Goal: Task Accomplishment & Management: Manage account settings

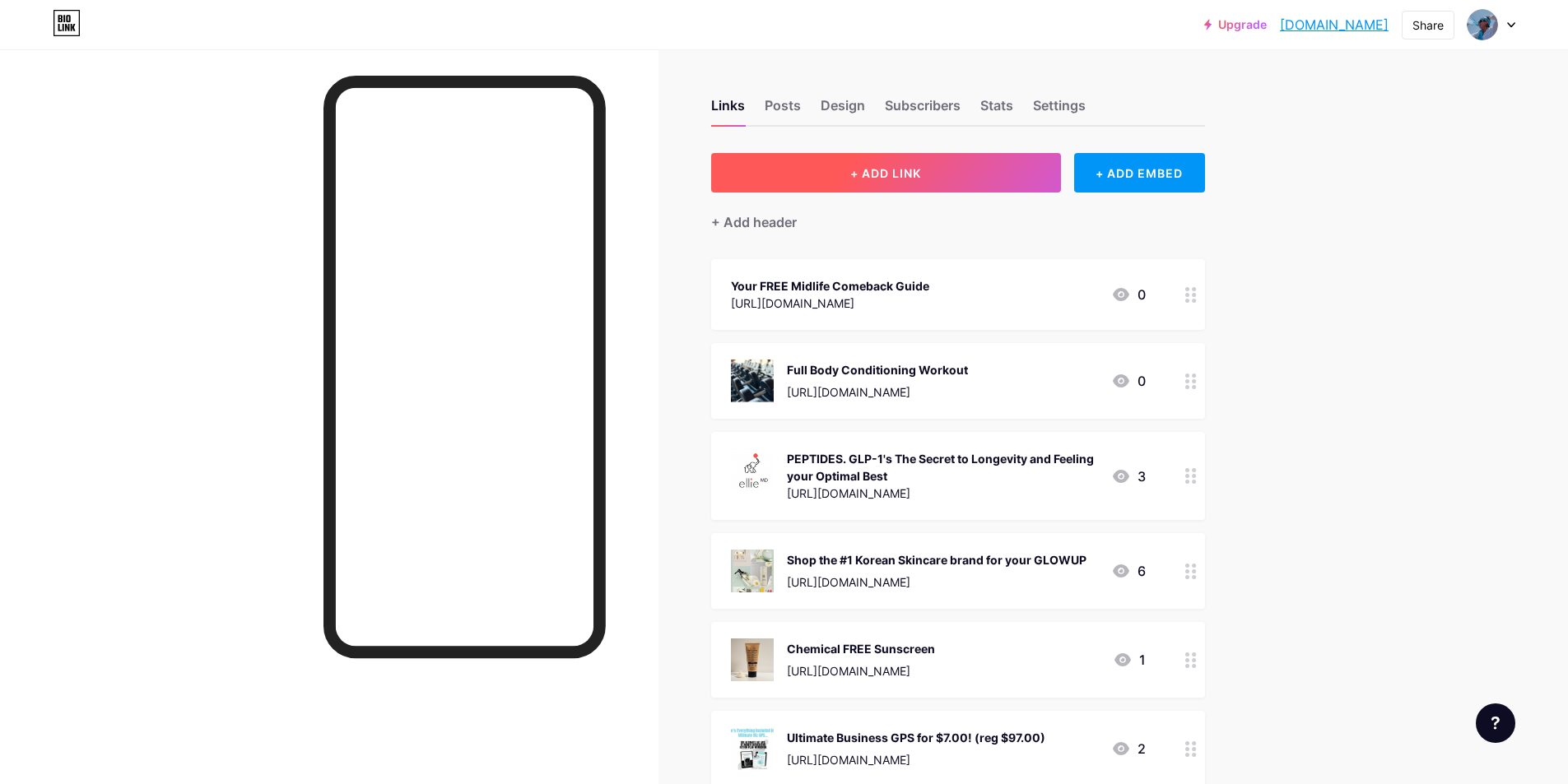
click at [875, 167] on span "+ ADD LINK" at bounding box center [885, 173] width 71 height 14
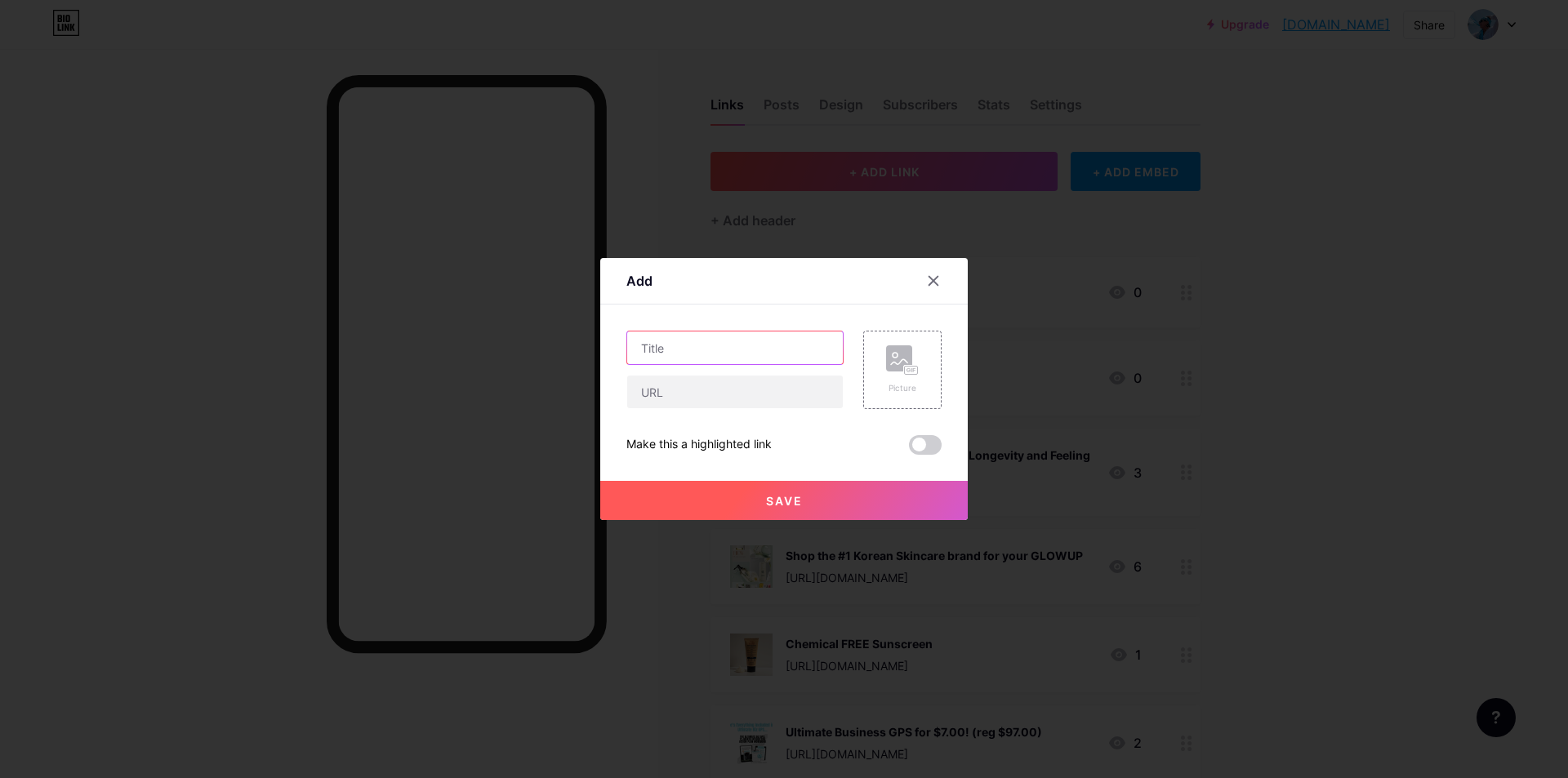
click at [719, 346] on input "text" at bounding box center [735, 347] width 215 height 33
type input "radiance"
click at [709, 395] on input "text" at bounding box center [735, 392] width 215 height 33
paste input "[URL][DOMAIN_NAME]"
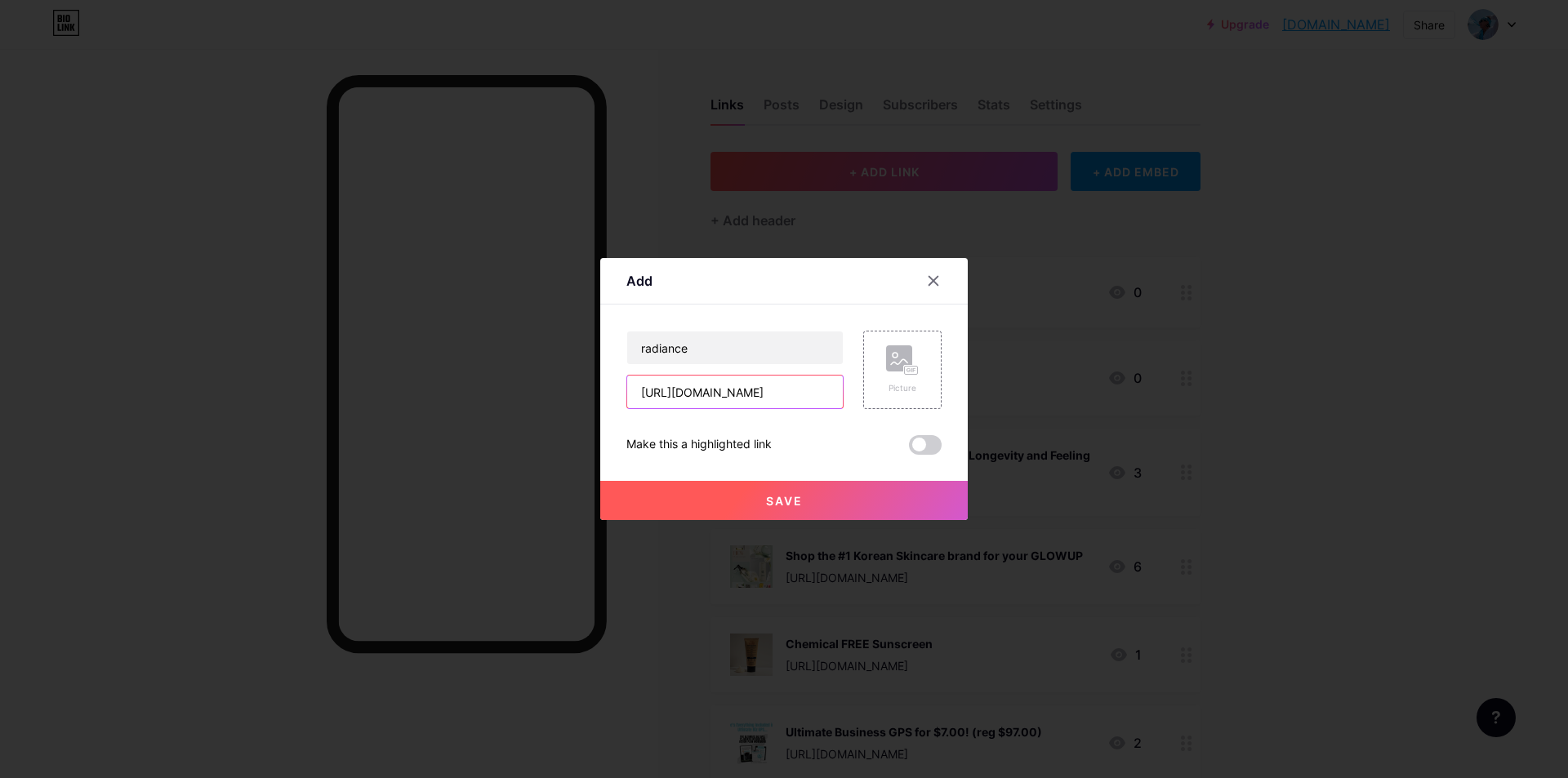
type input "[URL][DOMAIN_NAME]"
click at [807, 503] on button "Save" at bounding box center [784, 500] width 367 height 39
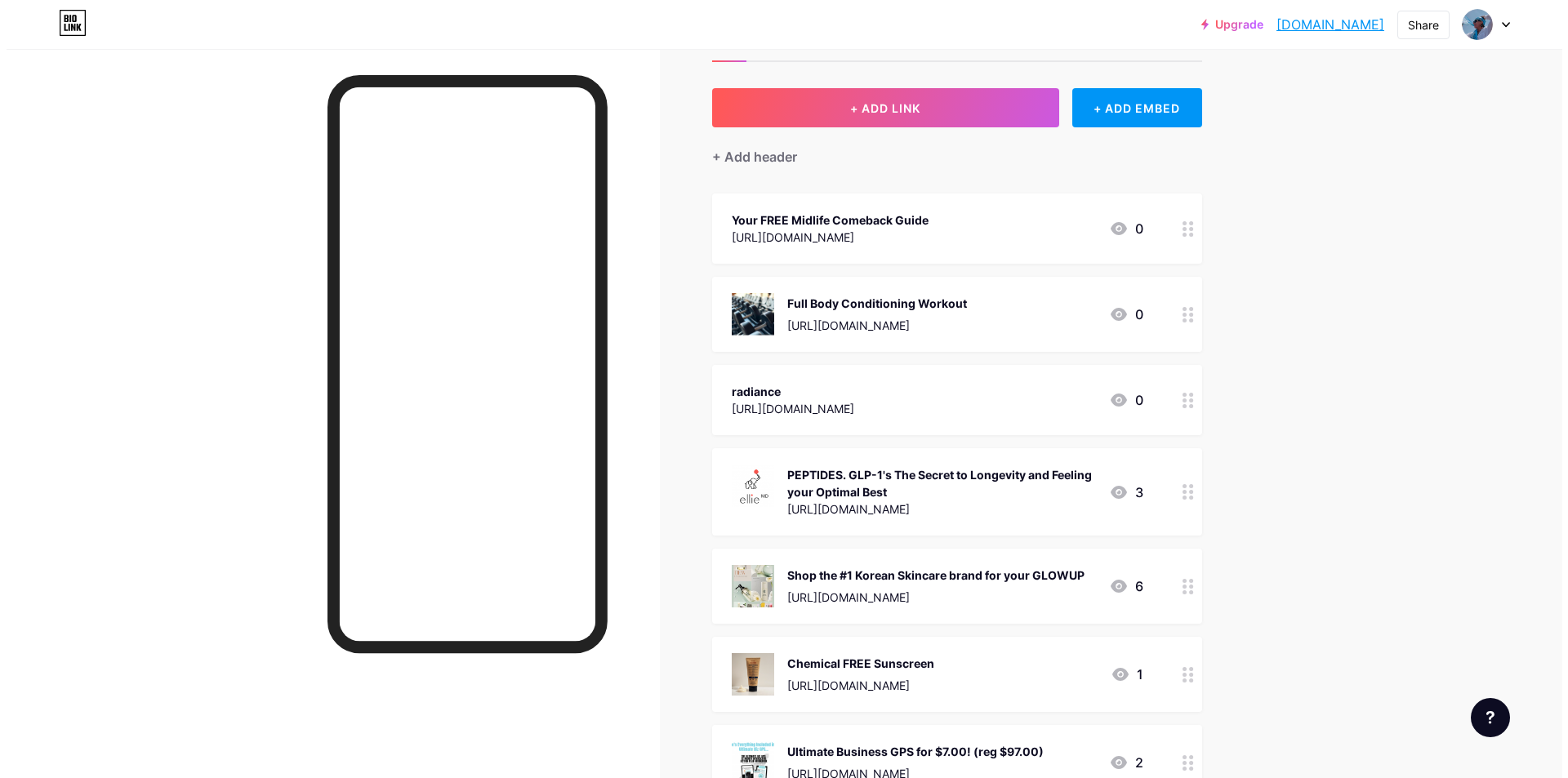
scroll to position [82, 0]
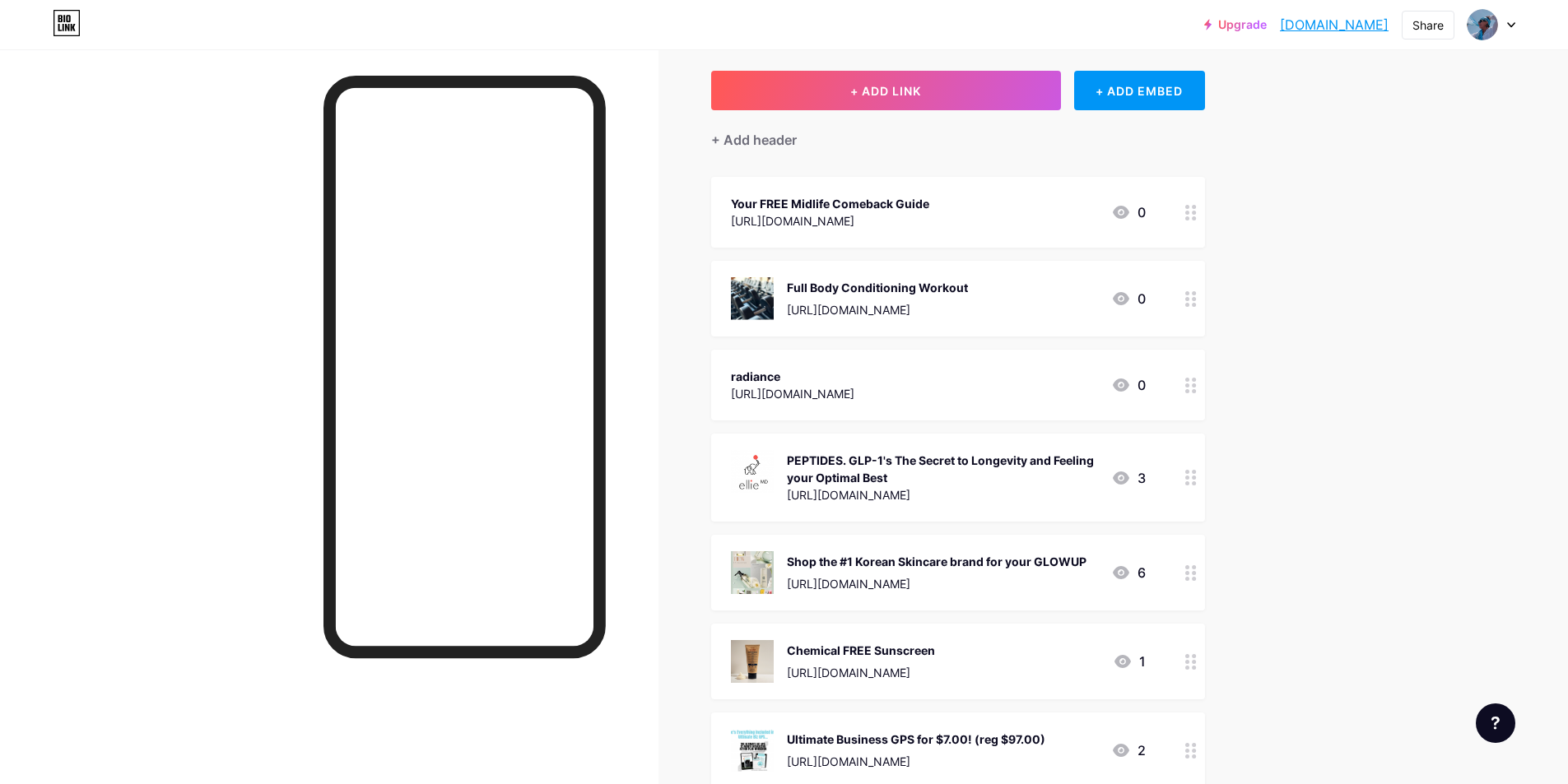
click at [854, 386] on div "[URL][DOMAIN_NAME]" at bounding box center [793, 394] width 124 height 18
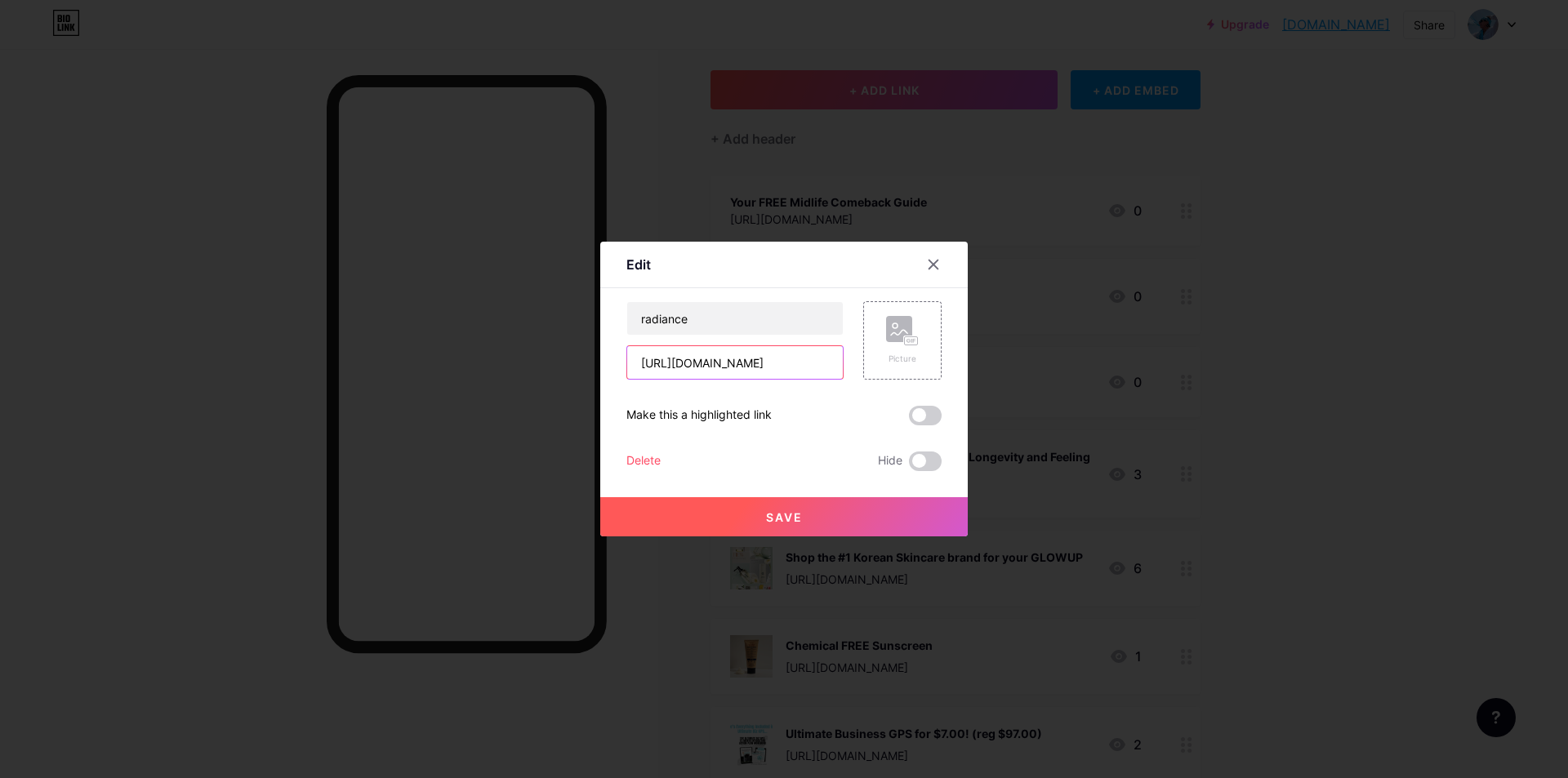
scroll to position [0, 0]
drag, startPoint x: 830, startPoint y: 360, endPoint x: 627, endPoint y: 354, distance: 203.1
click at [627, 354] on input "[URL][DOMAIN_NAME]" at bounding box center [735, 362] width 215 height 33
type input "7347e"
drag, startPoint x: 699, startPoint y: 360, endPoint x: 615, endPoint y: 362, distance: 84.0
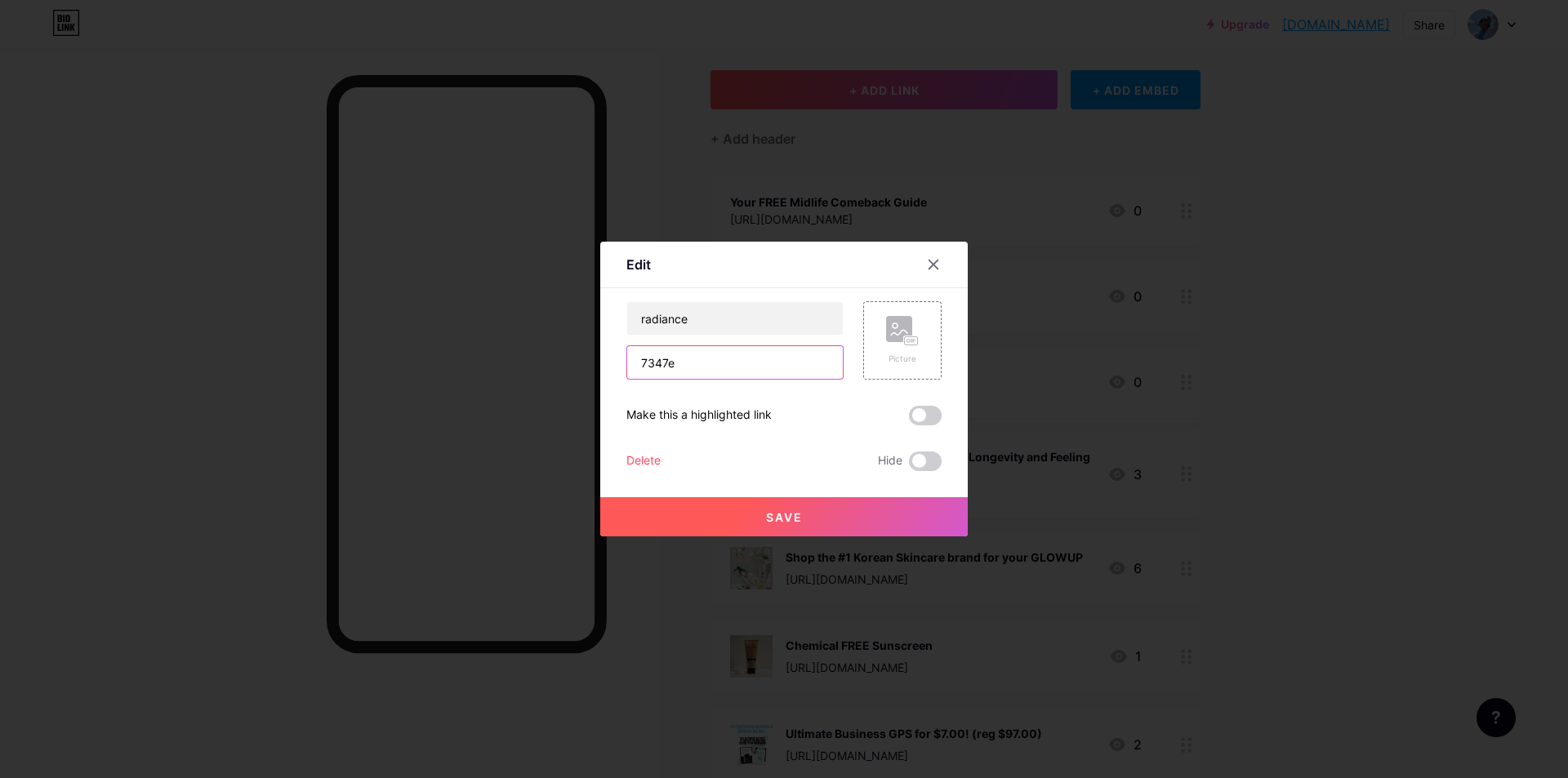
click at [615, 362] on div "Edit Content YouTube Play YouTube video without leaving your page. ADD Vimeo Pl…" at bounding box center [784, 389] width 367 height 295
paste input "[URL][DOMAIN_NAME]"
type input "[URL][DOMAIN_NAME]"
click at [786, 519] on span "Save" at bounding box center [784, 517] width 37 height 14
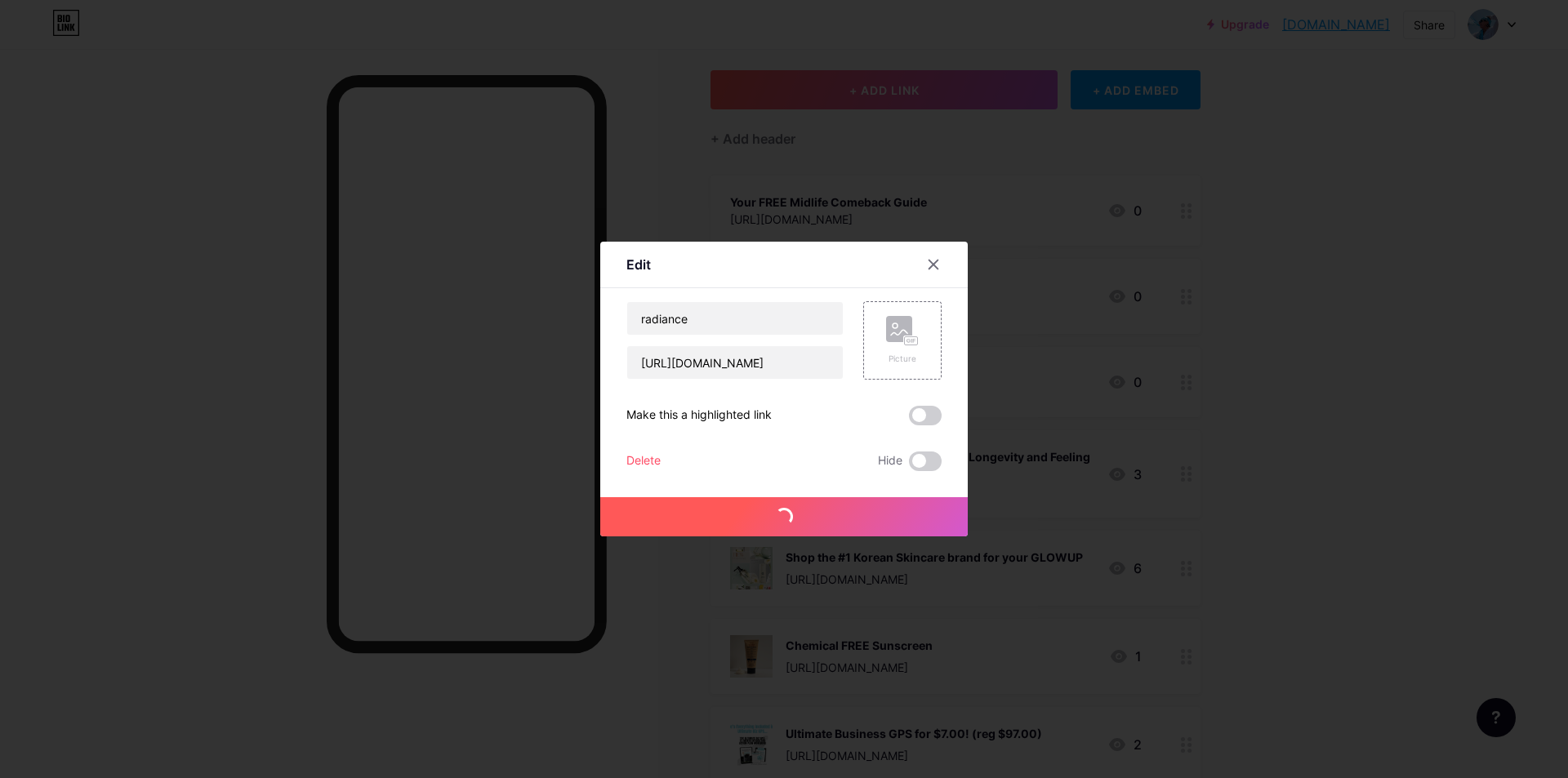
scroll to position [0, 0]
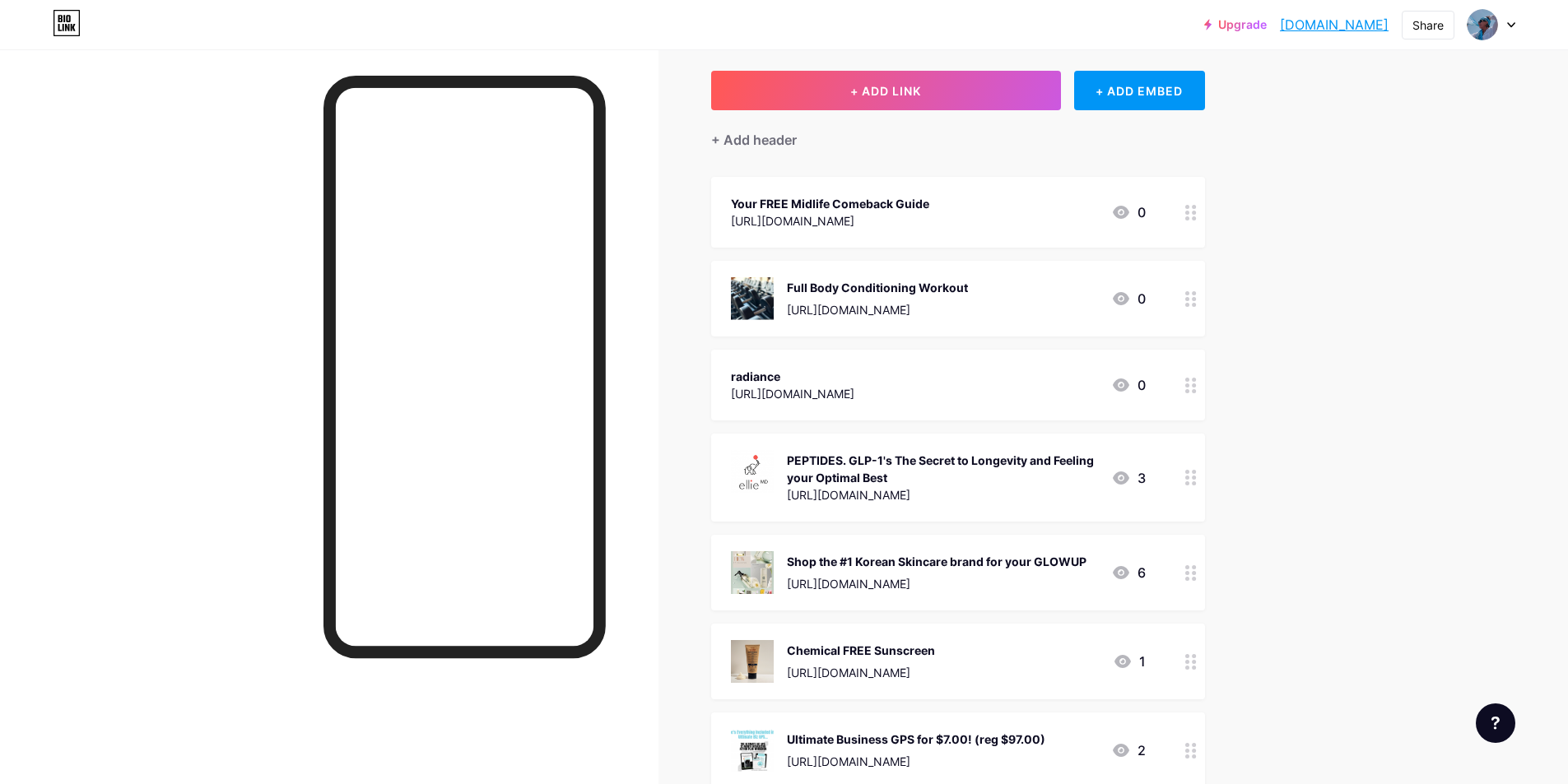
click at [848, 383] on div "radiance" at bounding box center [793, 376] width 124 height 18
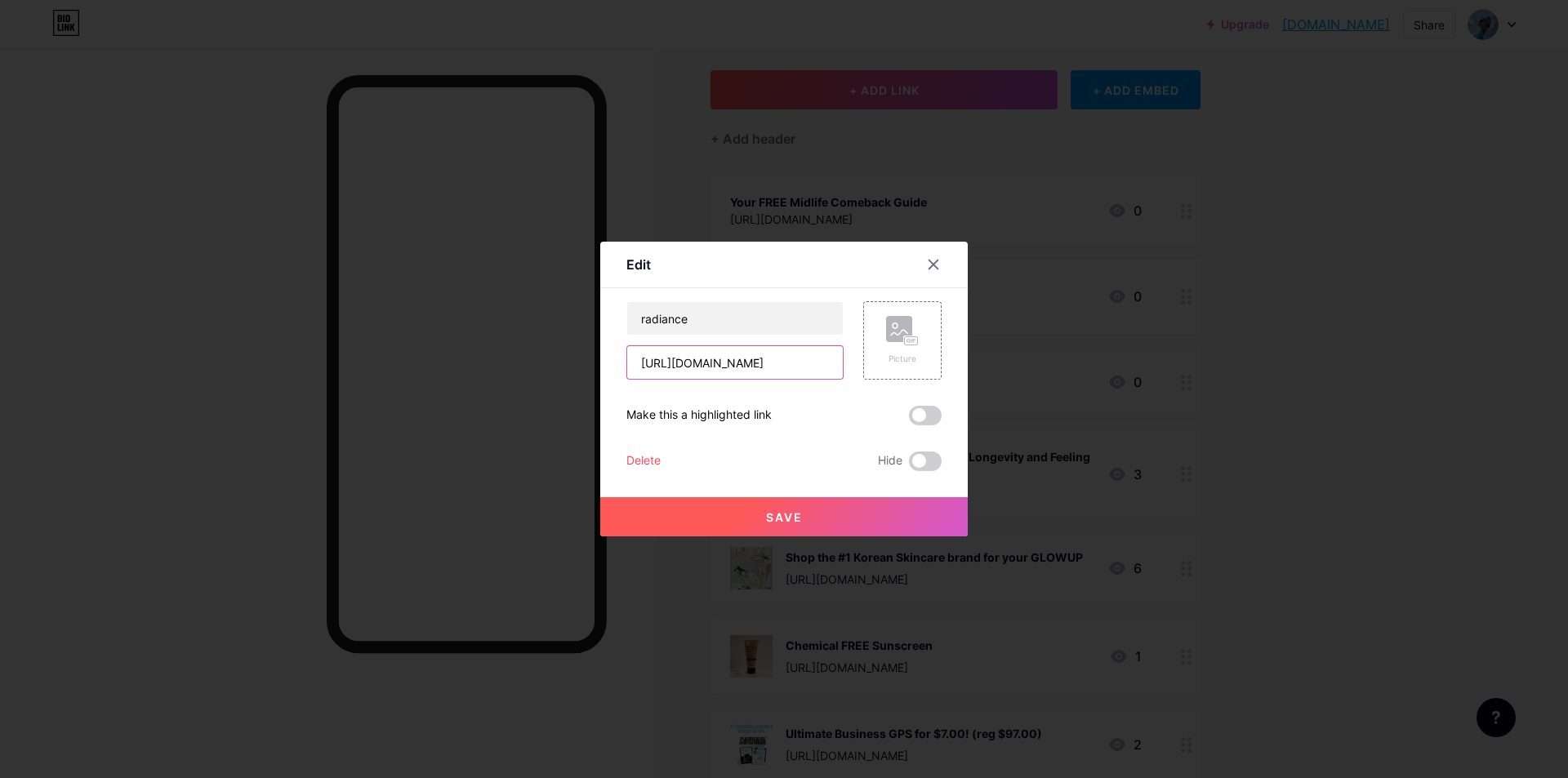
drag, startPoint x: 839, startPoint y: 366, endPoint x: 585, endPoint y: 355, distance: 254.2
click at [585, 355] on div "Edit Content YouTube Play YouTube video without leaving your page. ADD Vimeo Pl…" at bounding box center [784, 389] width 1568 height 778
type input "d21f"
drag, startPoint x: 669, startPoint y: 359, endPoint x: 580, endPoint y: 350, distance: 89.5
click at [580, 350] on div "Edit Content YouTube Play YouTube video without leaving your page. ADD Vimeo Pl…" at bounding box center [784, 389] width 1568 height 778
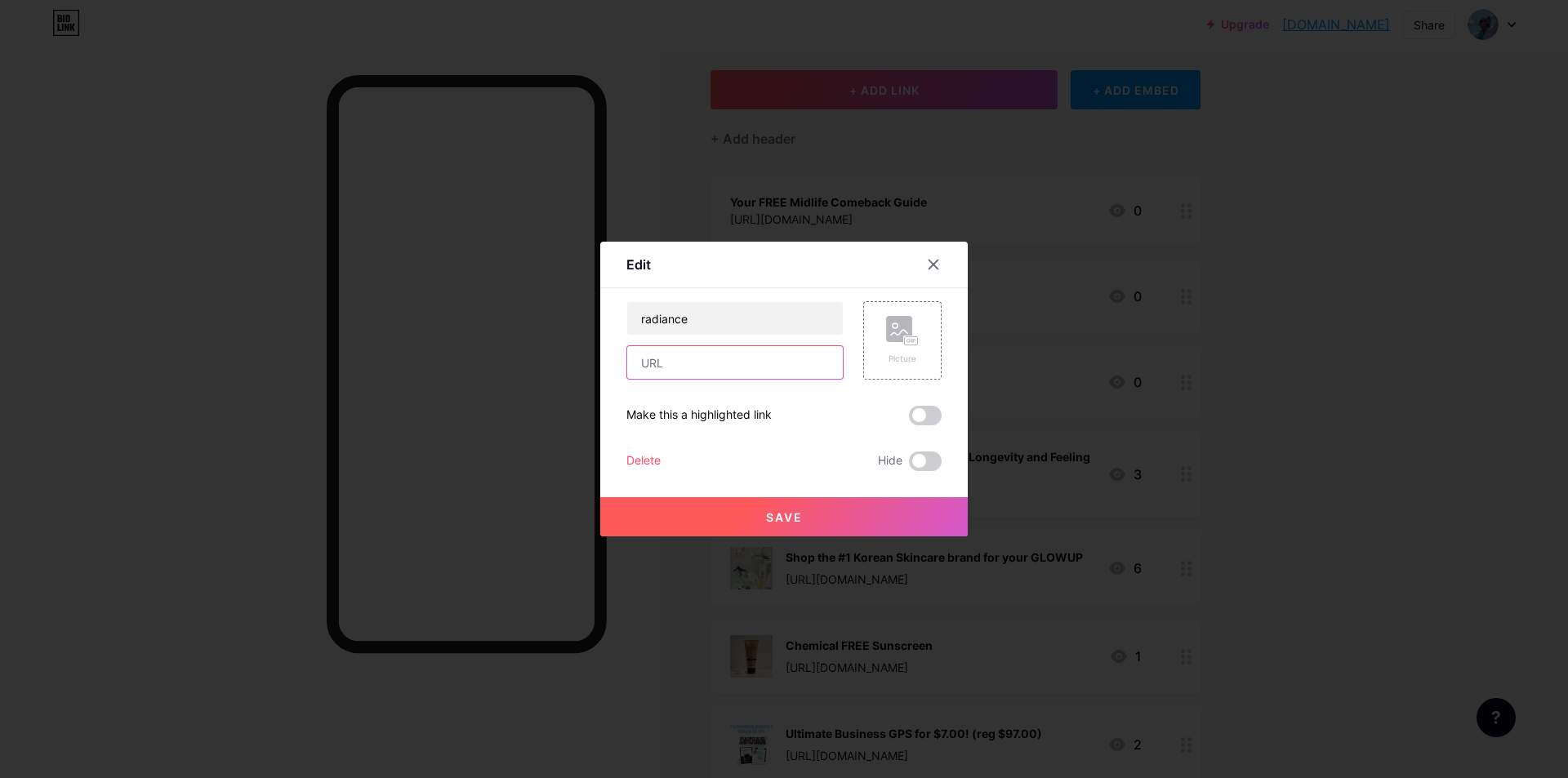
paste input "[URL][DOMAIN_NAME]"
type input "[URL][DOMAIN_NAME]"
click at [802, 513] on button "Save" at bounding box center [784, 517] width 367 height 39
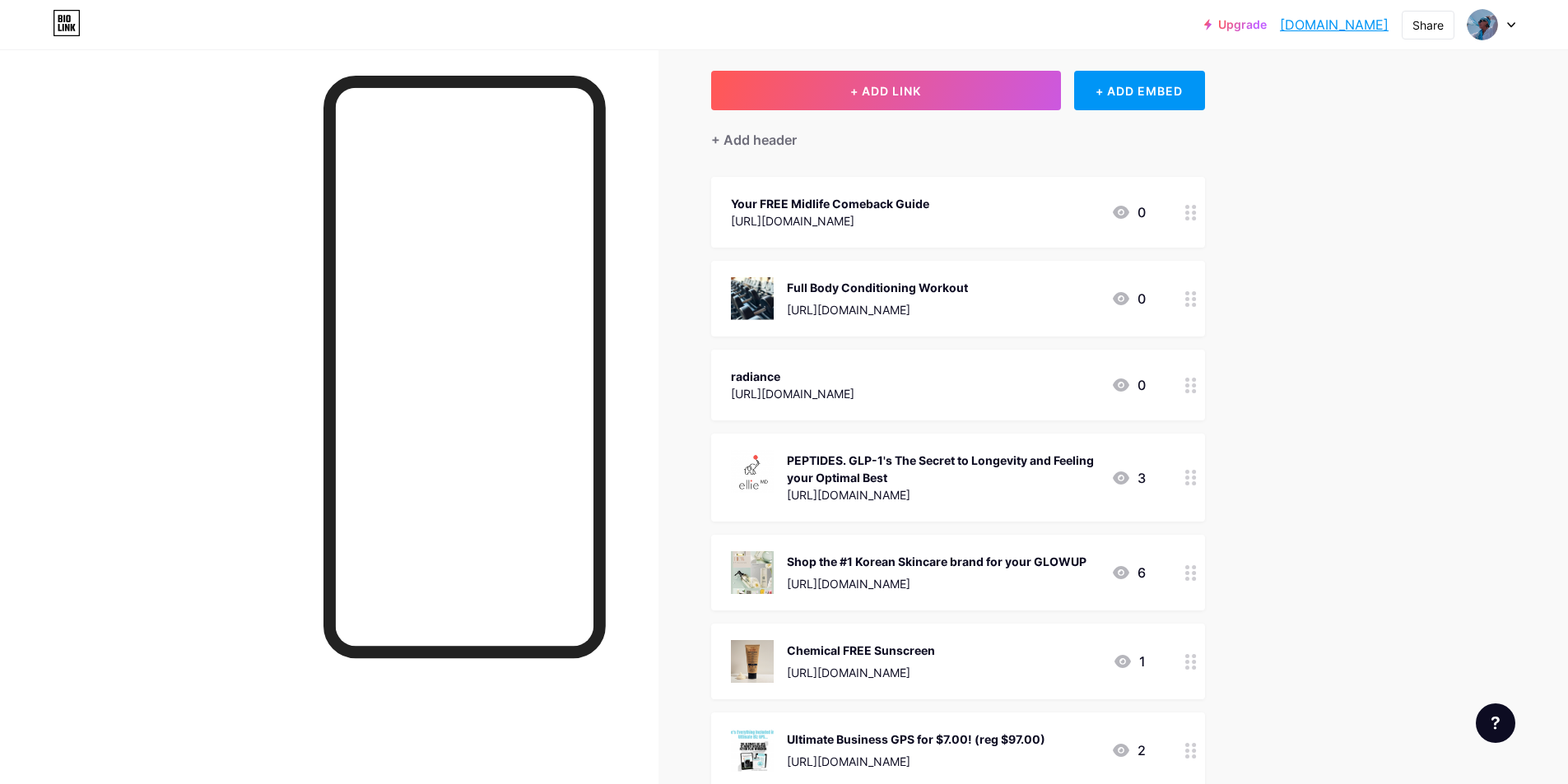
click at [765, 376] on div "radiance" at bounding box center [793, 376] width 124 height 18
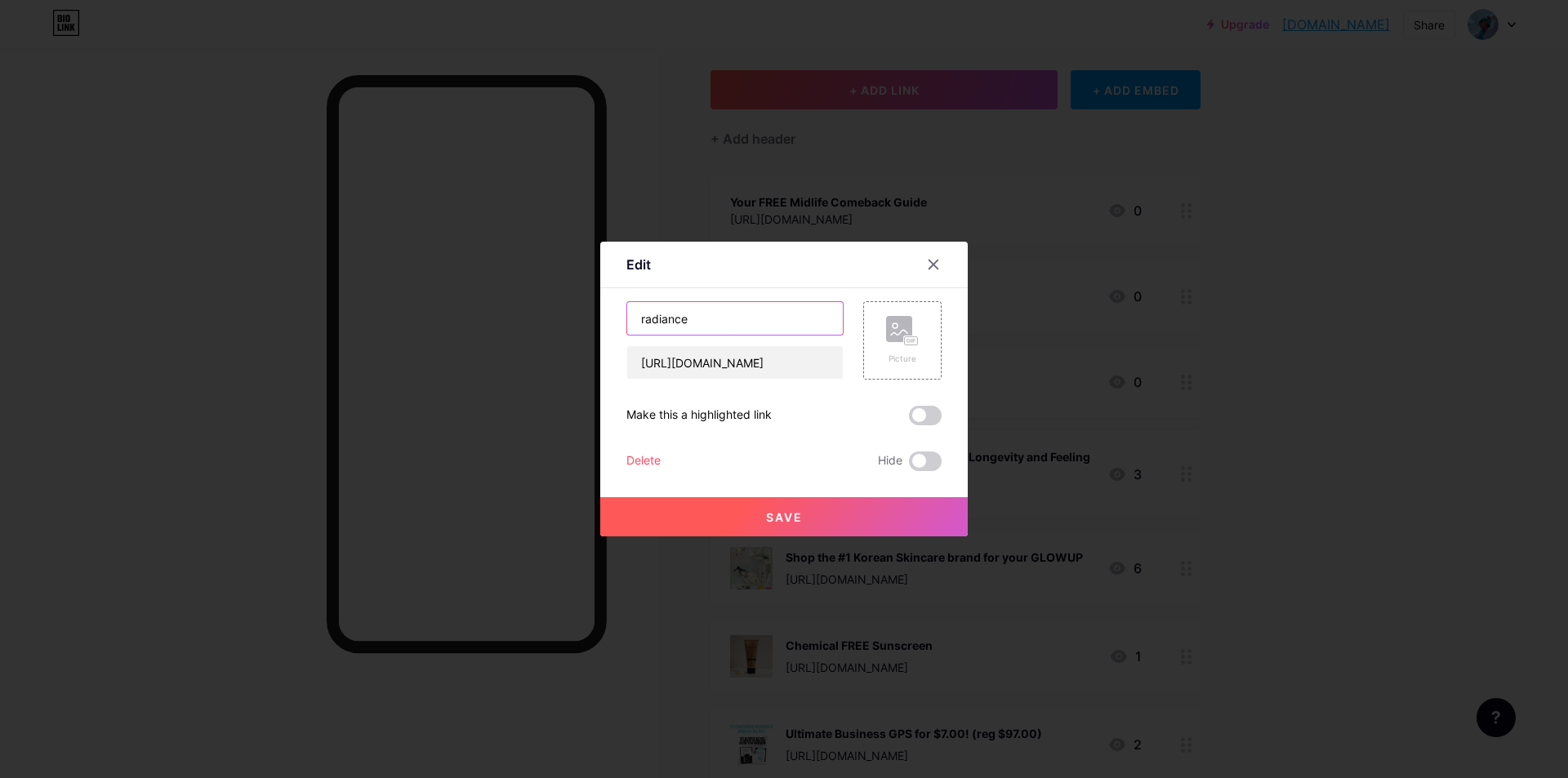
drag, startPoint x: 690, startPoint y: 318, endPoint x: 620, endPoint y: 311, distance: 70.3
click at [620, 311] on div "Edit Content YouTube Play YouTube video without leaving your page. ADD Vimeo Pl…" at bounding box center [784, 389] width 367 height 295
type input "Your FREE Radiance Reset Guide: Midlife Skincare for Glowing Skin"
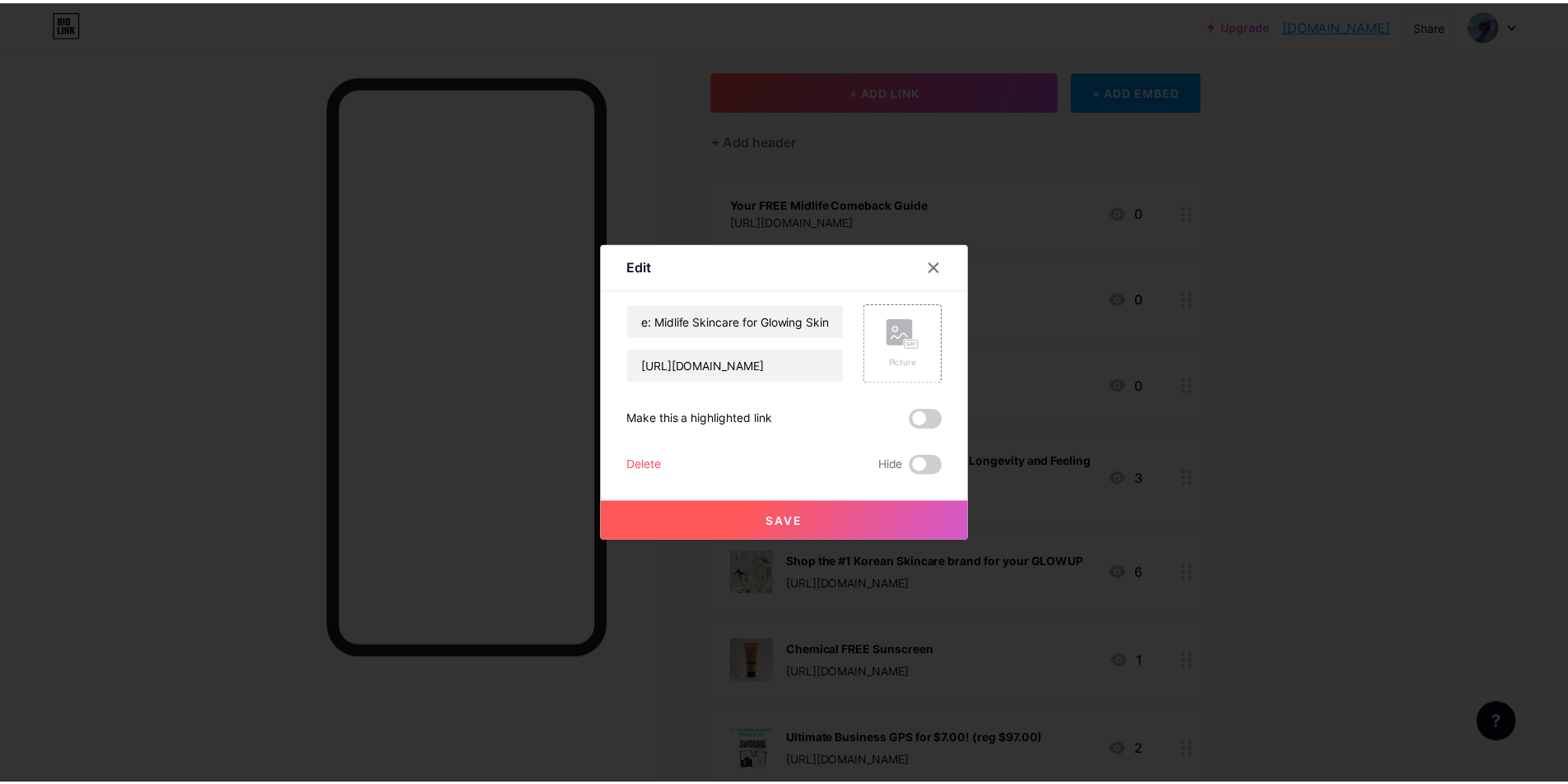
scroll to position [0, 0]
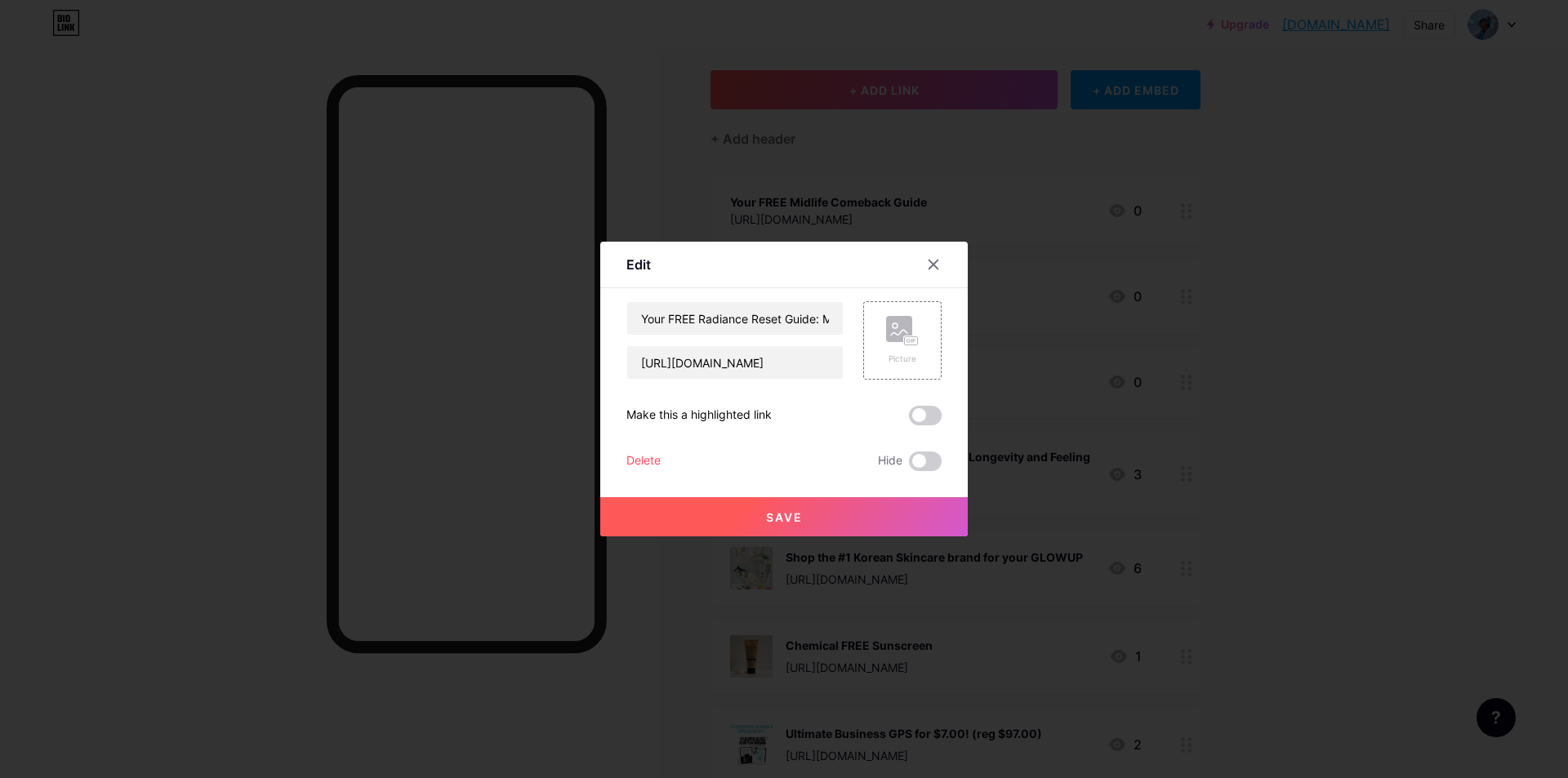
click at [772, 513] on span "Save" at bounding box center [784, 517] width 37 height 14
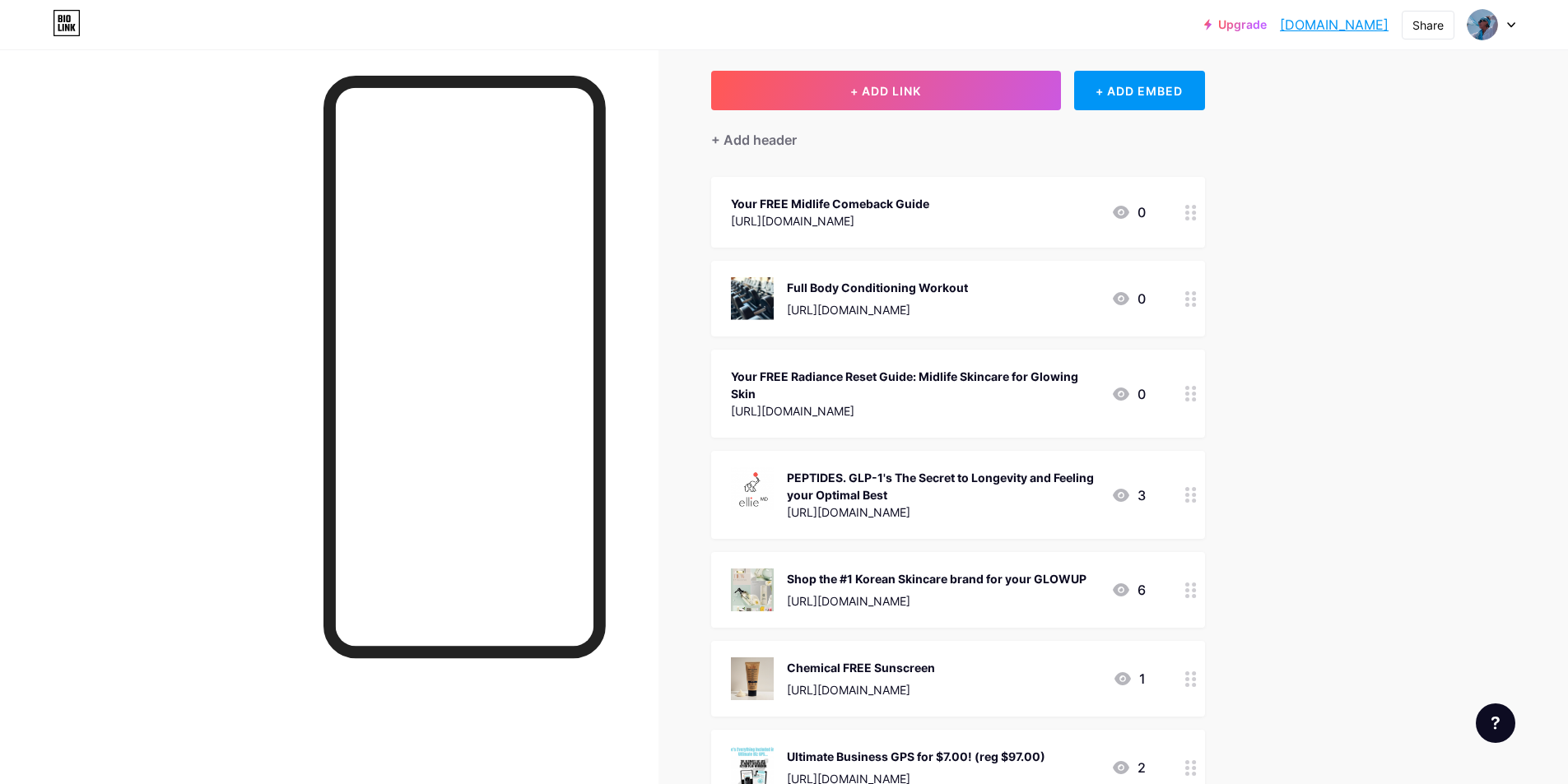
click at [909, 371] on div "Your FREE Radiance Reset Guide: Midlife Skincare for Glowing Skin" at bounding box center [915, 384] width 367 height 34
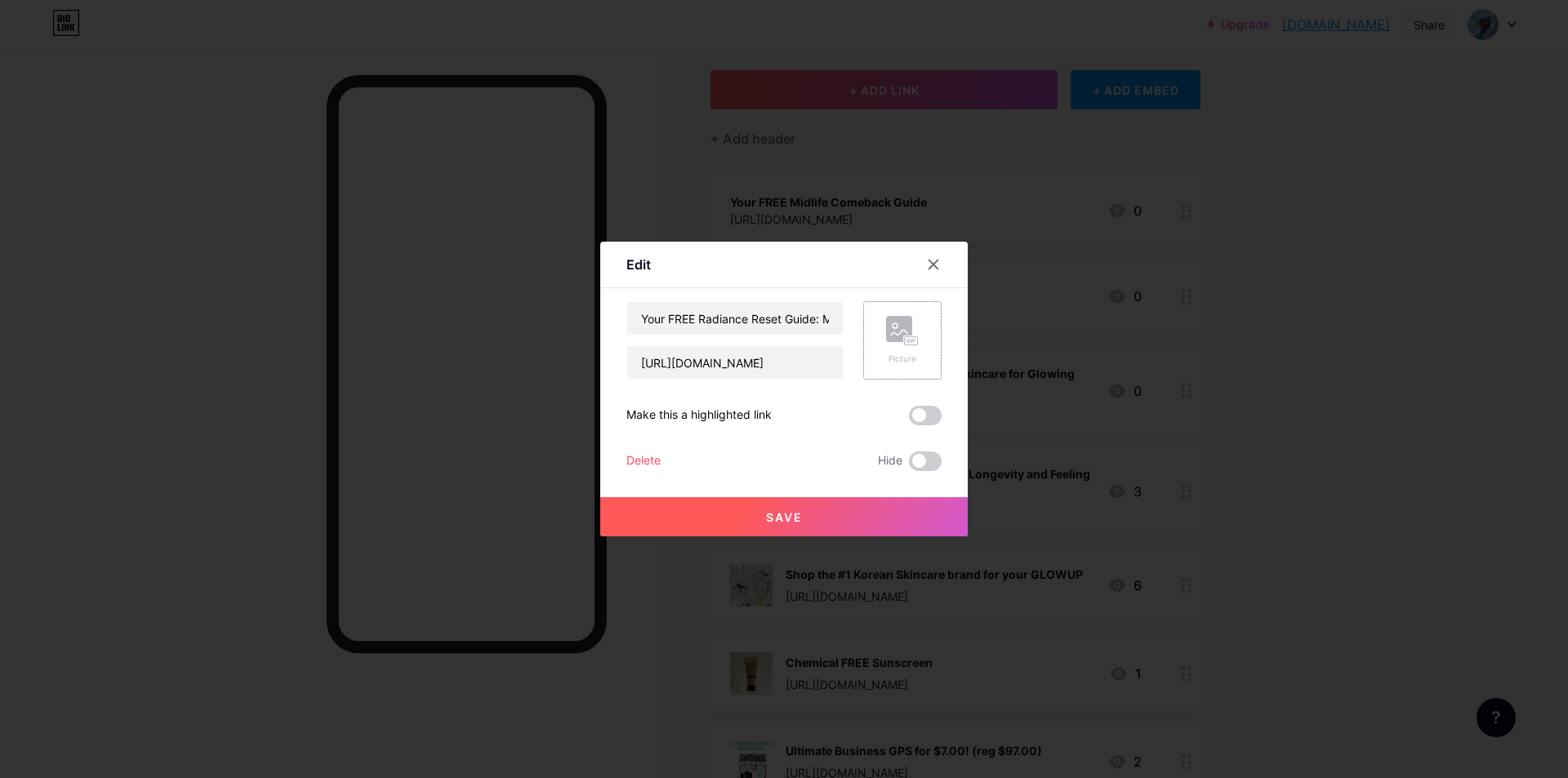
click at [898, 335] on icon at bounding box center [899, 332] width 17 height 5
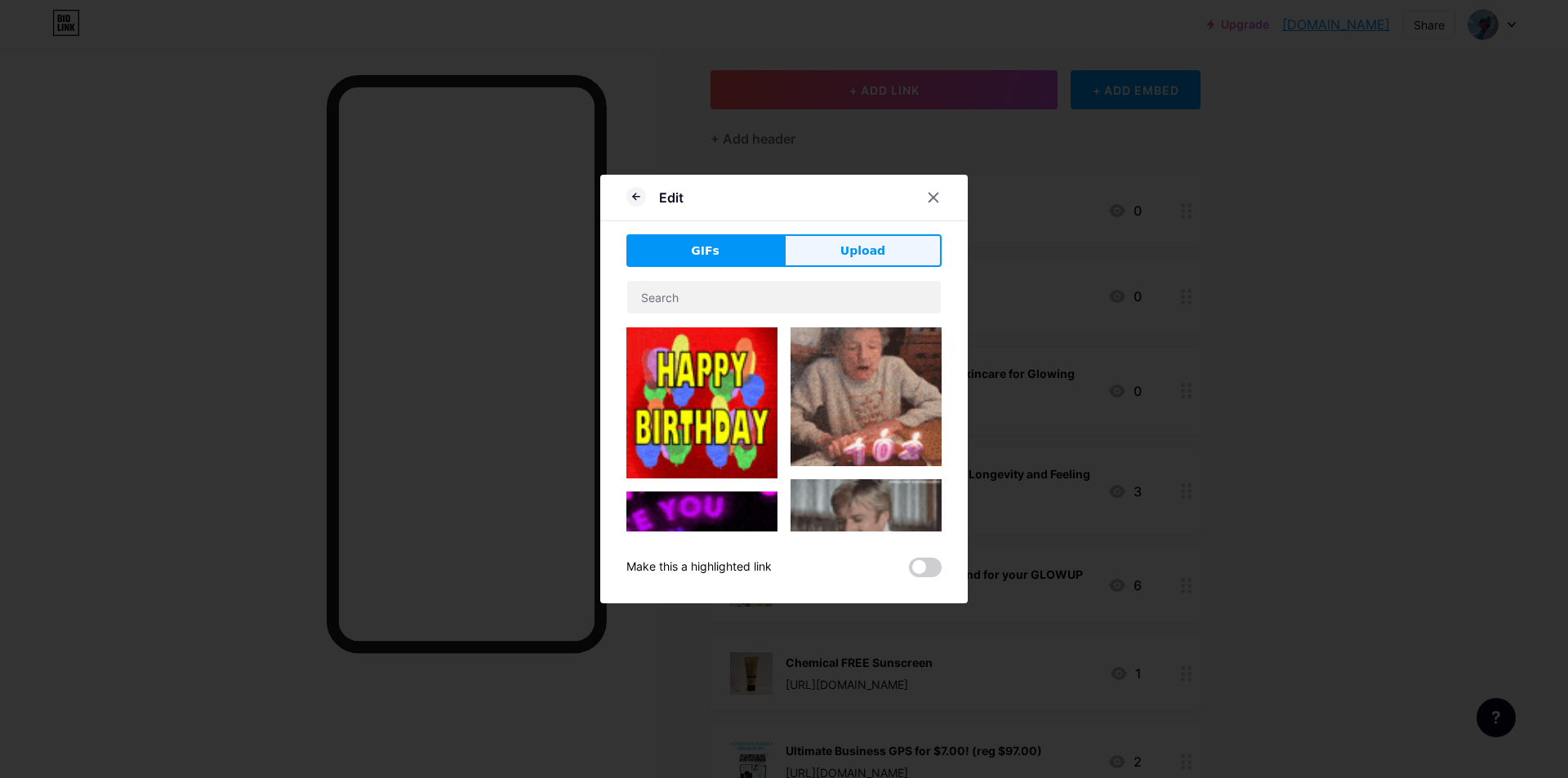
click at [873, 246] on span "Upload" at bounding box center [862, 250] width 45 height 18
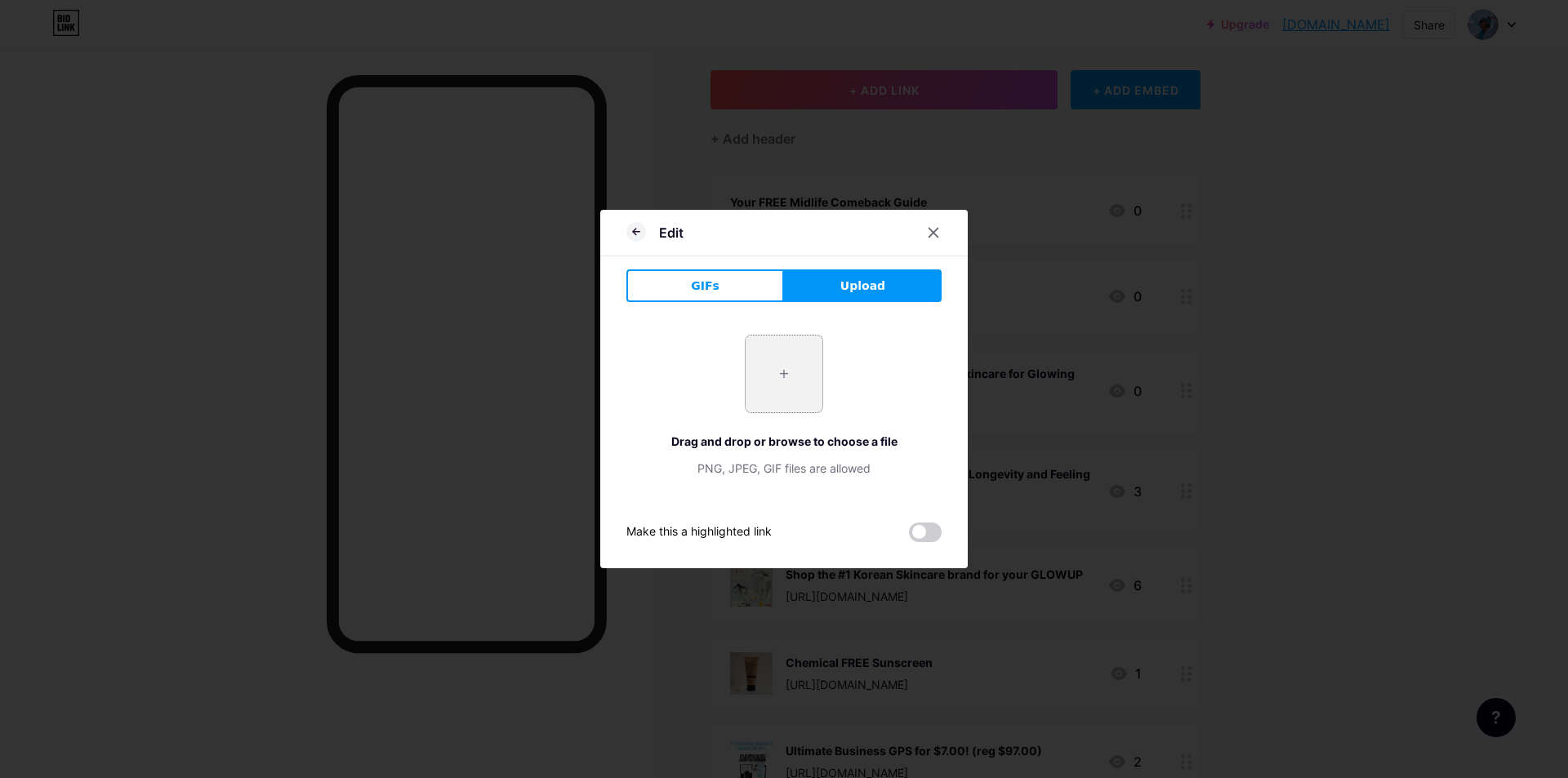
click at [784, 392] on input "file" at bounding box center [784, 374] width 77 height 77
type input "C:\fakepath\radiance skin pic.JPG"
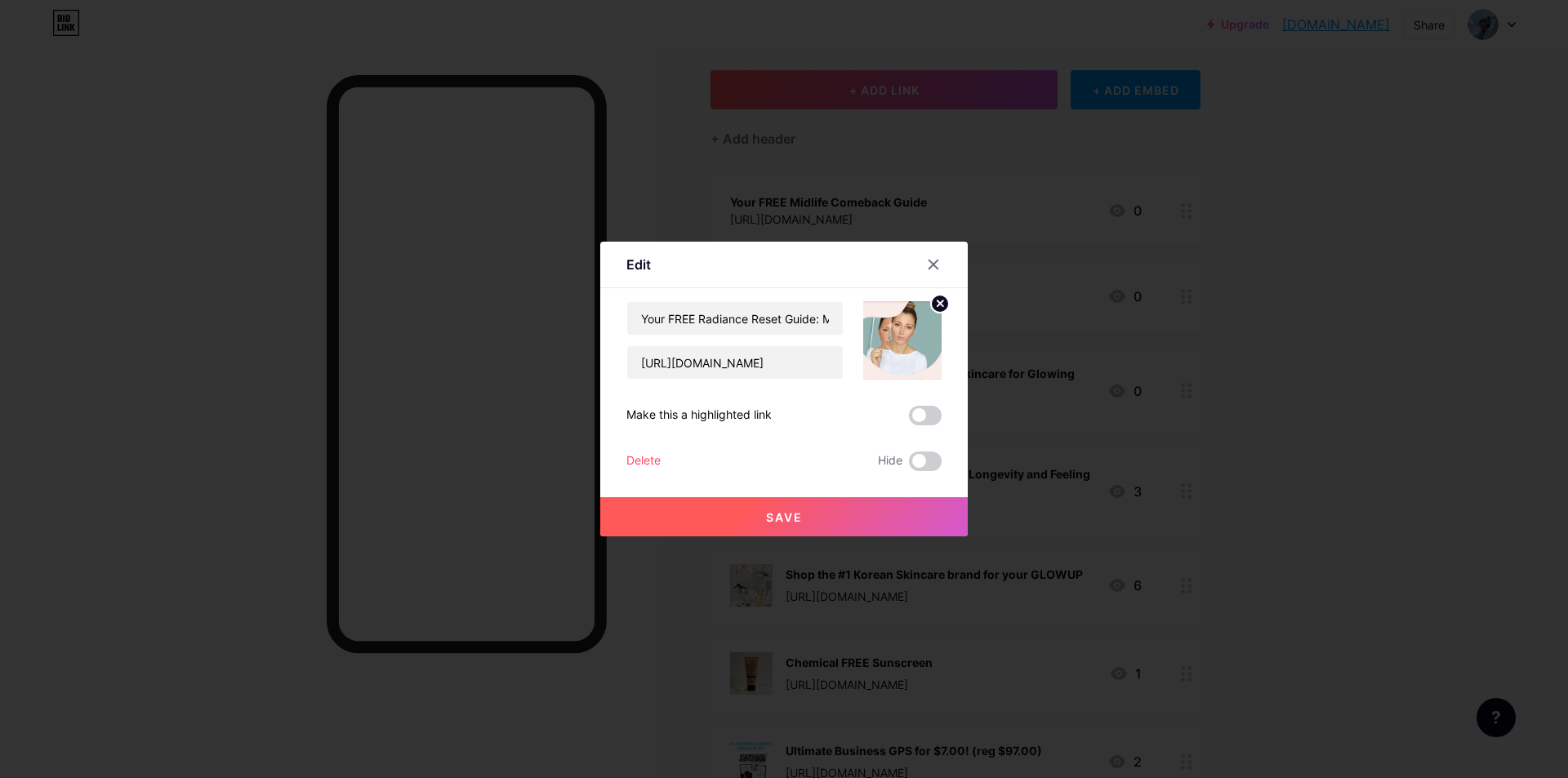
click at [776, 512] on span "Save" at bounding box center [784, 517] width 37 height 14
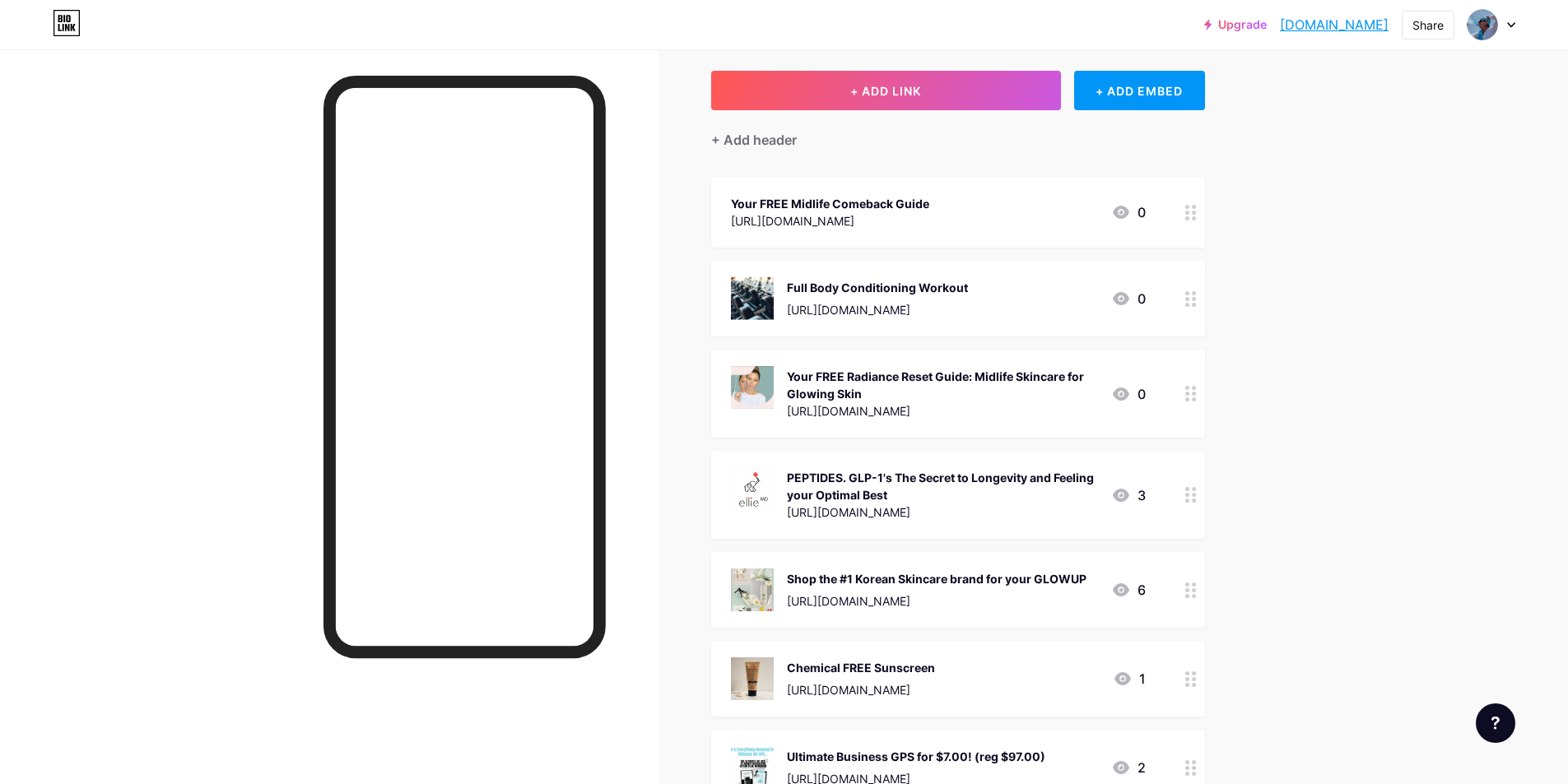
click at [885, 204] on div "Your FREE Midlife Comeback Guide" at bounding box center [831, 204] width 199 height 18
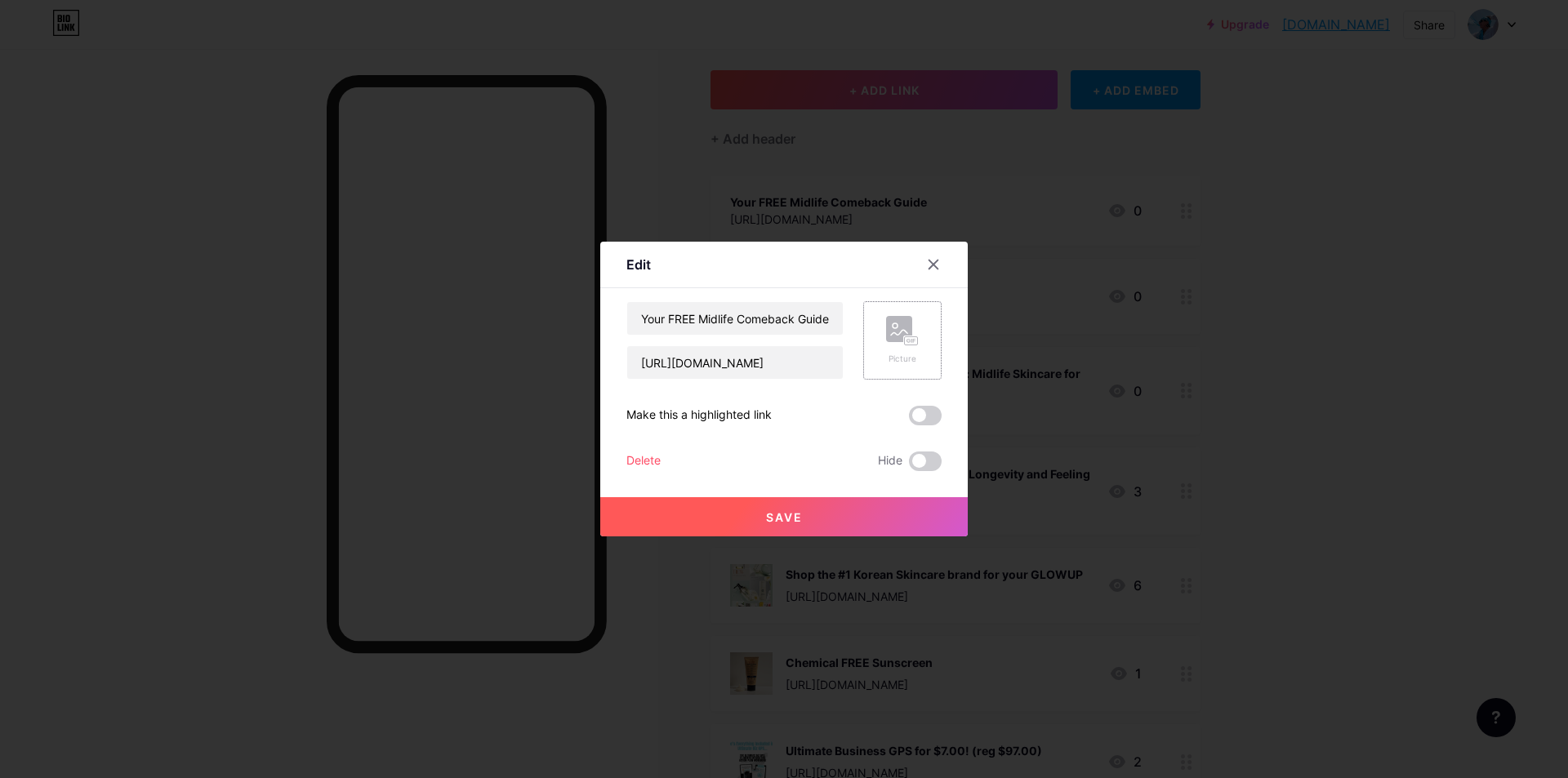
click at [900, 337] on rect at bounding box center [898, 329] width 26 height 26
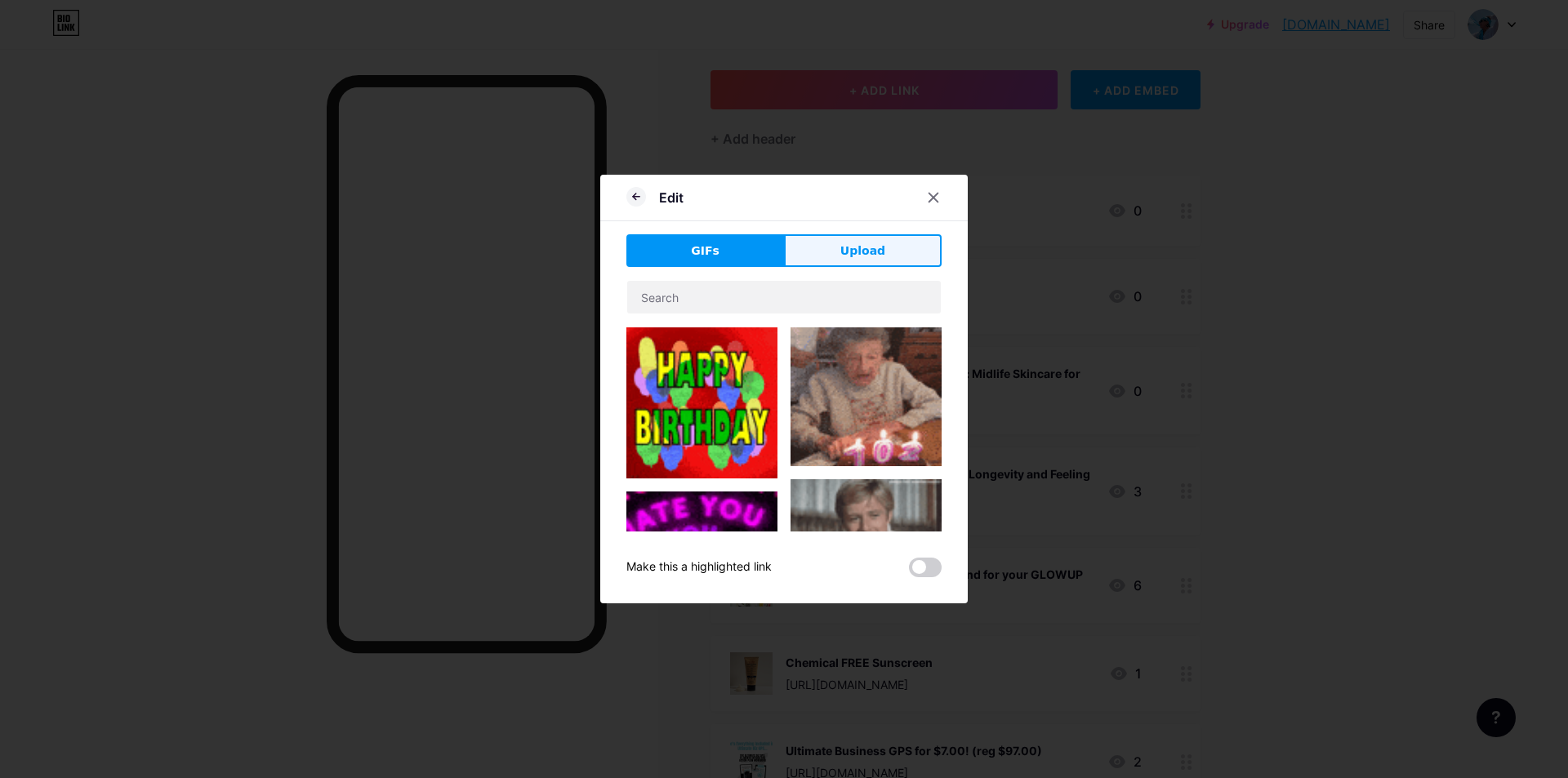
click at [882, 242] on span "Upload" at bounding box center [862, 250] width 45 height 18
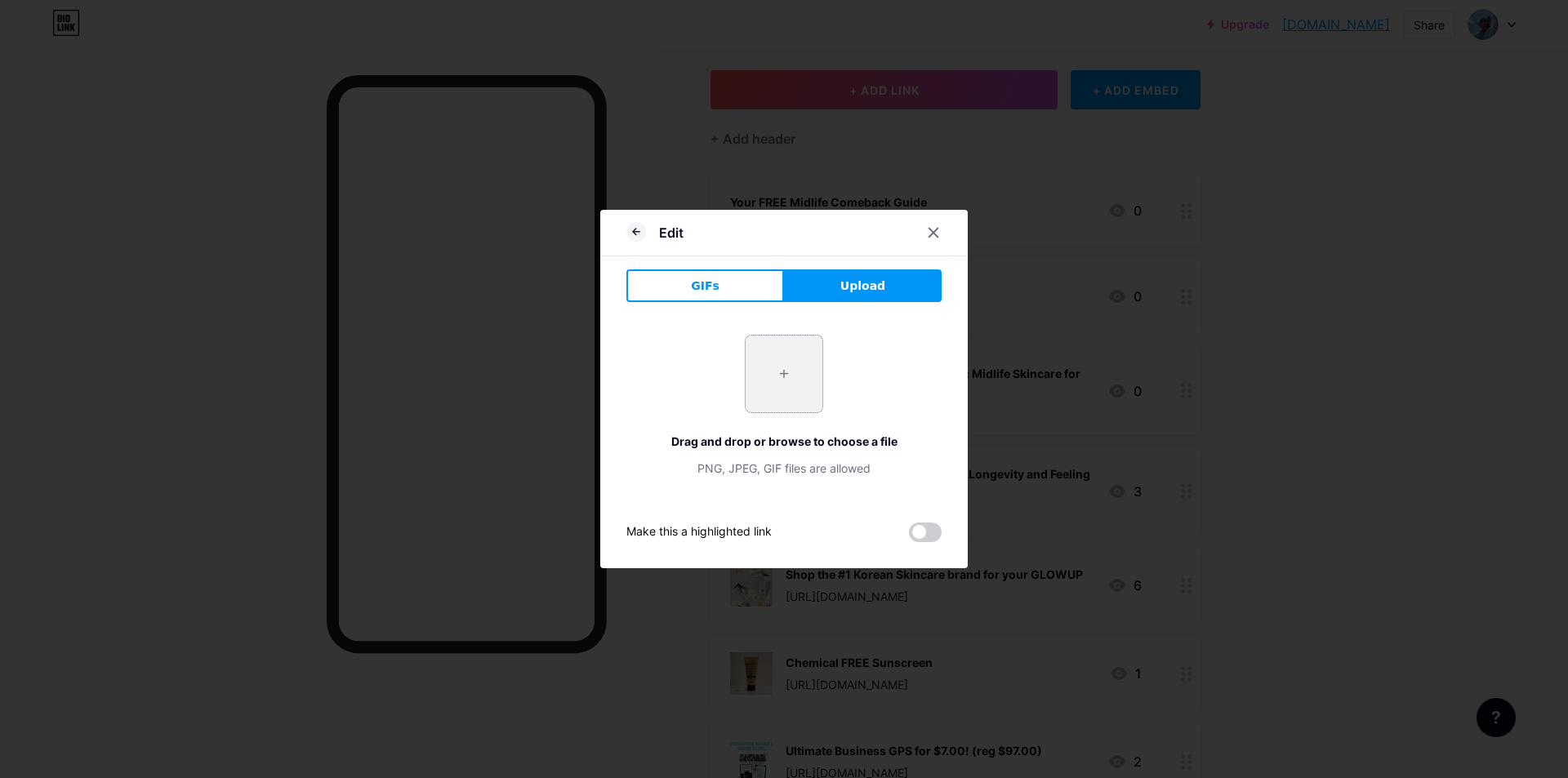
click at [797, 376] on input "file" at bounding box center [784, 374] width 77 height 77
type input "C:\fakepath\midlife comeback pic.JPG"
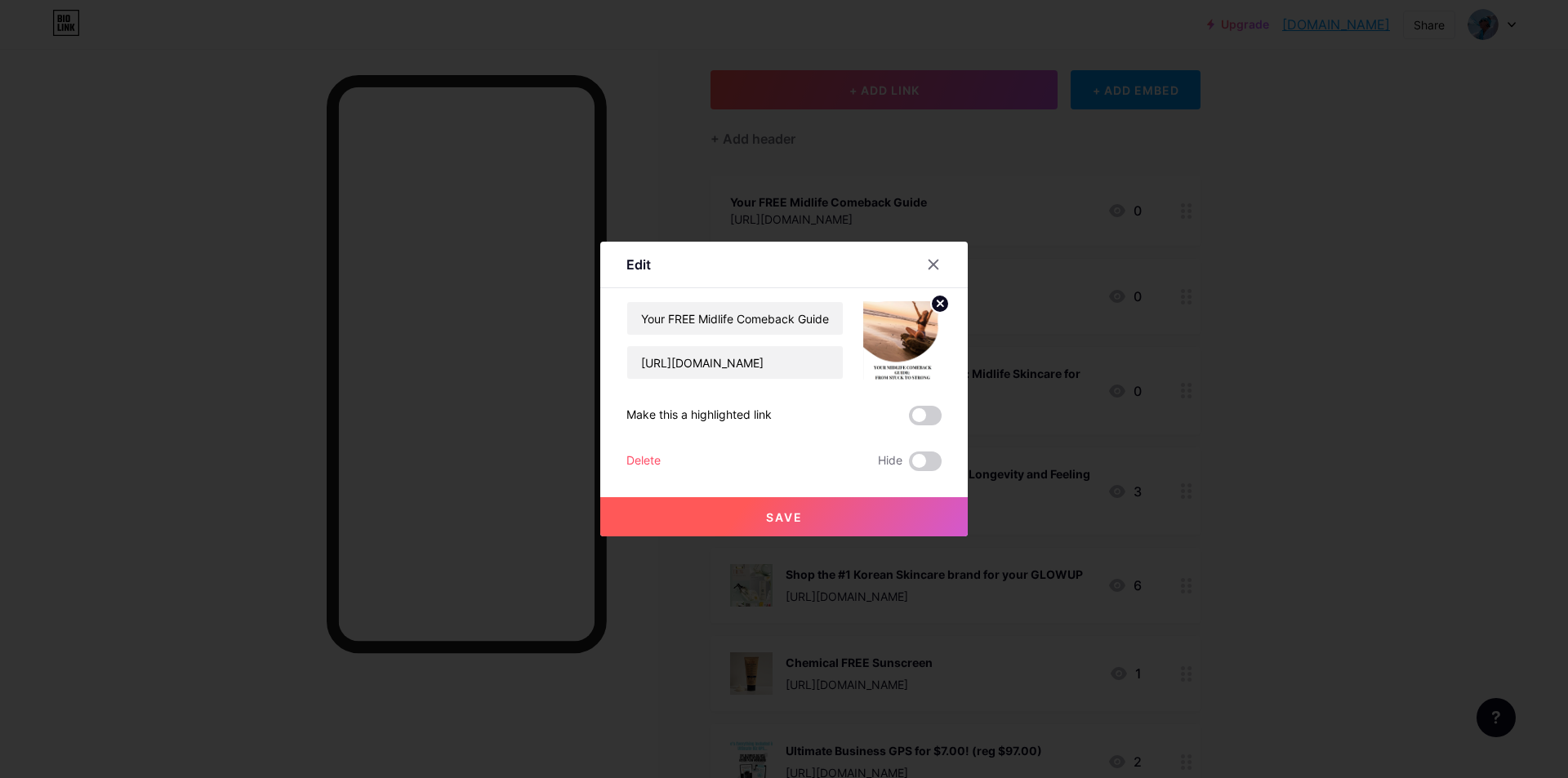
click at [781, 512] on span "Save" at bounding box center [784, 517] width 37 height 14
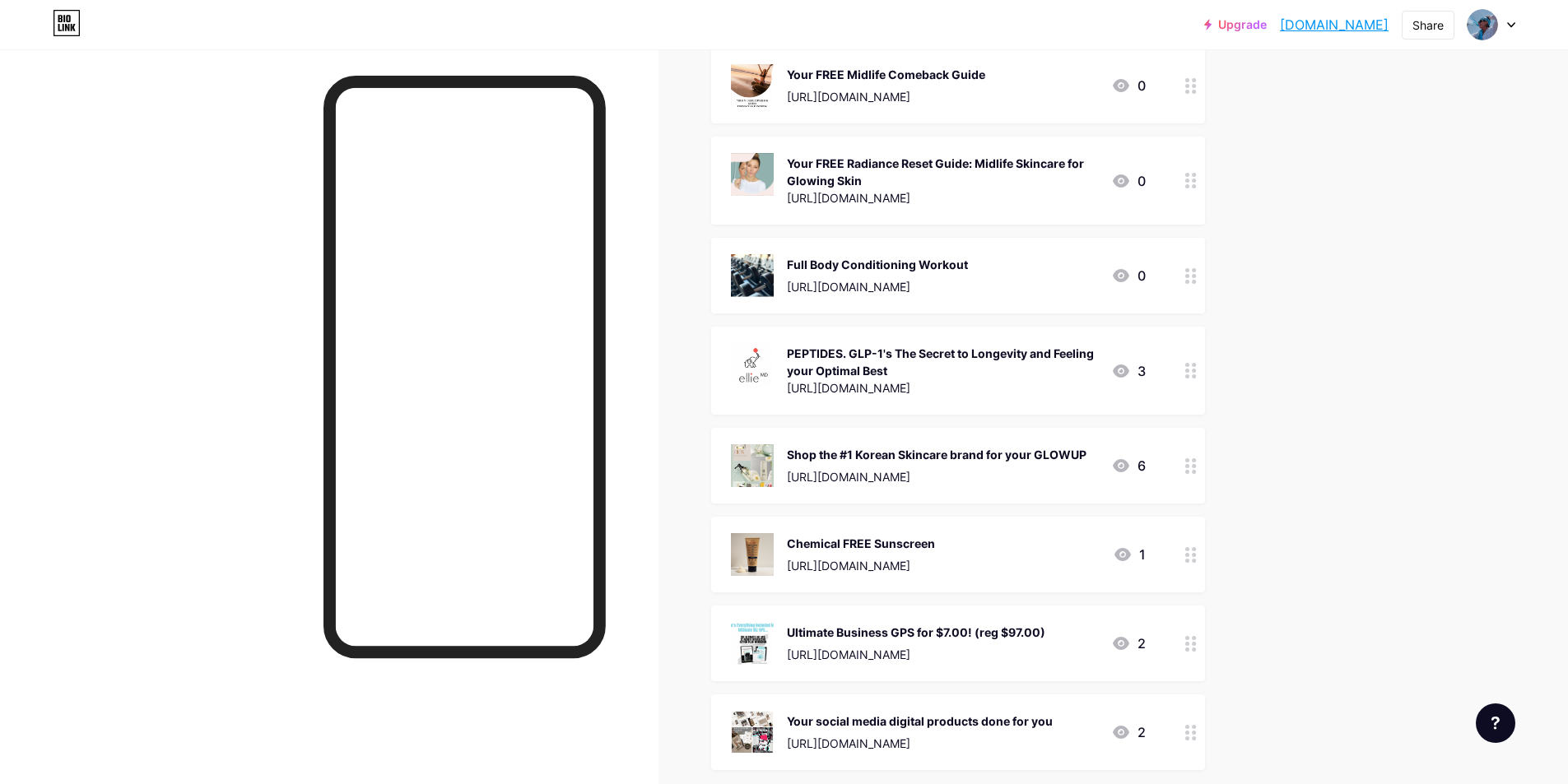
scroll to position [43, 0]
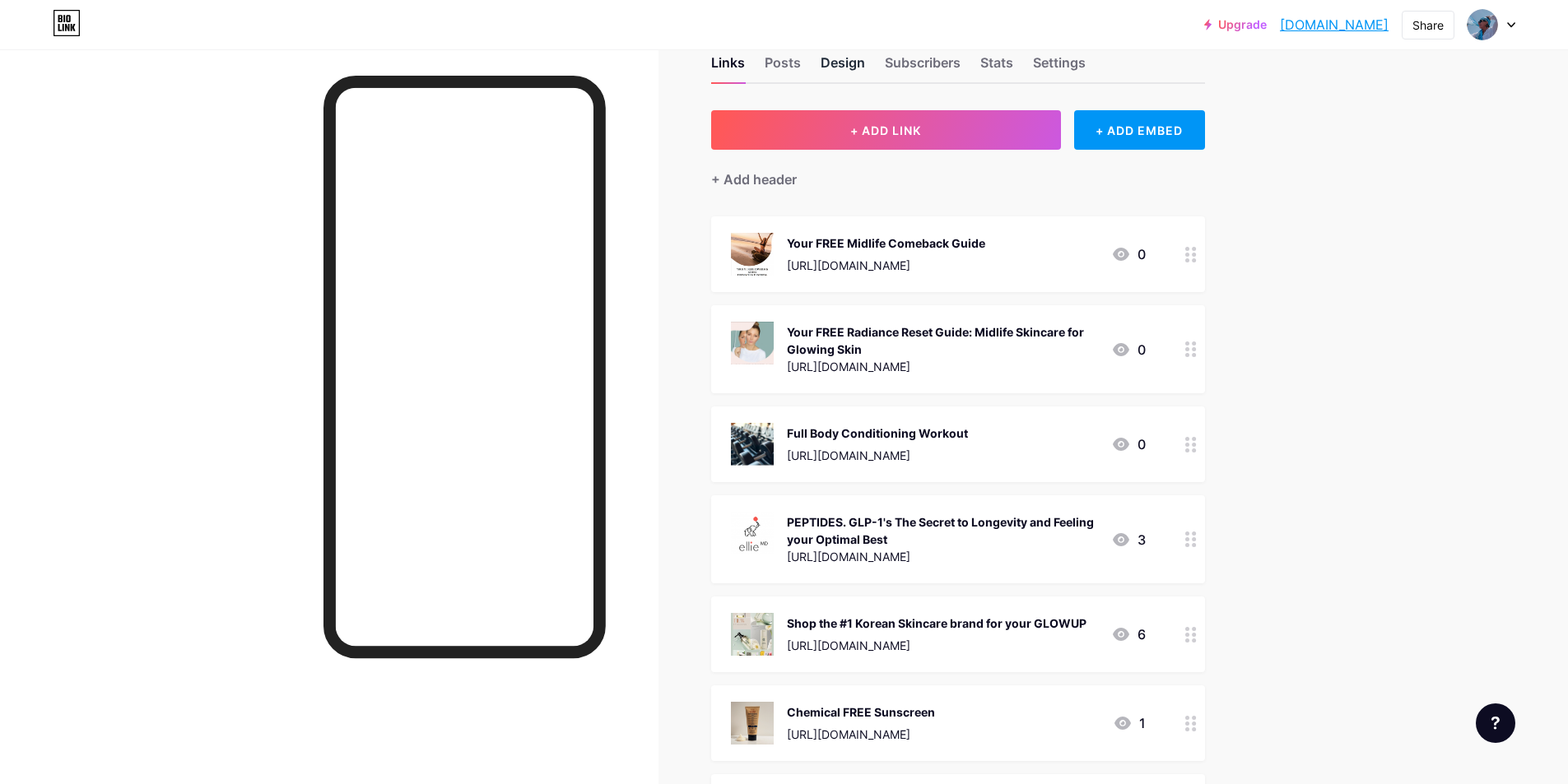
click at [854, 59] on div "Design" at bounding box center [842, 67] width 45 height 29
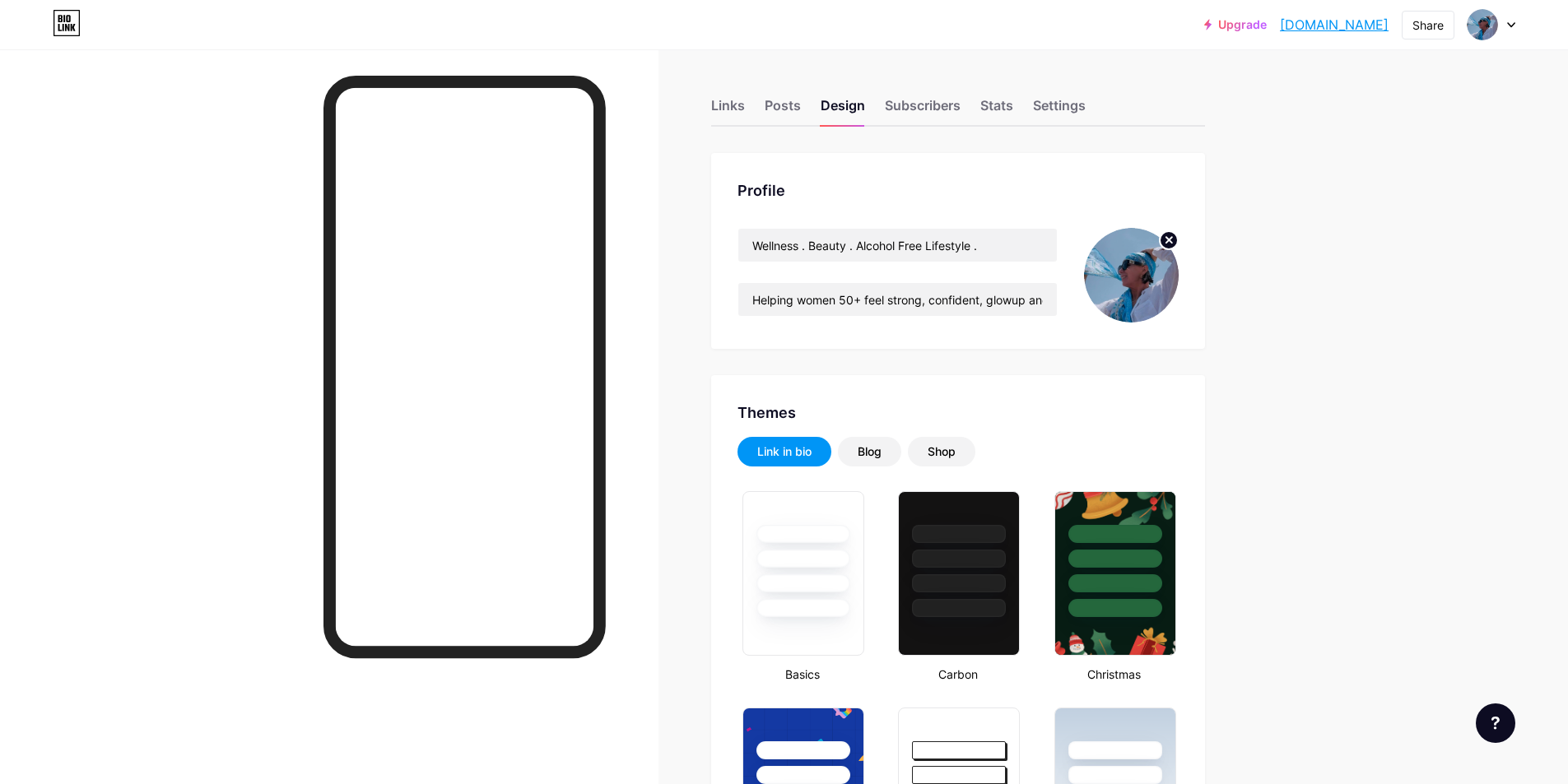
click at [1145, 277] on img at bounding box center [1131, 275] width 94 height 94
click at [1172, 239] on icon at bounding box center [1169, 240] width 6 height 6
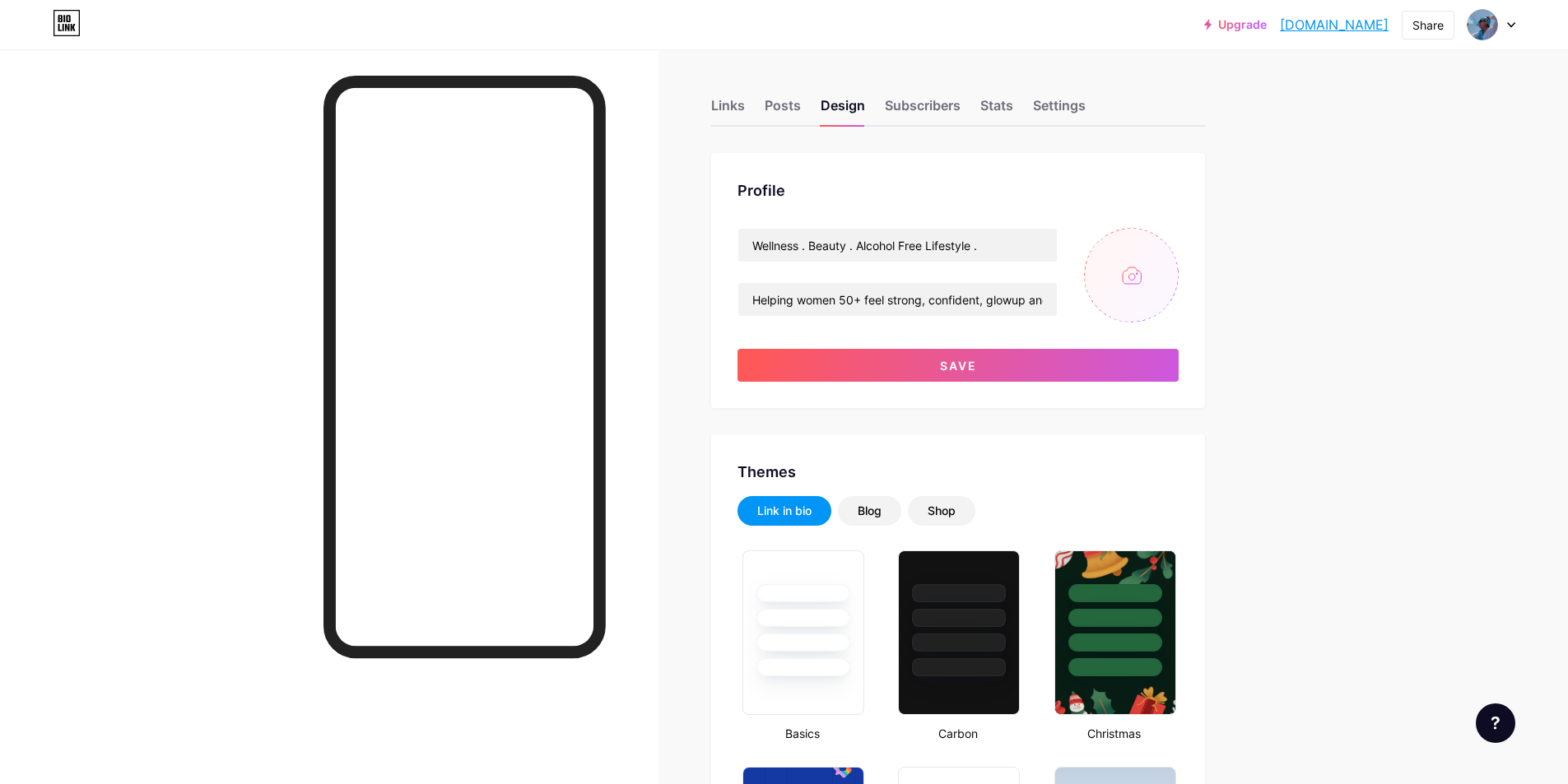
click at [1119, 276] on input "file" at bounding box center [1131, 275] width 94 height 94
type input "C:\fakepath\aqua [PERSON_NAME].jpg"
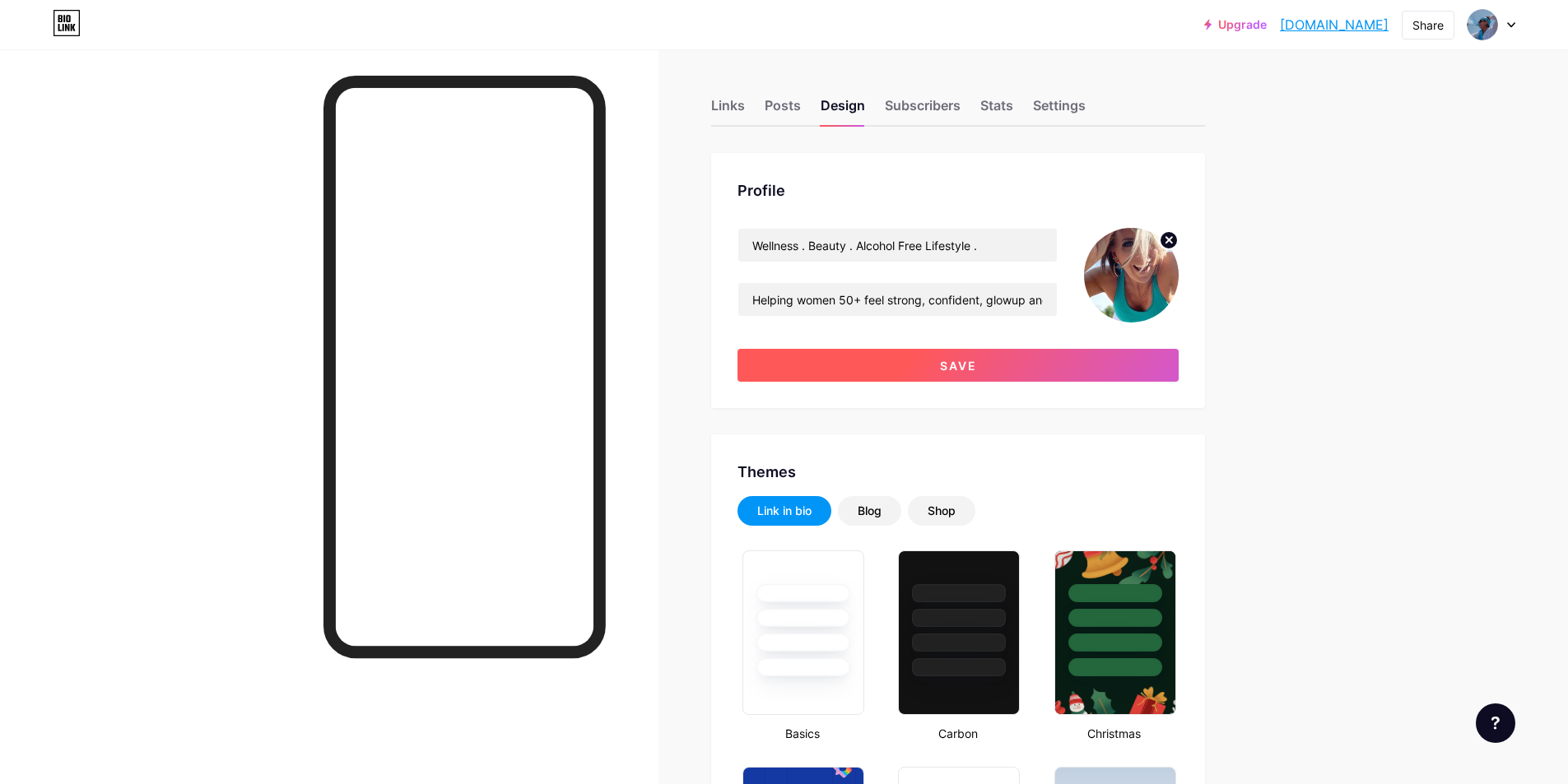
click at [984, 370] on button "Save" at bounding box center [958, 365] width 441 height 33
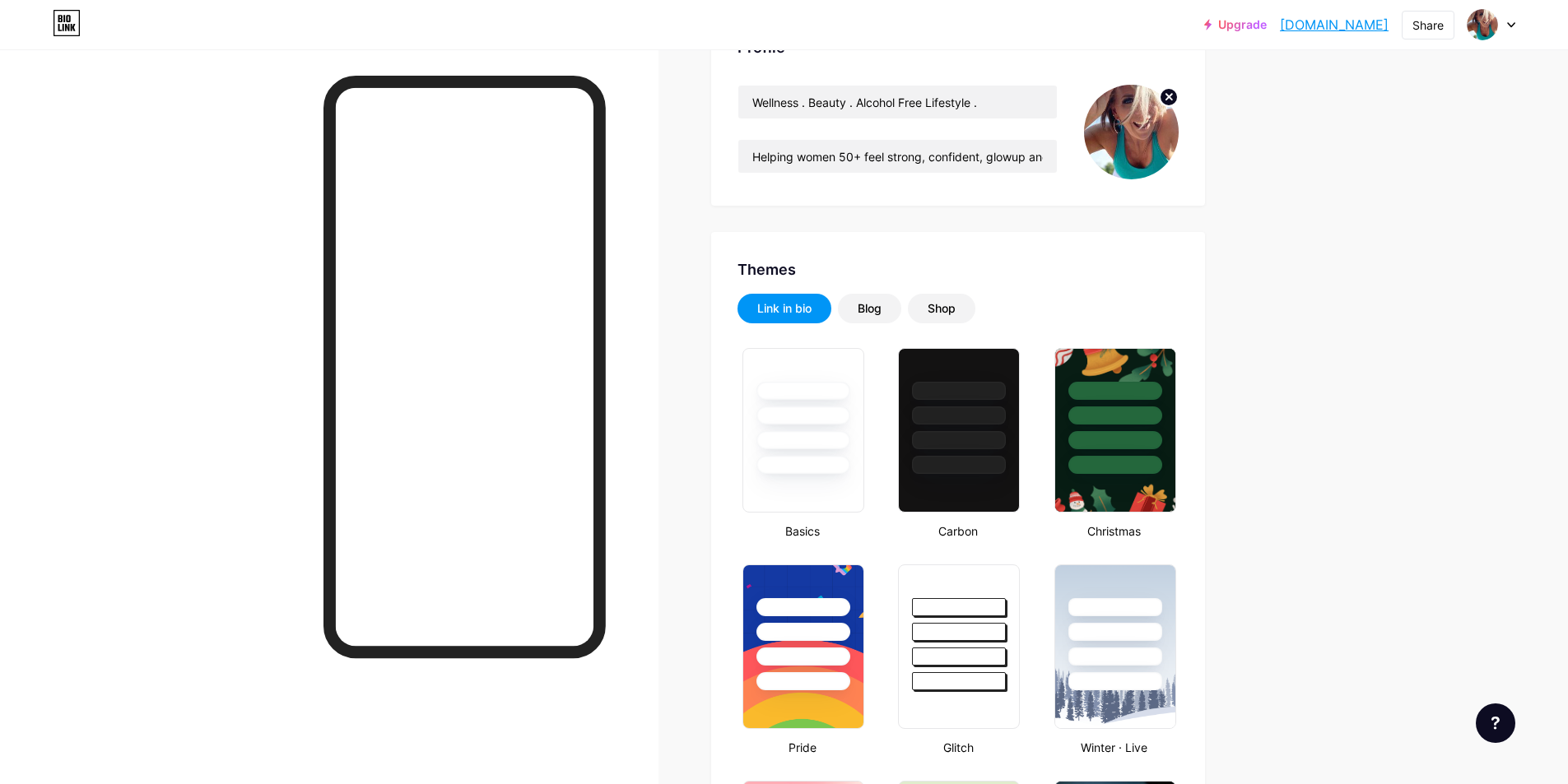
scroll to position [165, 0]
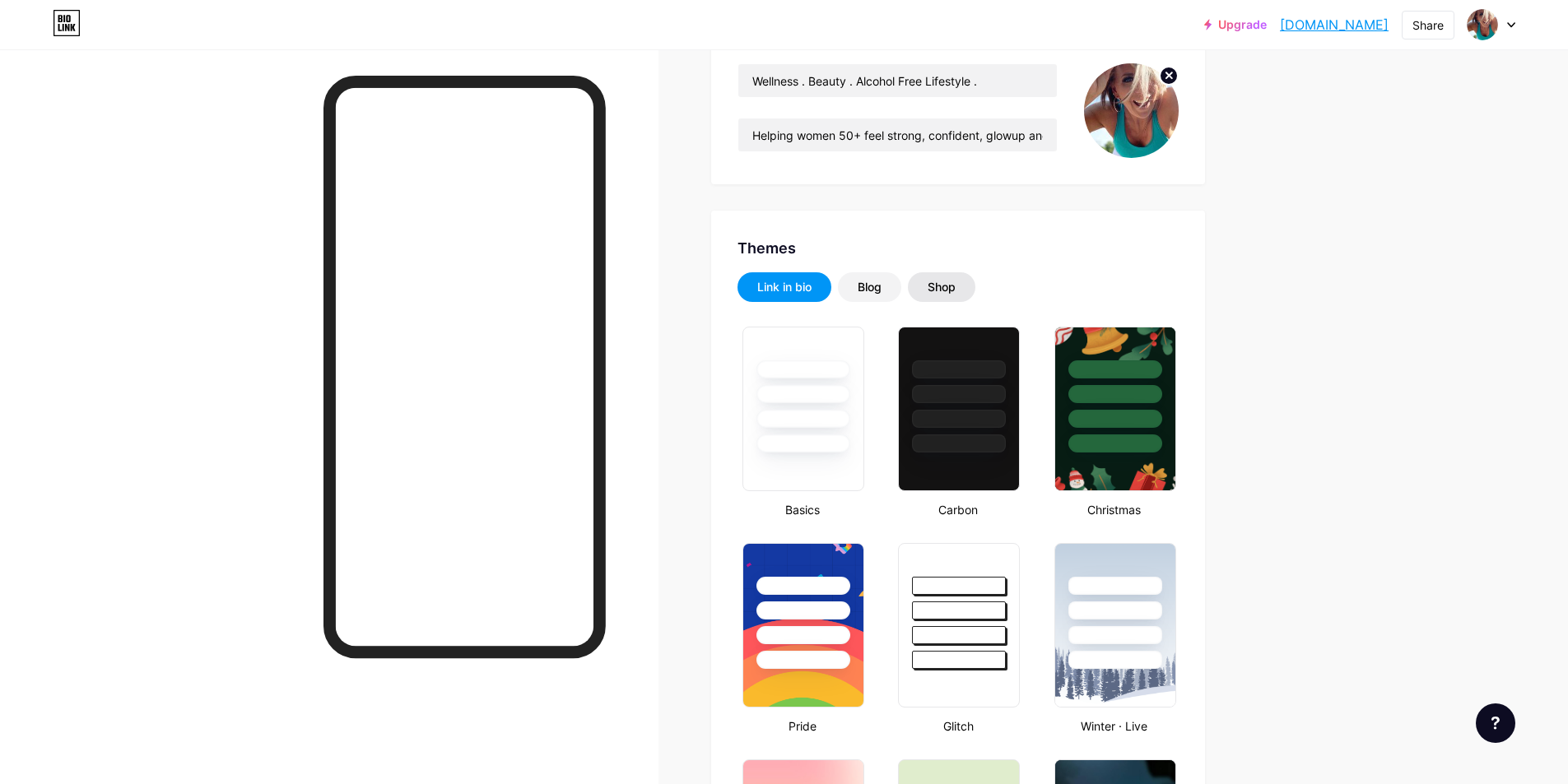
click at [949, 289] on div "Shop" at bounding box center [941, 288] width 28 height 17
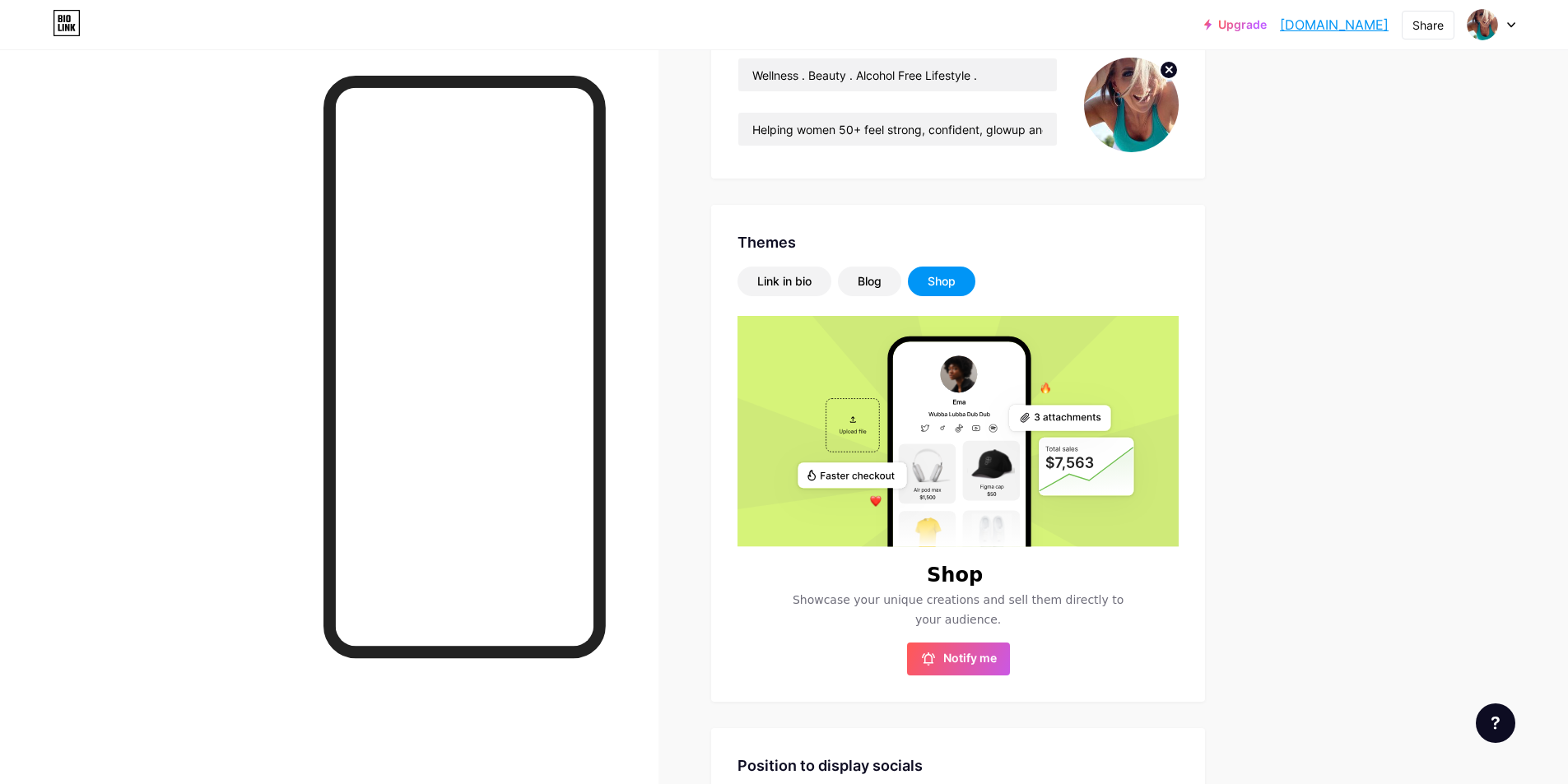
scroll to position [88, 0]
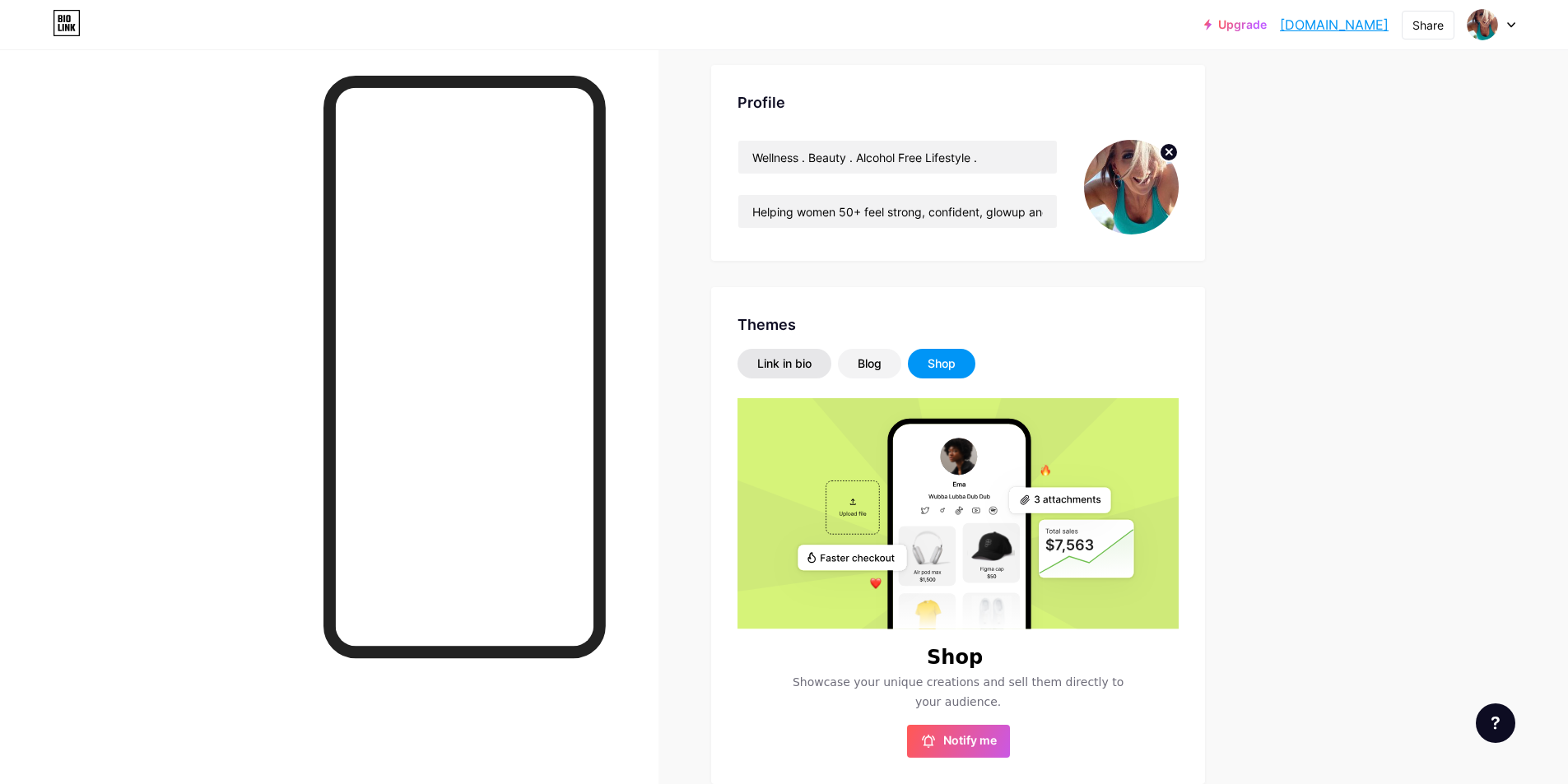
click at [777, 363] on div "Link in bio" at bounding box center [784, 364] width 55 height 17
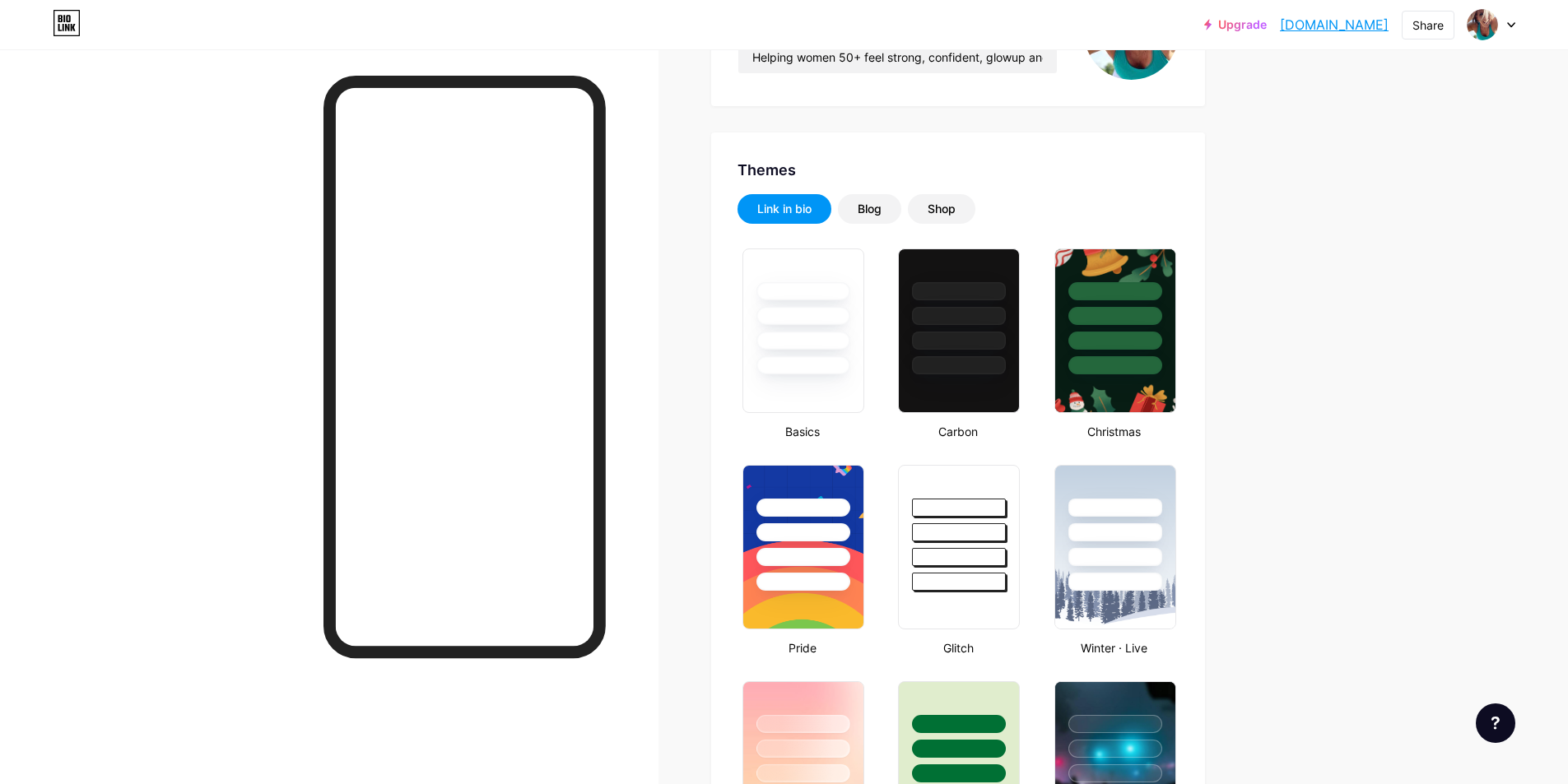
scroll to position [252, 0]
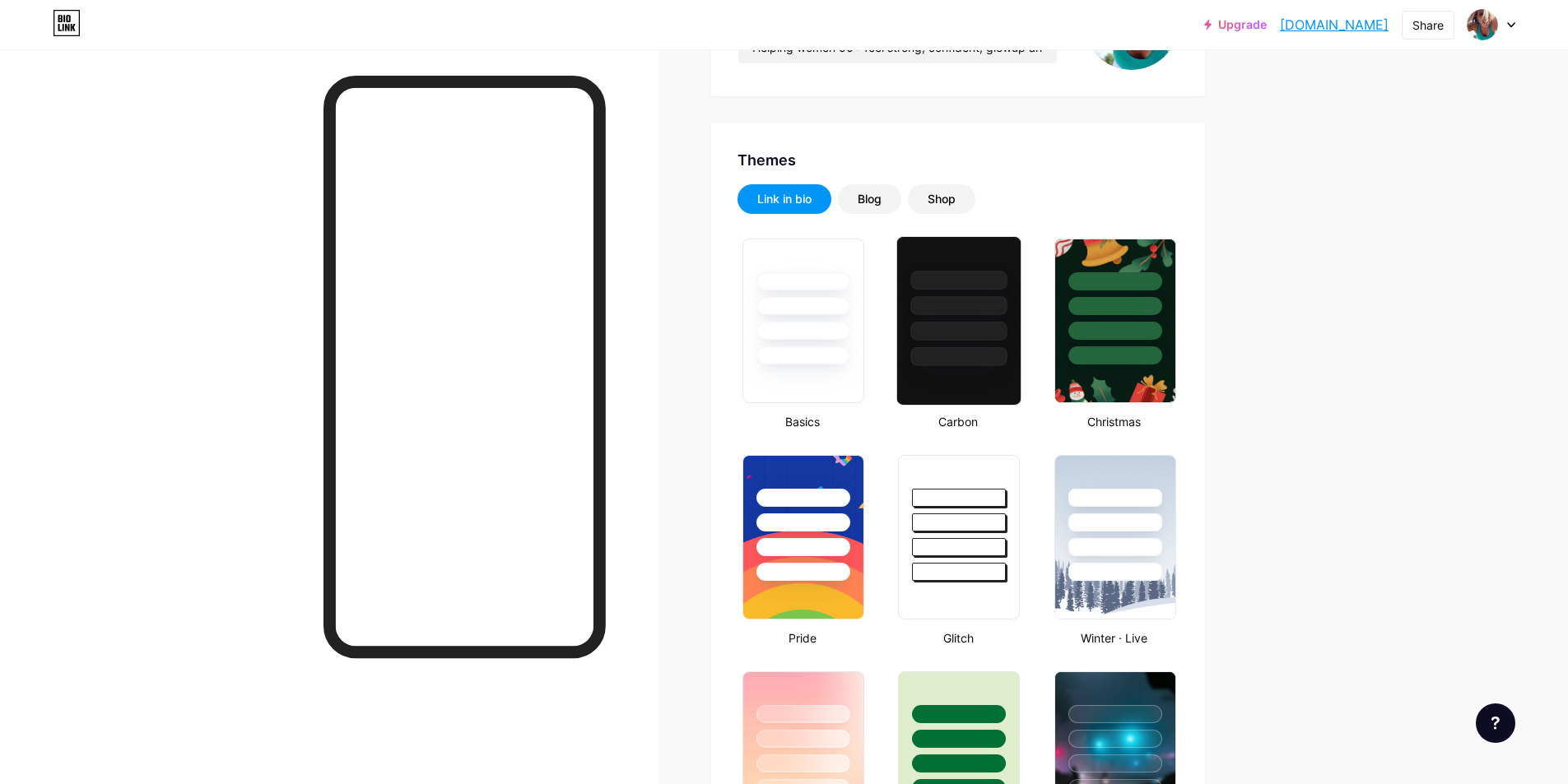
click at [947, 379] on div at bounding box center [959, 320] width 125 height 169
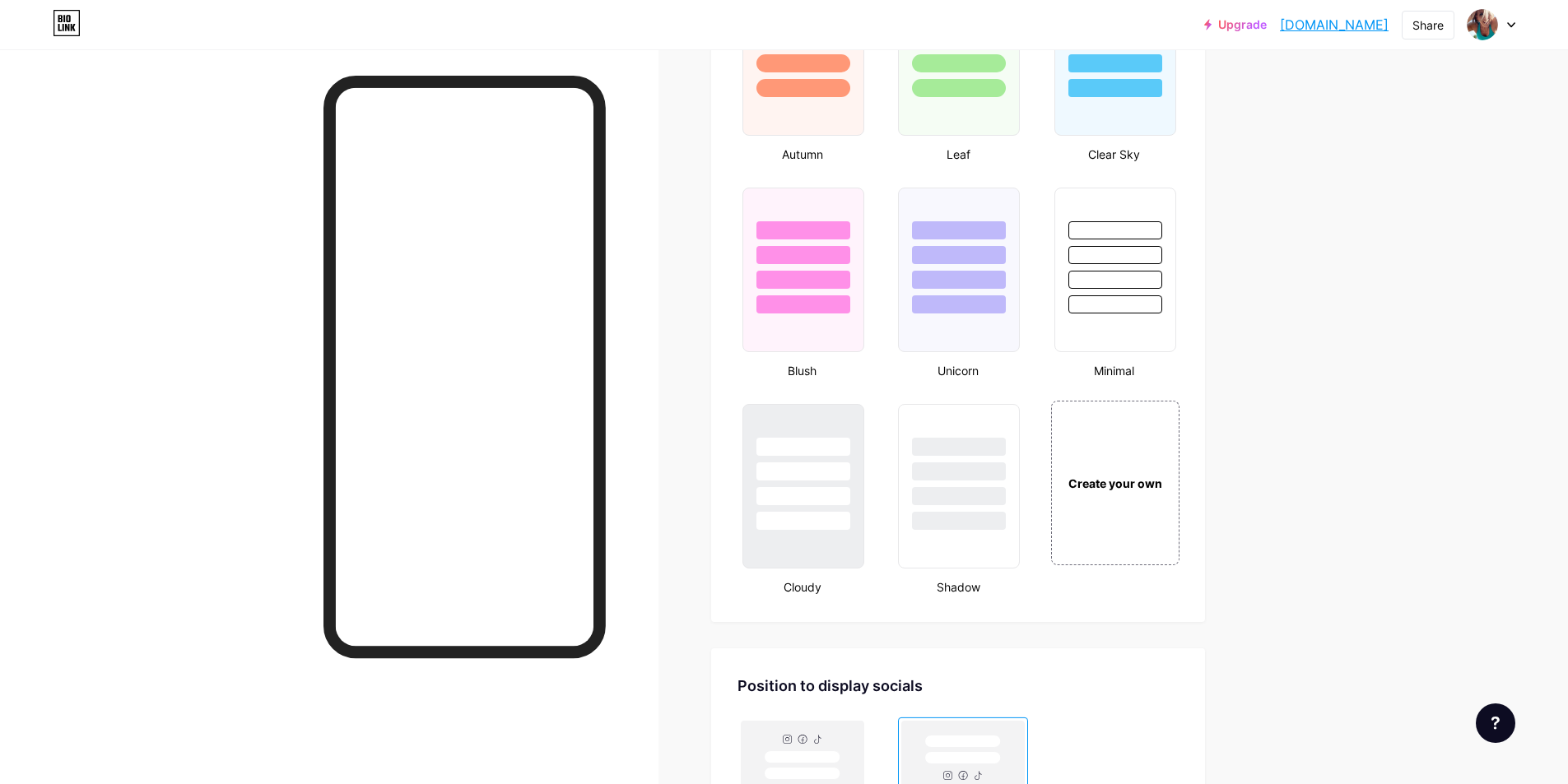
scroll to position [1651, 0]
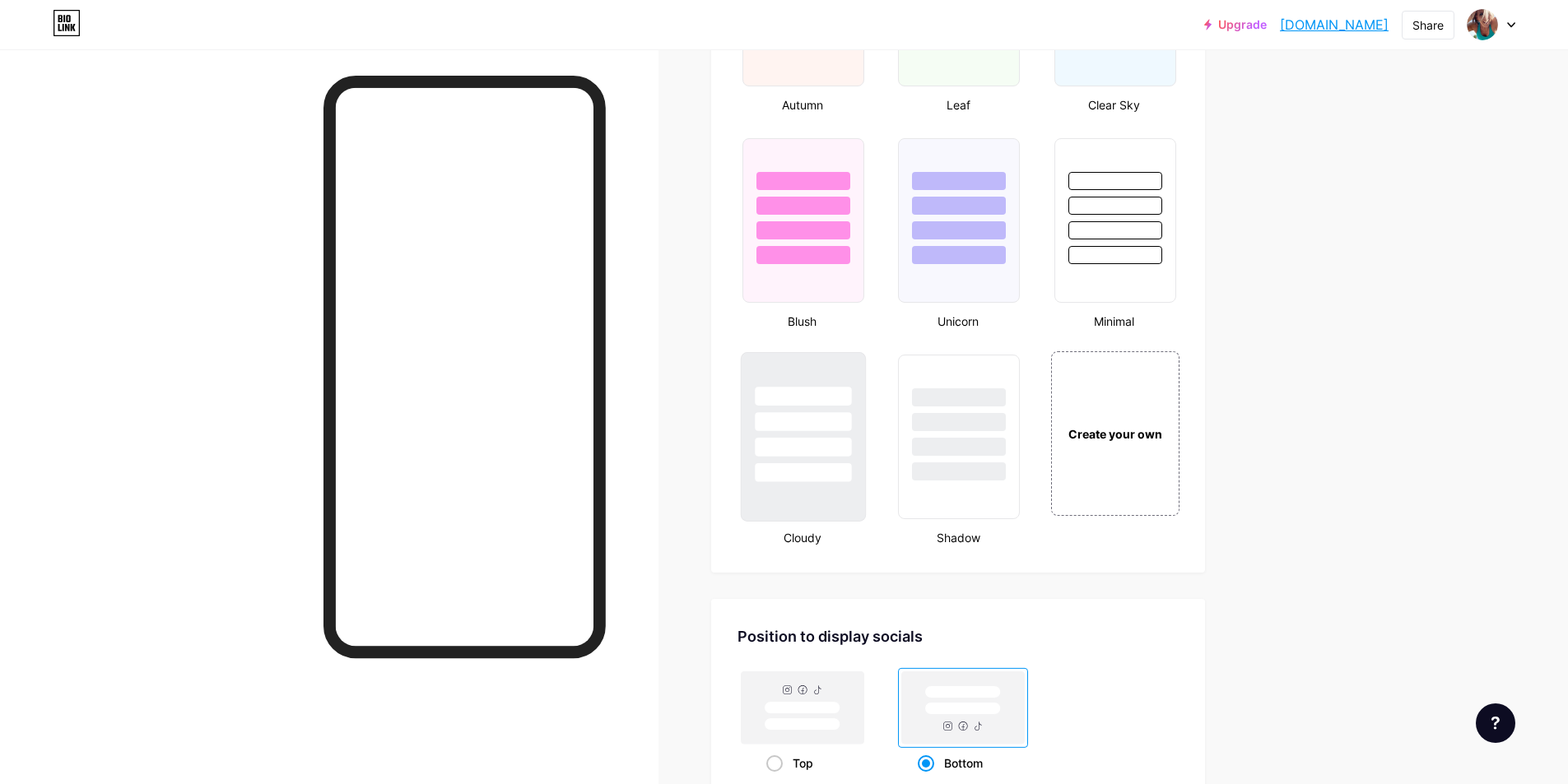
click at [779, 369] on div at bounding box center [803, 418] width 124 height 130
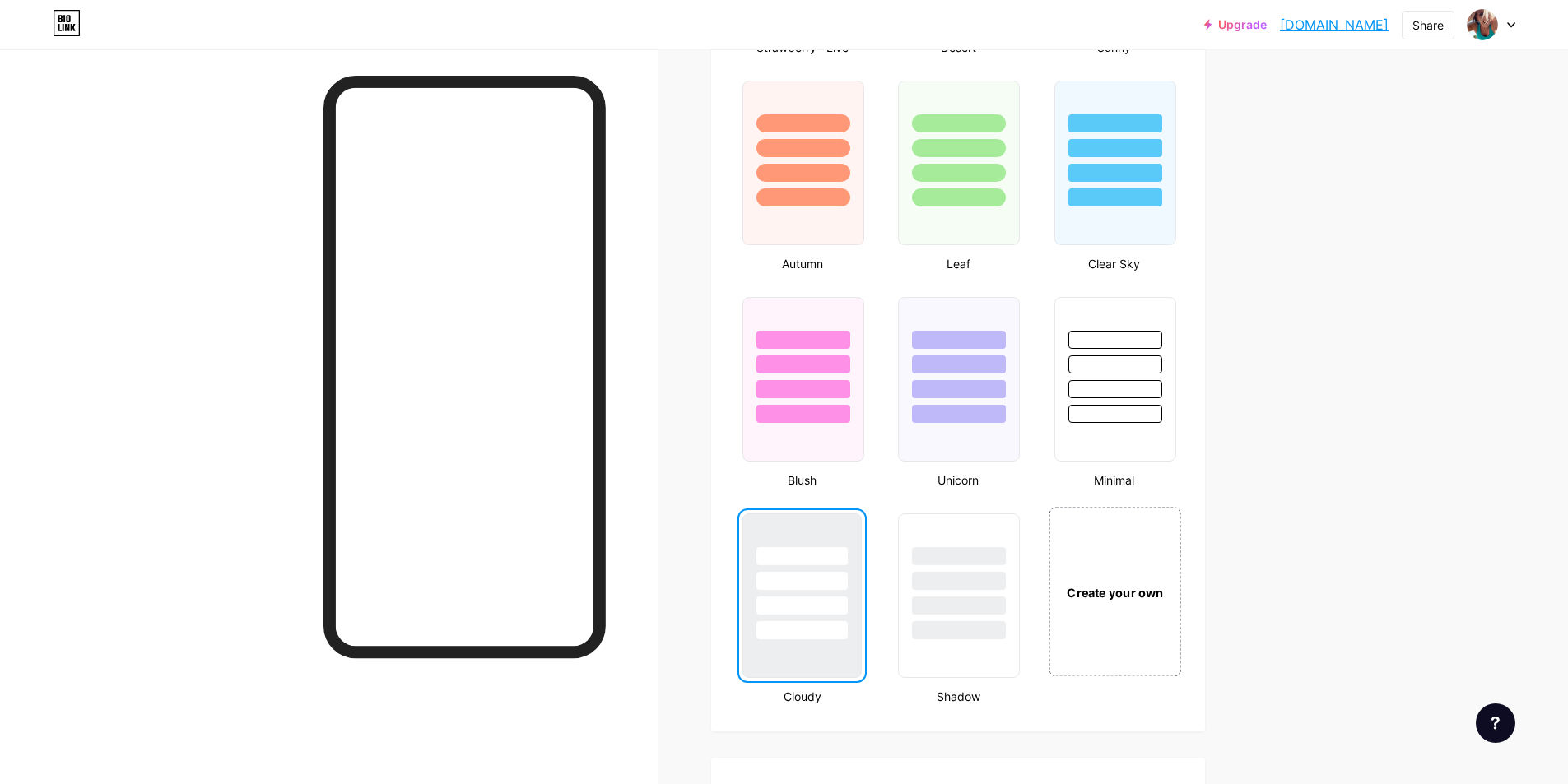
scroll to position [1486, 0]
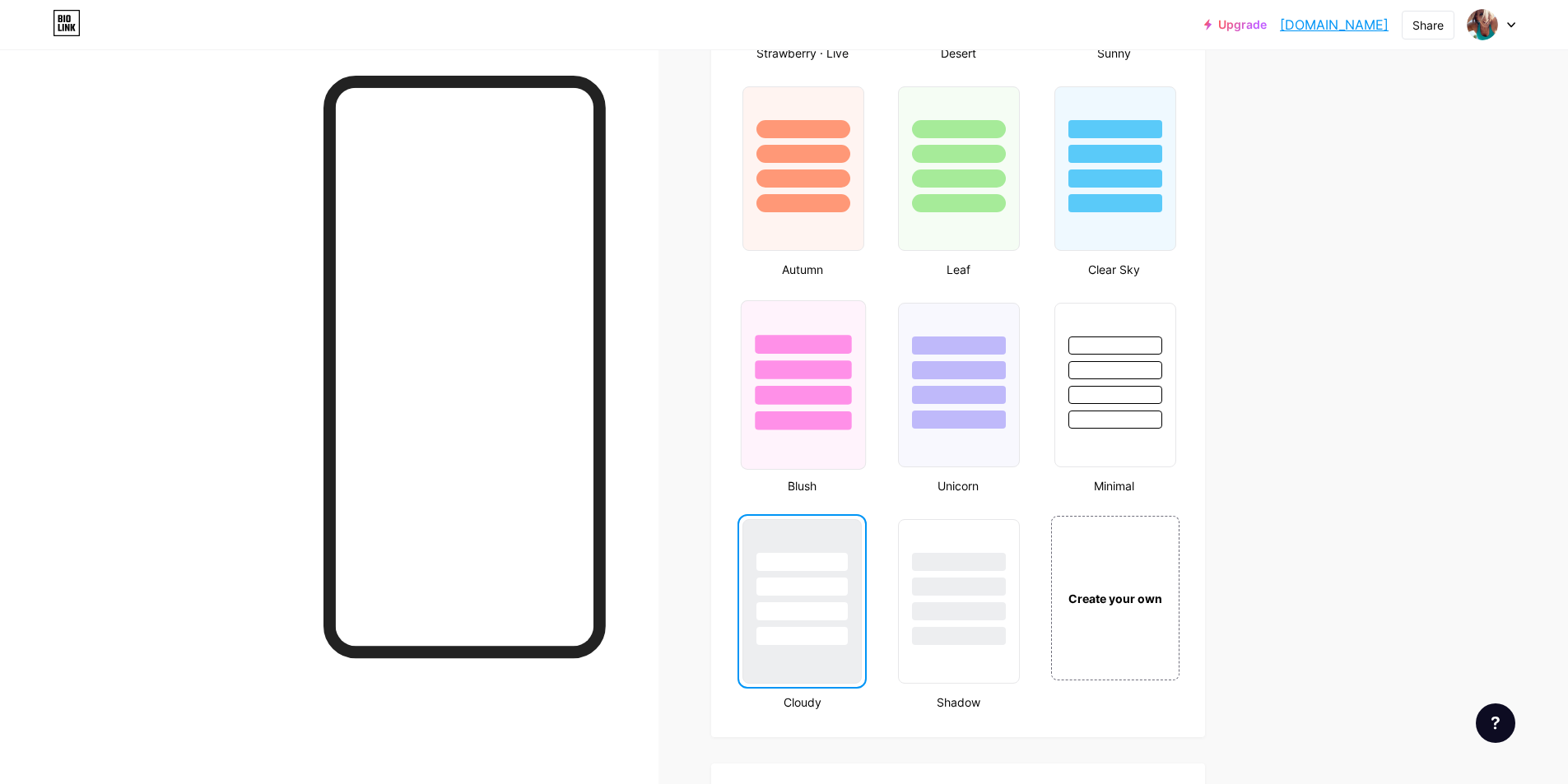
click at [772, 310] on div at bounding box center [803, 366] width 124 height 130
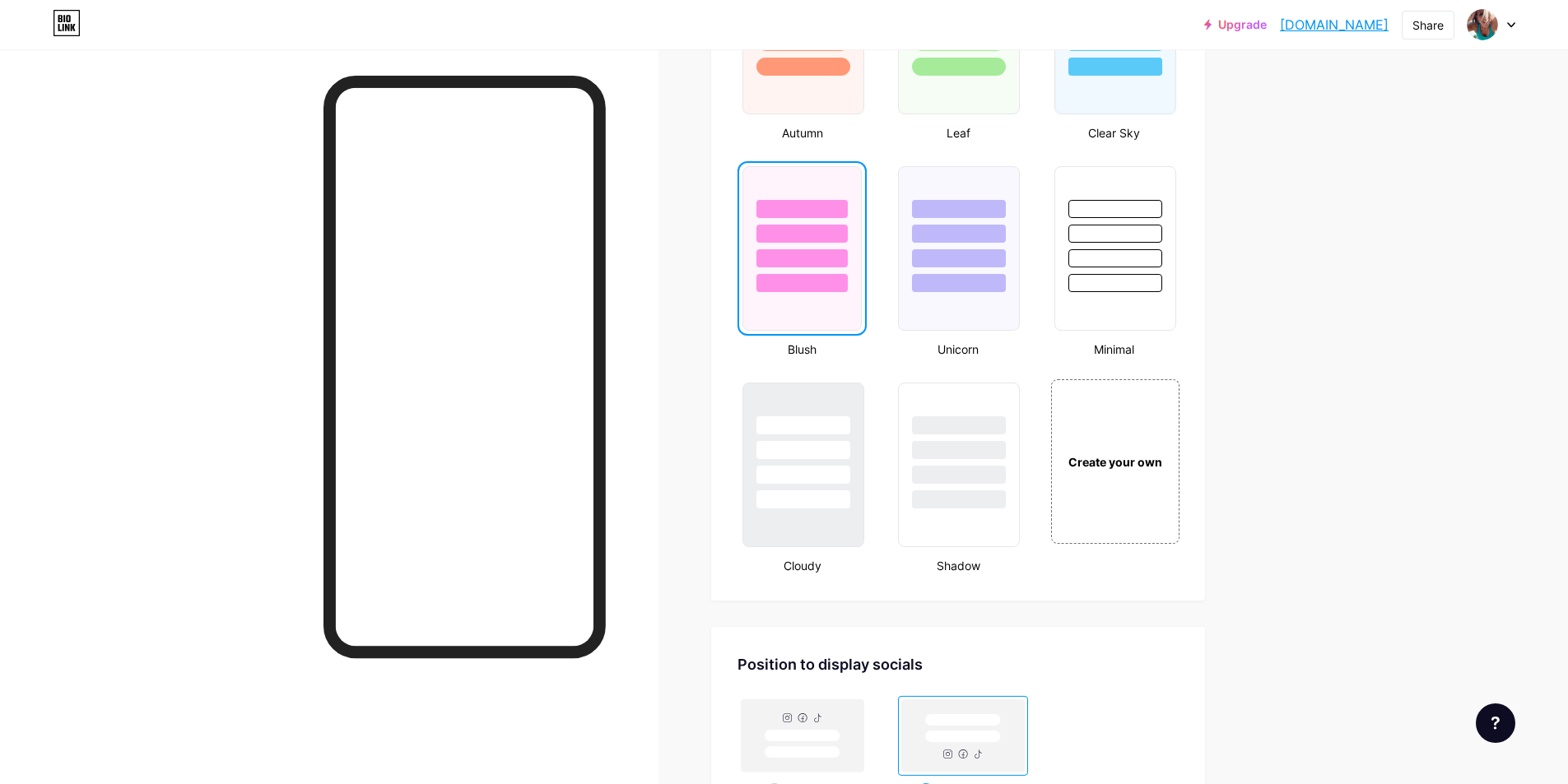
scroll to position [1651, 0]
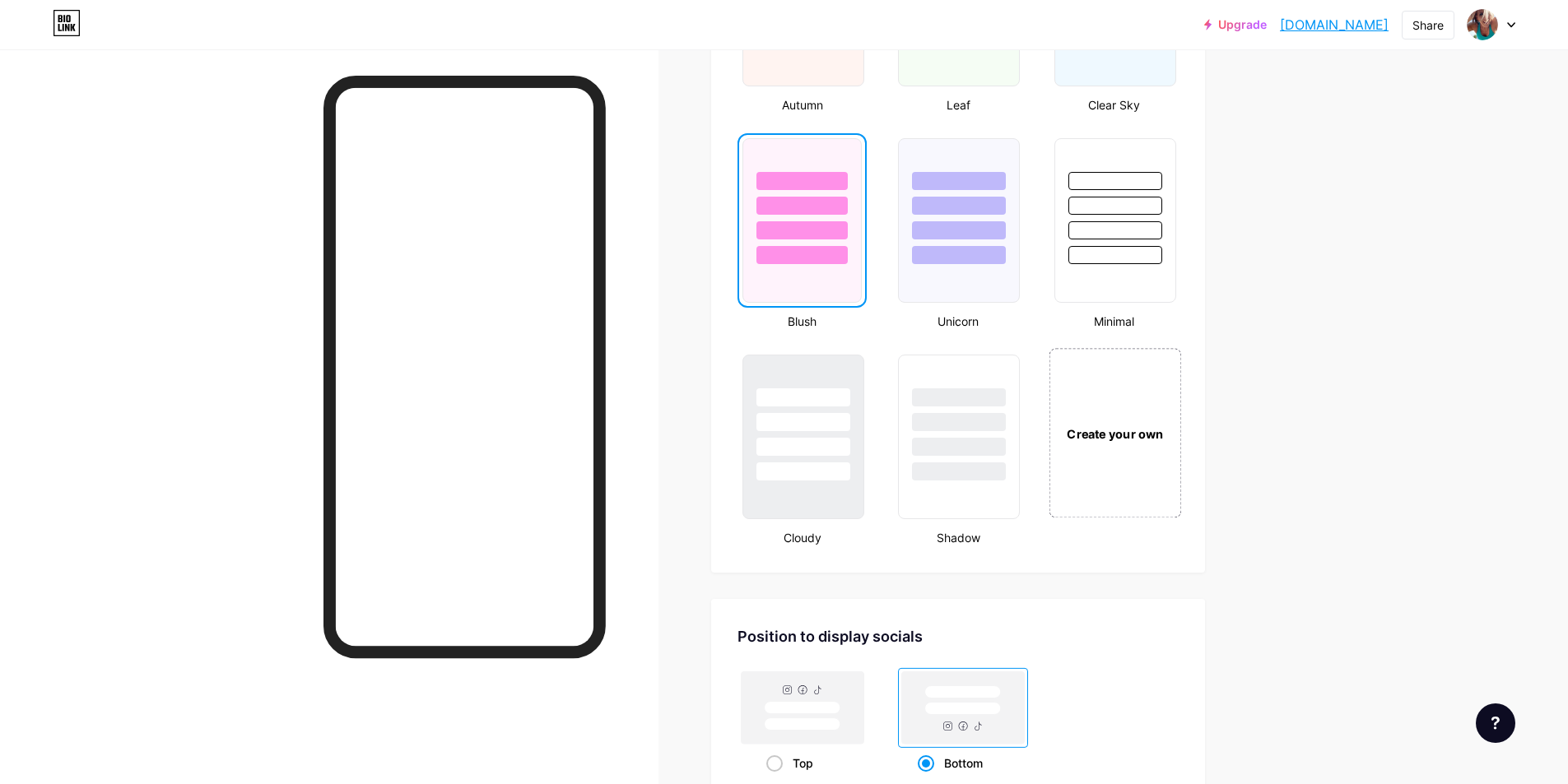
click at [1127, 405] on div "Create your own" at bounding box center [1114, 432] width 132 height 169
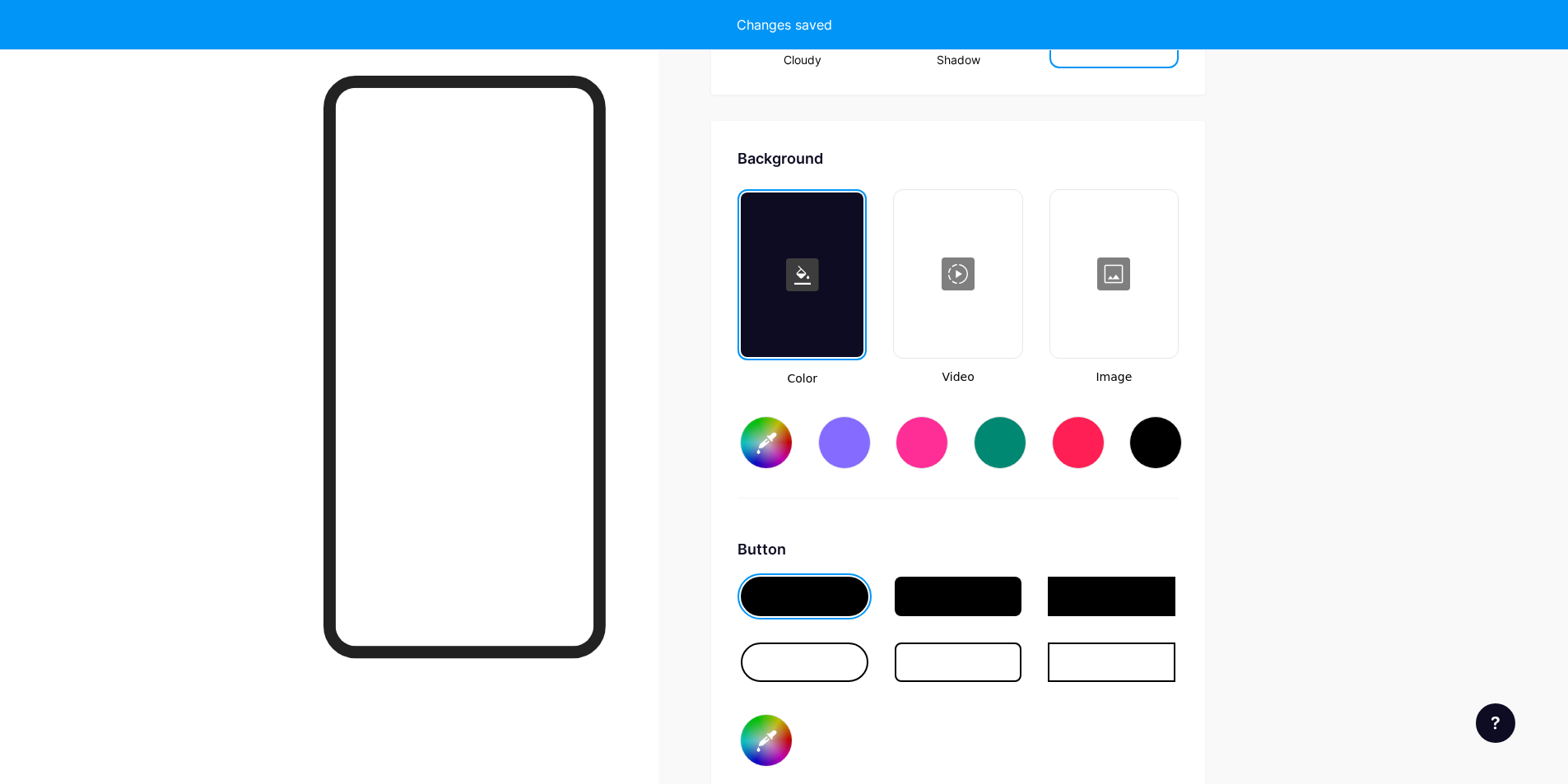
type input "#ffffff"
type input "#000000"
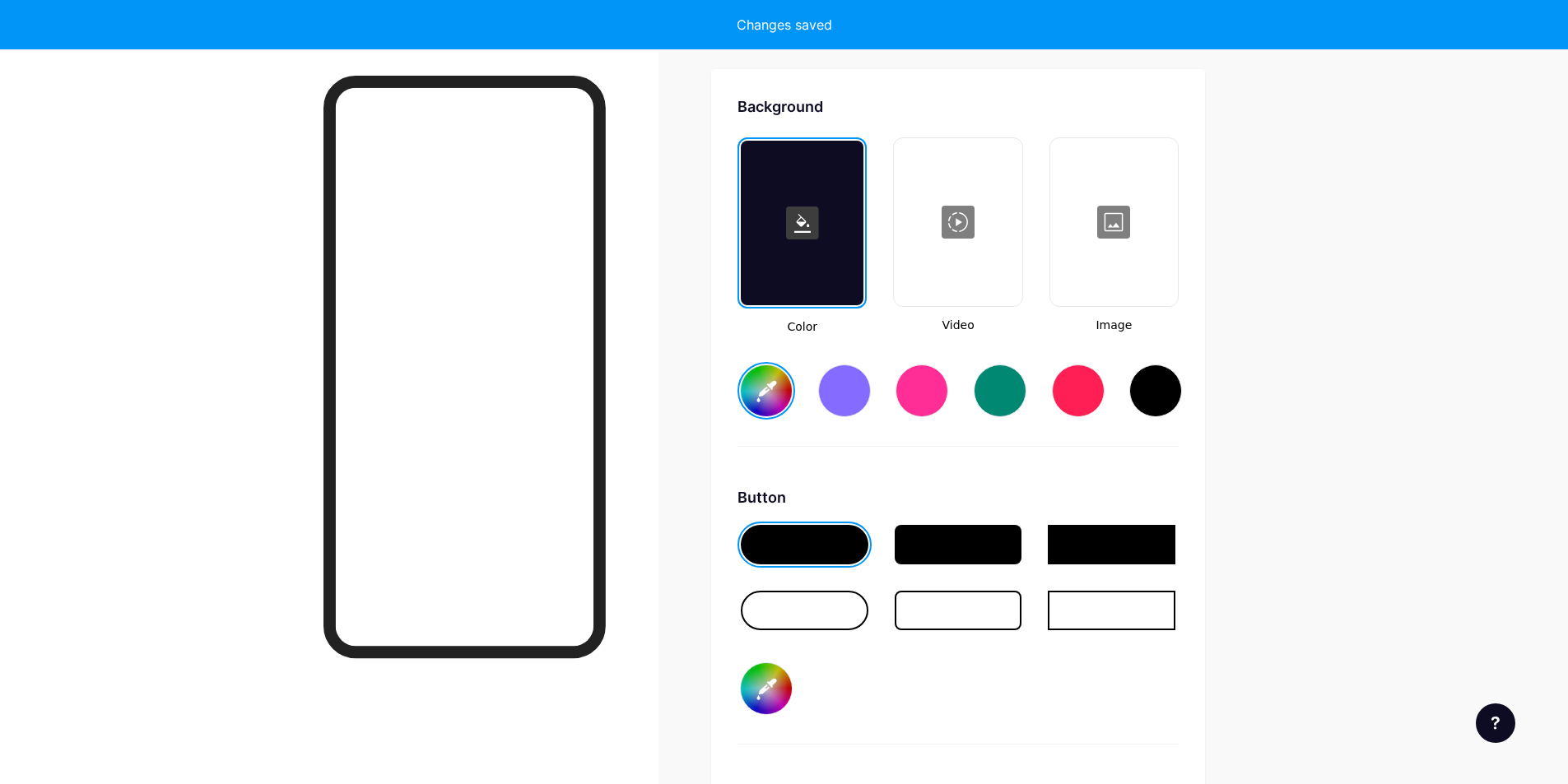
scroll to position [2185, 0]
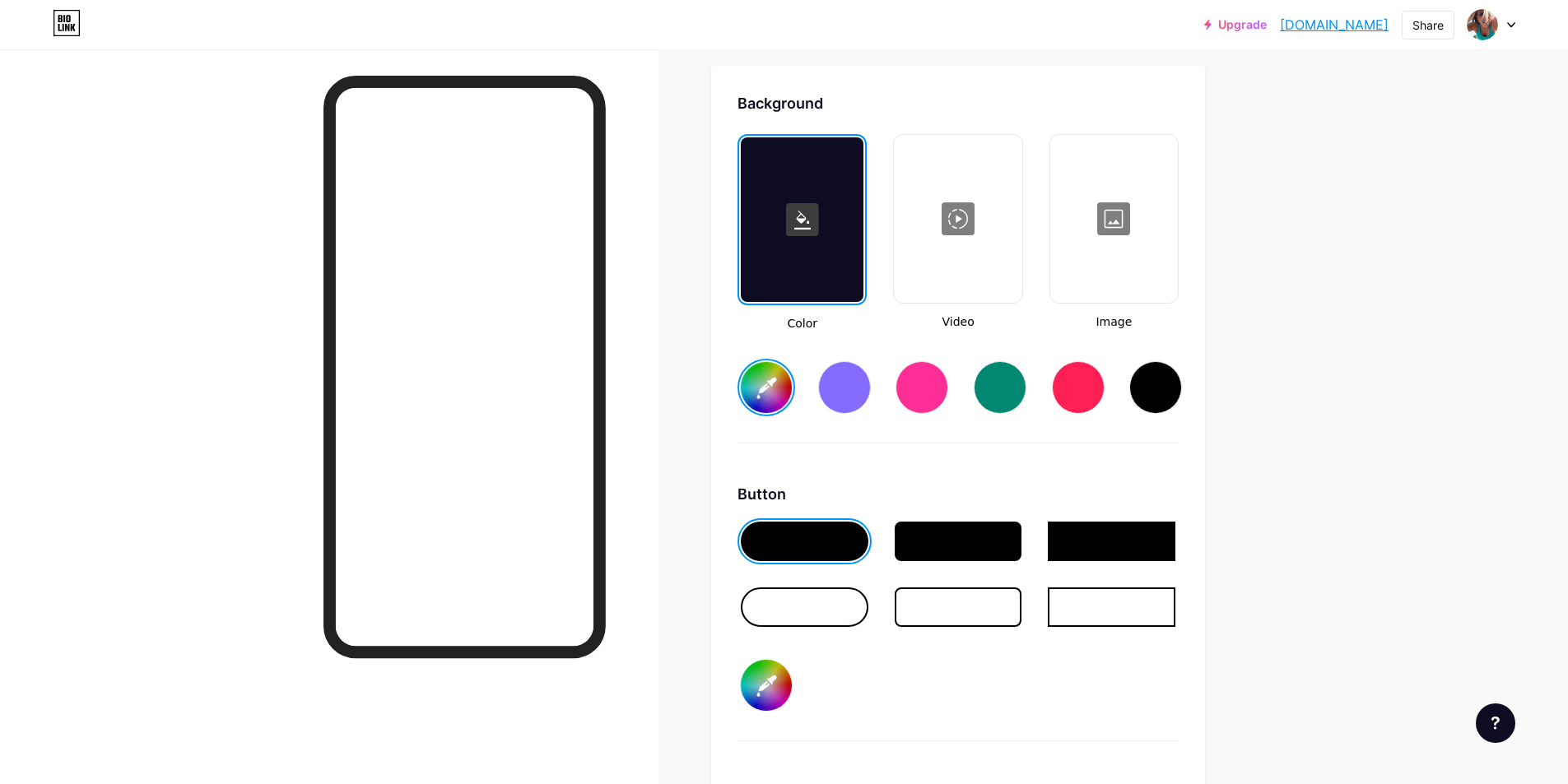
click at [992, 545] on div at bounding box center [959, 541] width 128 height 40
click at [938, 385] on div at bounding box center [922, 387] width 53 height 53
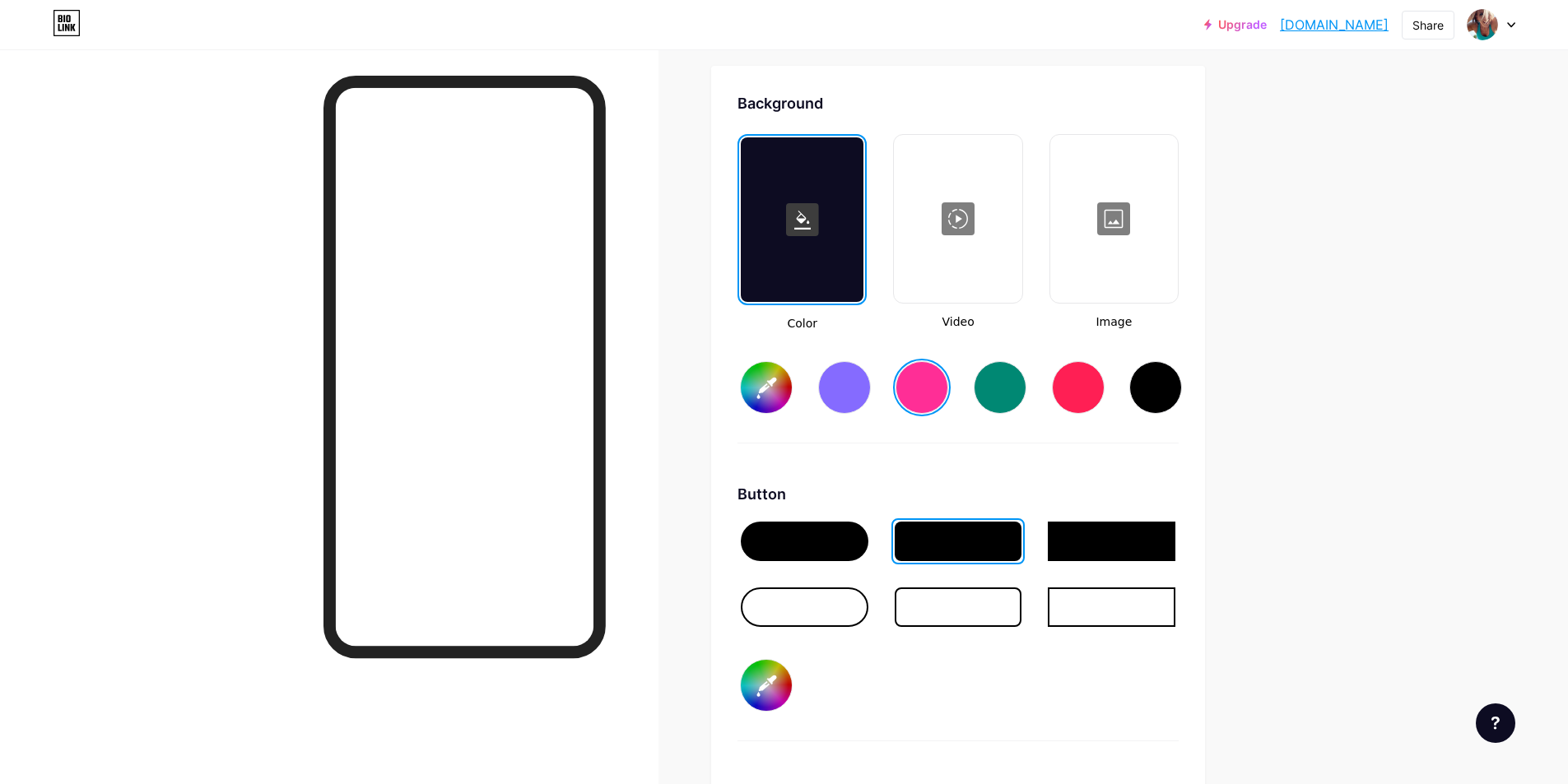
click at [778, 388] on input "#ff2e96" at bounding box center [766, 387] width 51 height 51
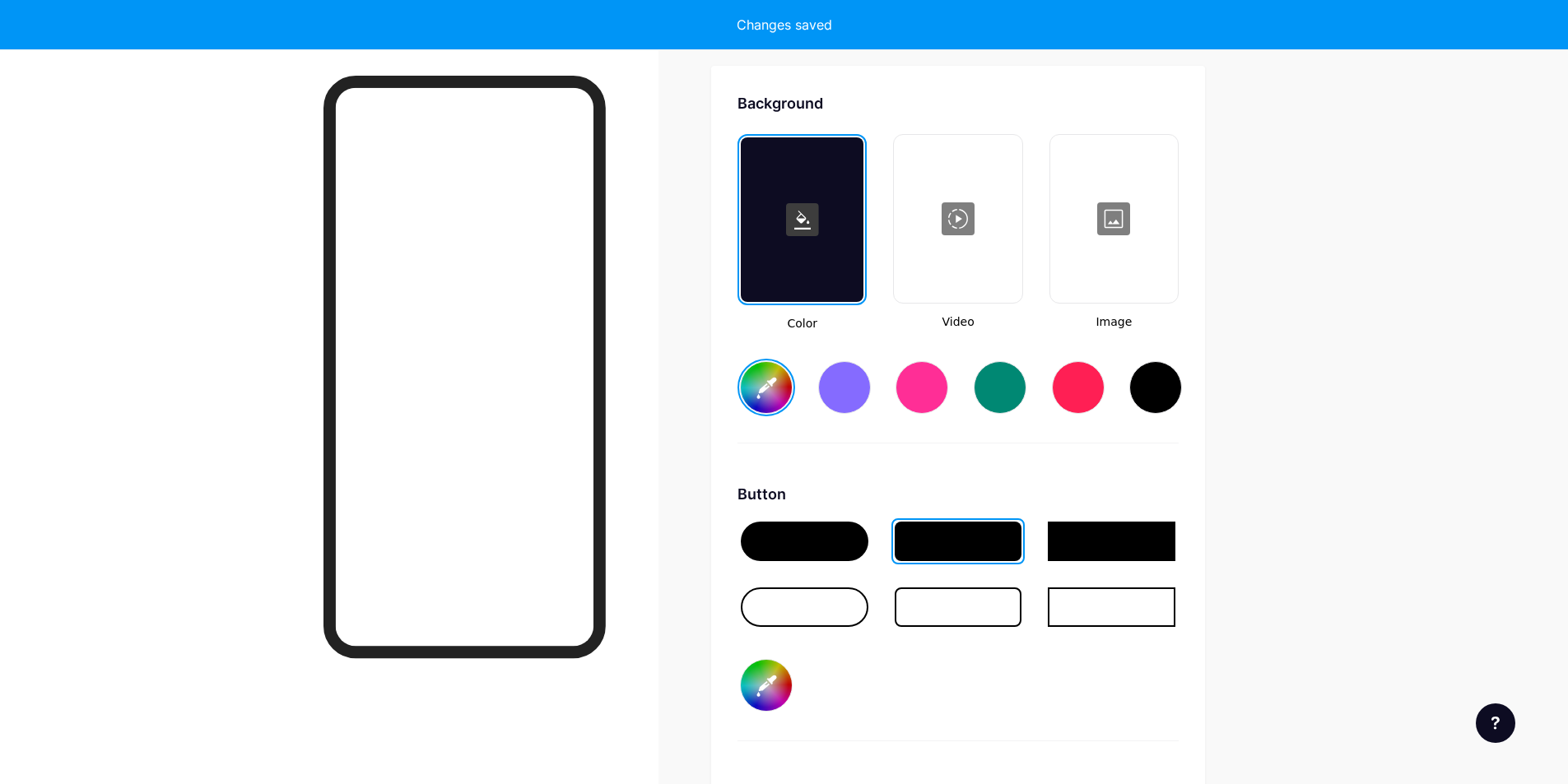
click at [1058, 458] on div "Background Color Video Image #b7f5f4 Button #000000 Font Inter Poppins EB Garam…" at bounding box center [958, 580] width 441 height 974
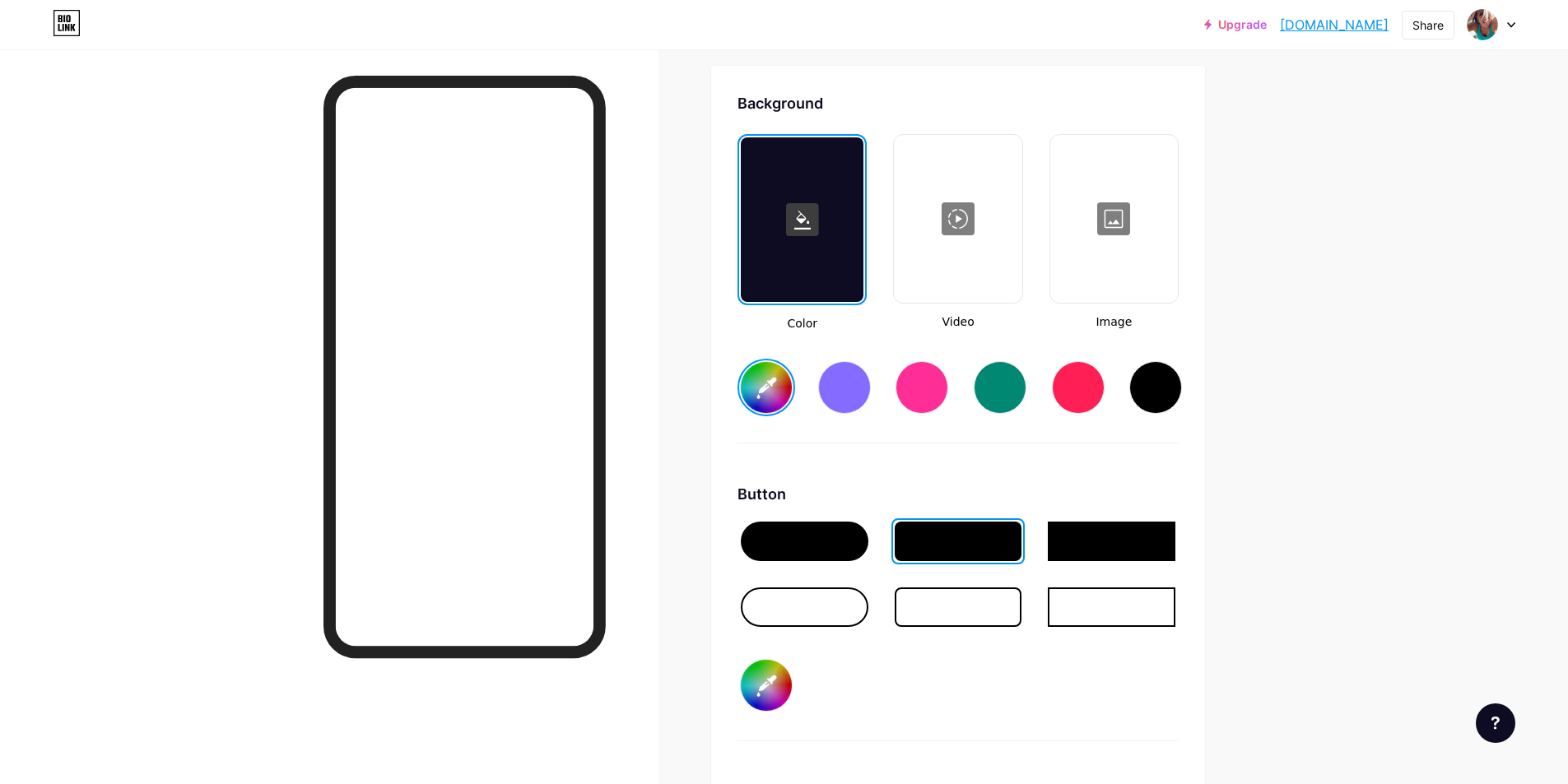
click at [765, 691] on input "#000000" at bounding box center [766, 685] width 51 height 51
type input "#b7f5f4"
type input "#ffffff"
click at [806, 608] on div at bounding box center [805, 607] width 128 height 40
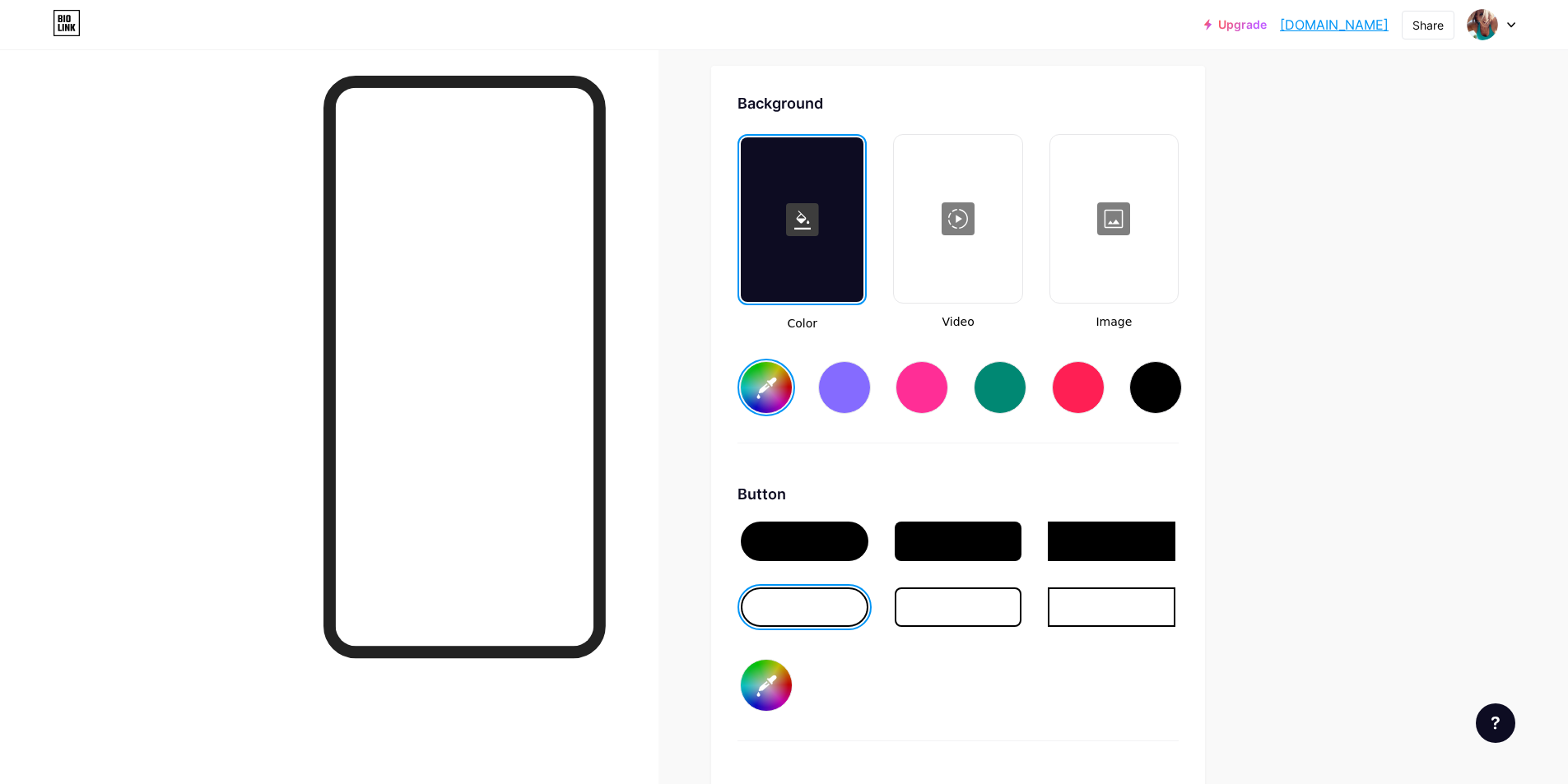
click at [806, 543] on div at bounding box center [805, 541] width 128 height 40
click at [770, 372] on input "#b7f5f4" at bounding box center [766, 387] width 51 height 51
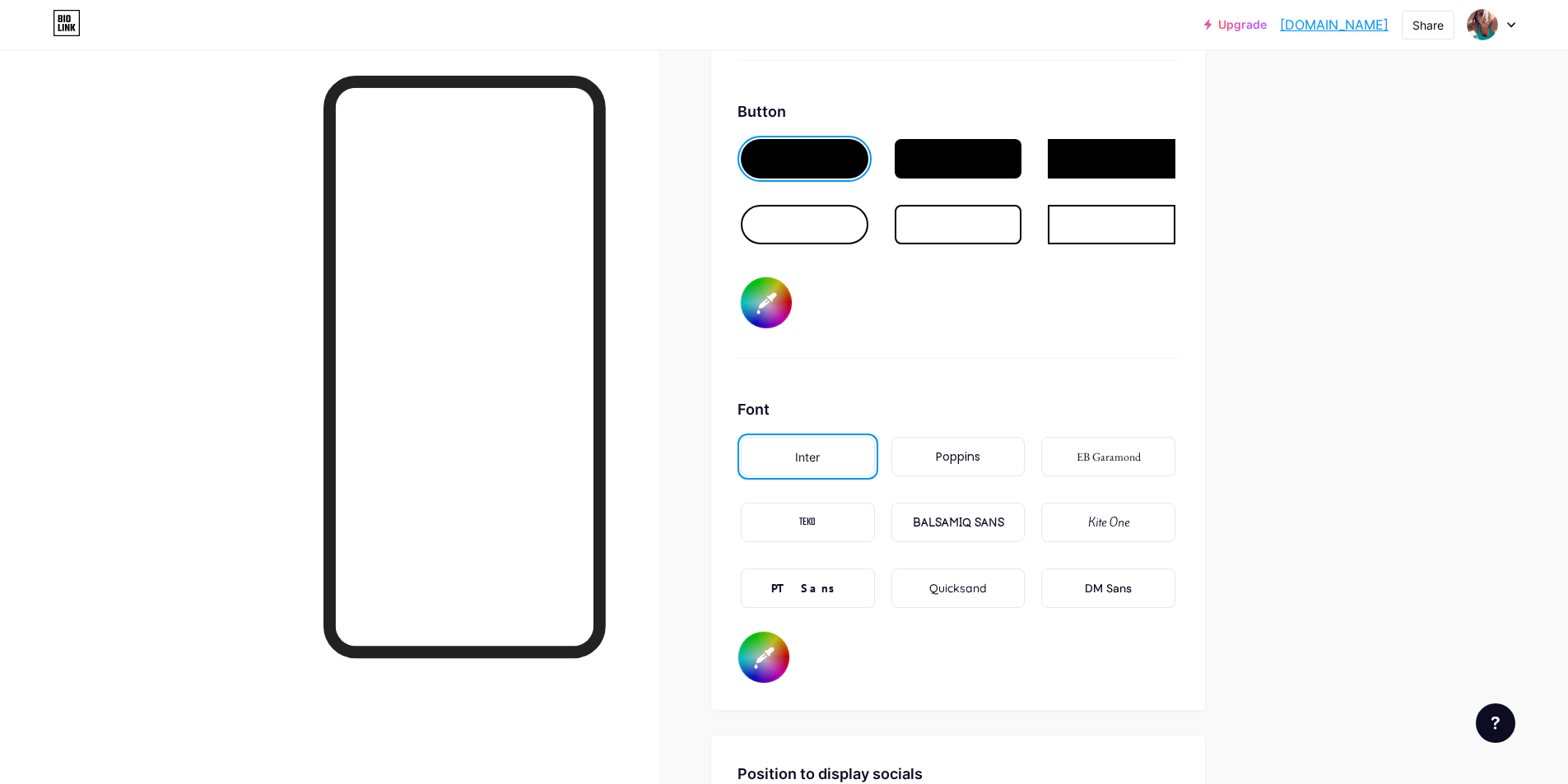
scroll to position [2596, 0]
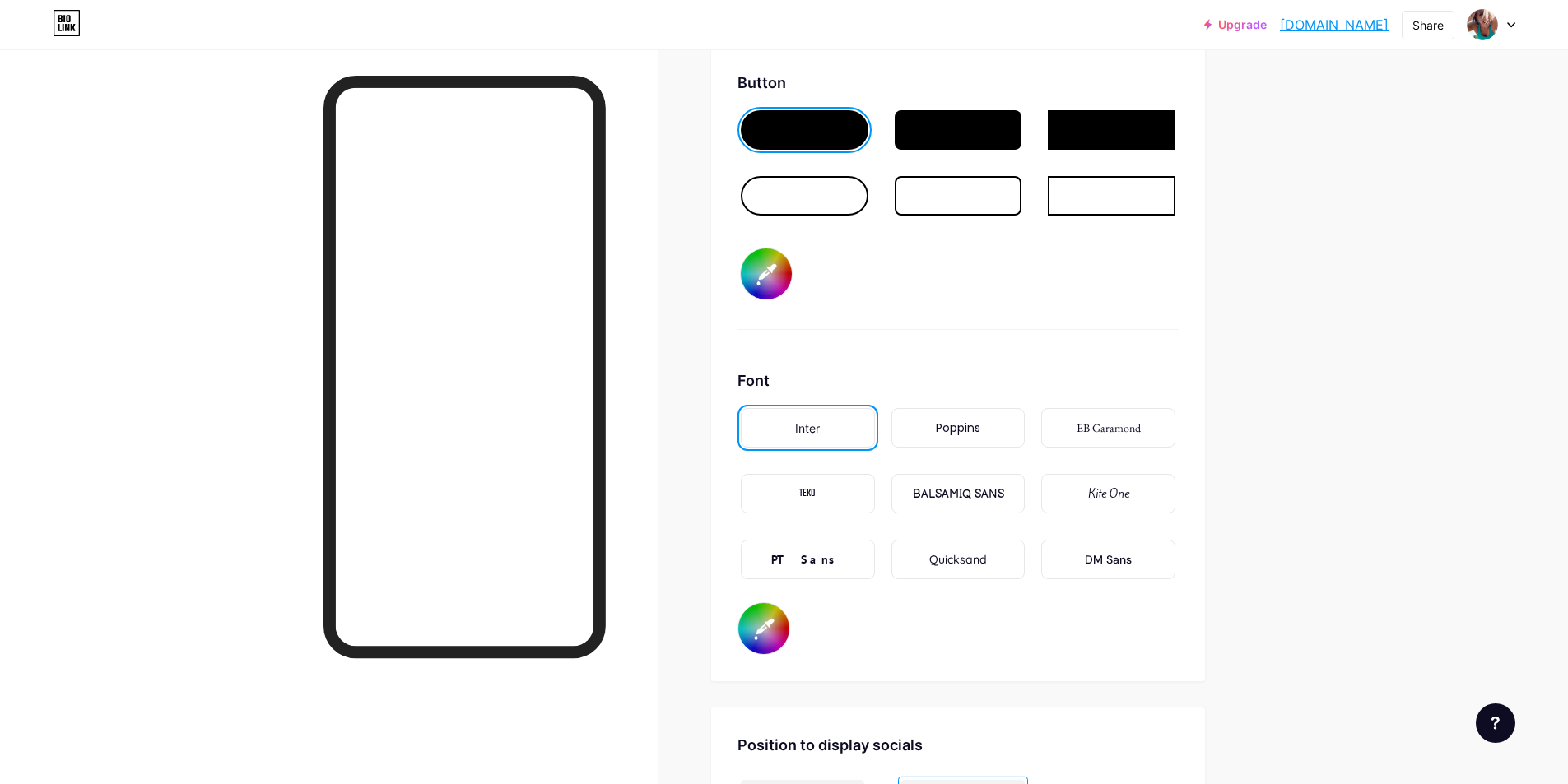
click at [1108, 430] on div "EB Garamond" at bounding box center [1108, 428] width 64 height 18
click at [767, 614] on input "#000000" at bounding box center [763, 628] width 51 height 51
click at [908, 636] on div "Font Inter Poppins EB Garamond TEKO BALSAMIQ SANS Kite One PT Sans Quicksand DM…" at bounding box center [958, 511] width 441 height 285
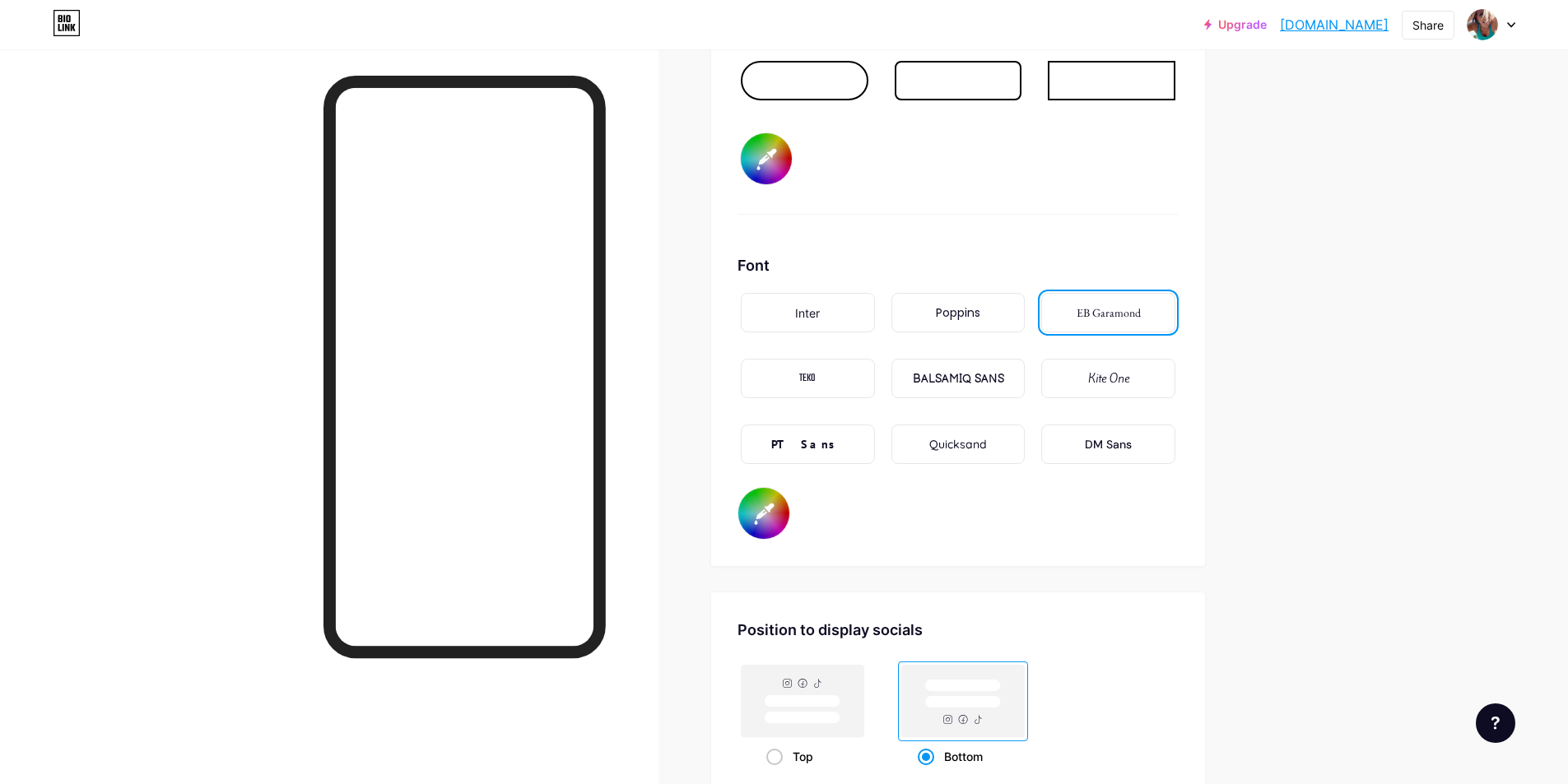
scroll to position [2657, 0]
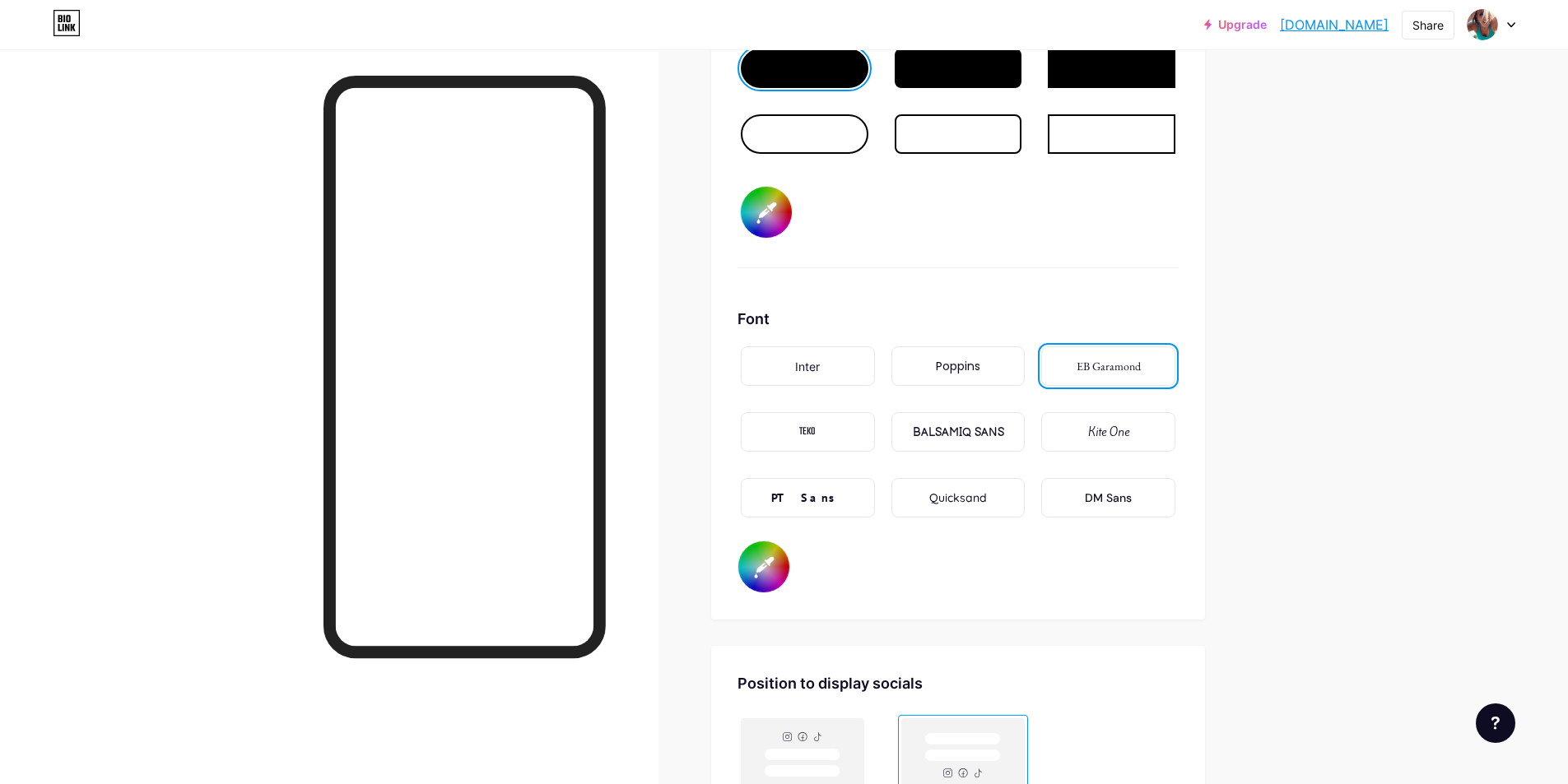
click at [959, 432] on div "BALSAMIQ SANS" at bounding box center [959, 432] width 92 height 18
click at [1104, 368] on div "EB Garamond" at bounding box center [1108, 366] width 64 height 18
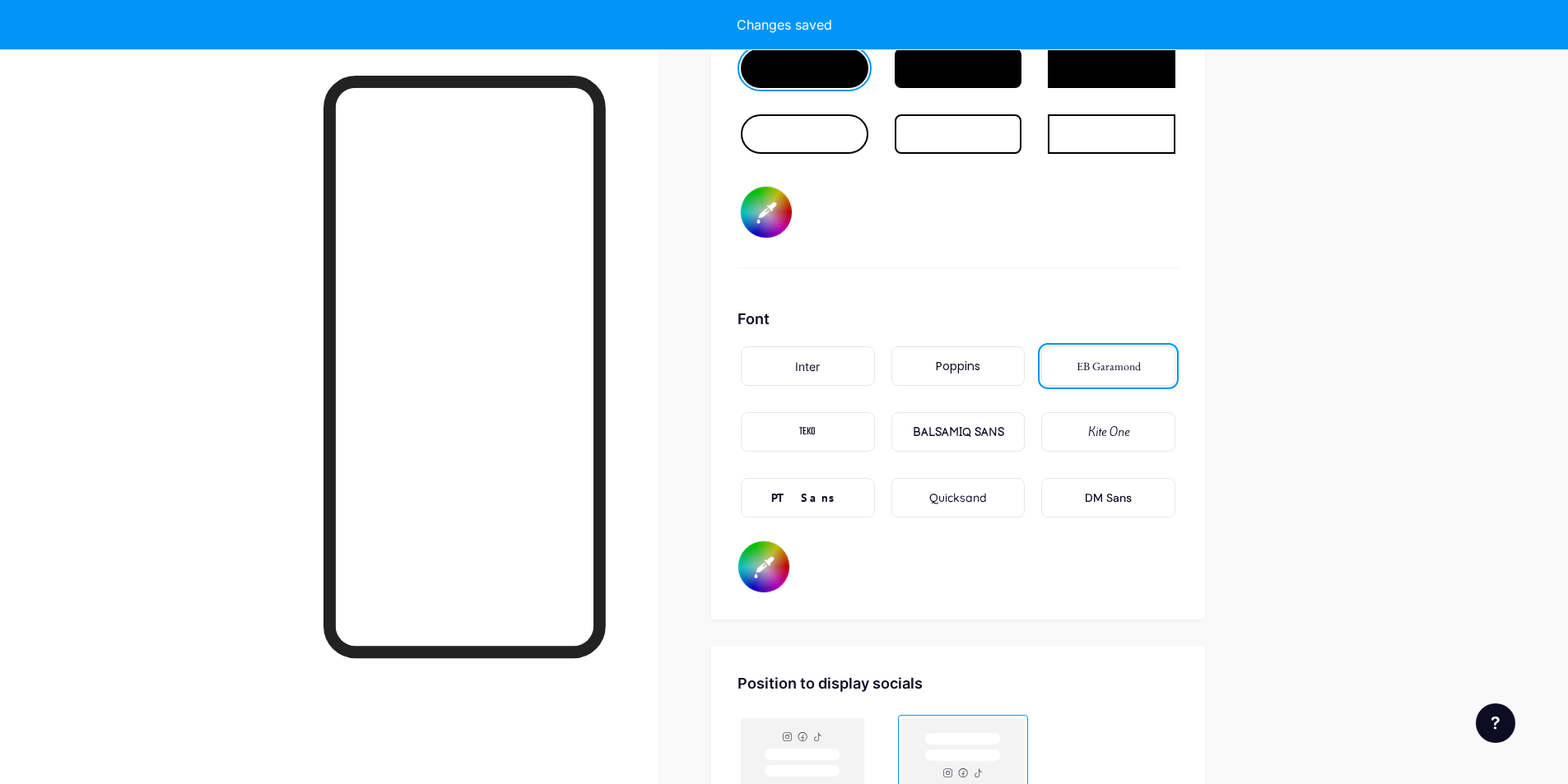
type input "#a5fdfc"
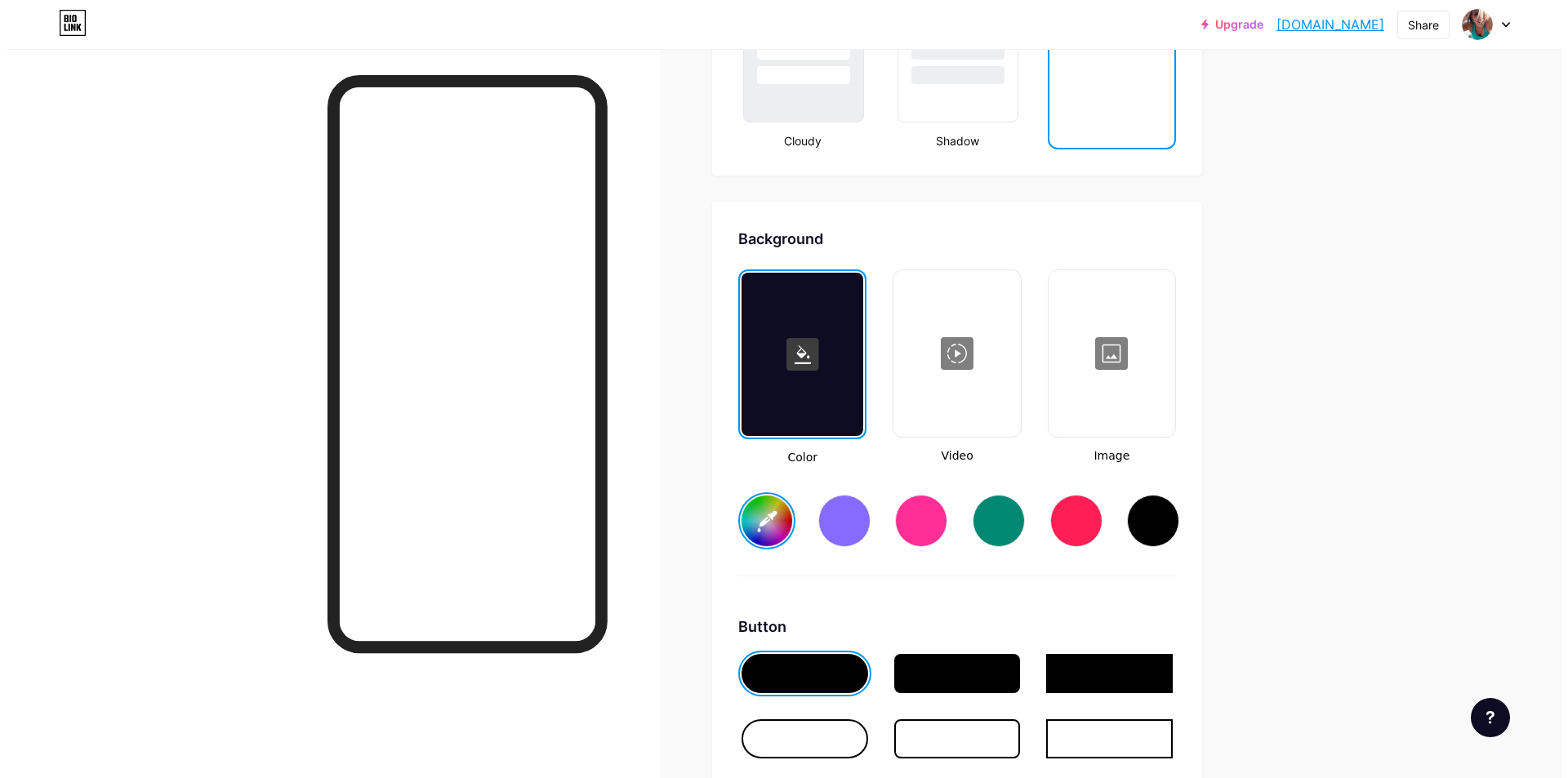
scroll to position [1984, 0]
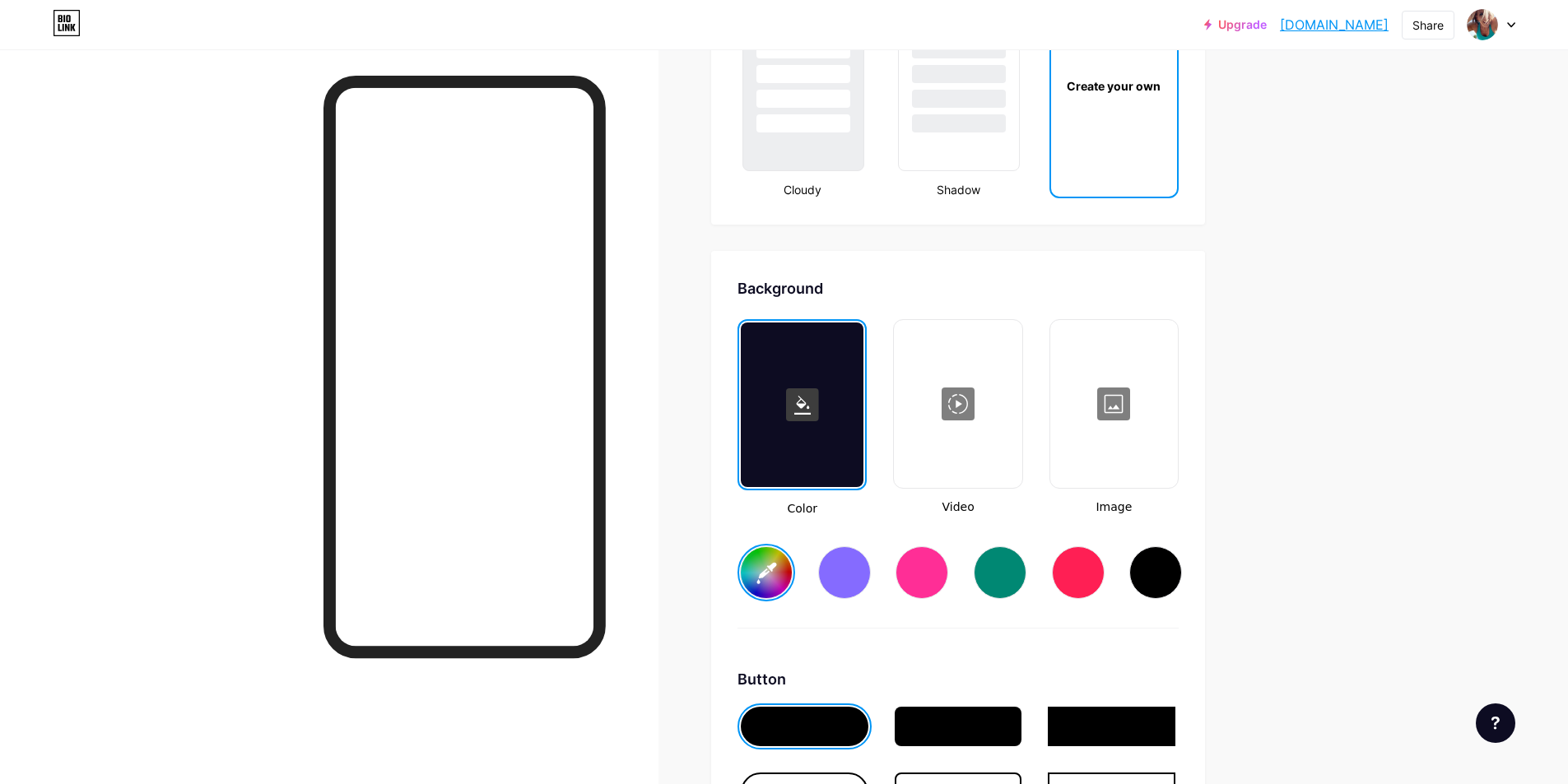
click at [971, 453] on div at bounding box center [958, 404] width 125 height 165
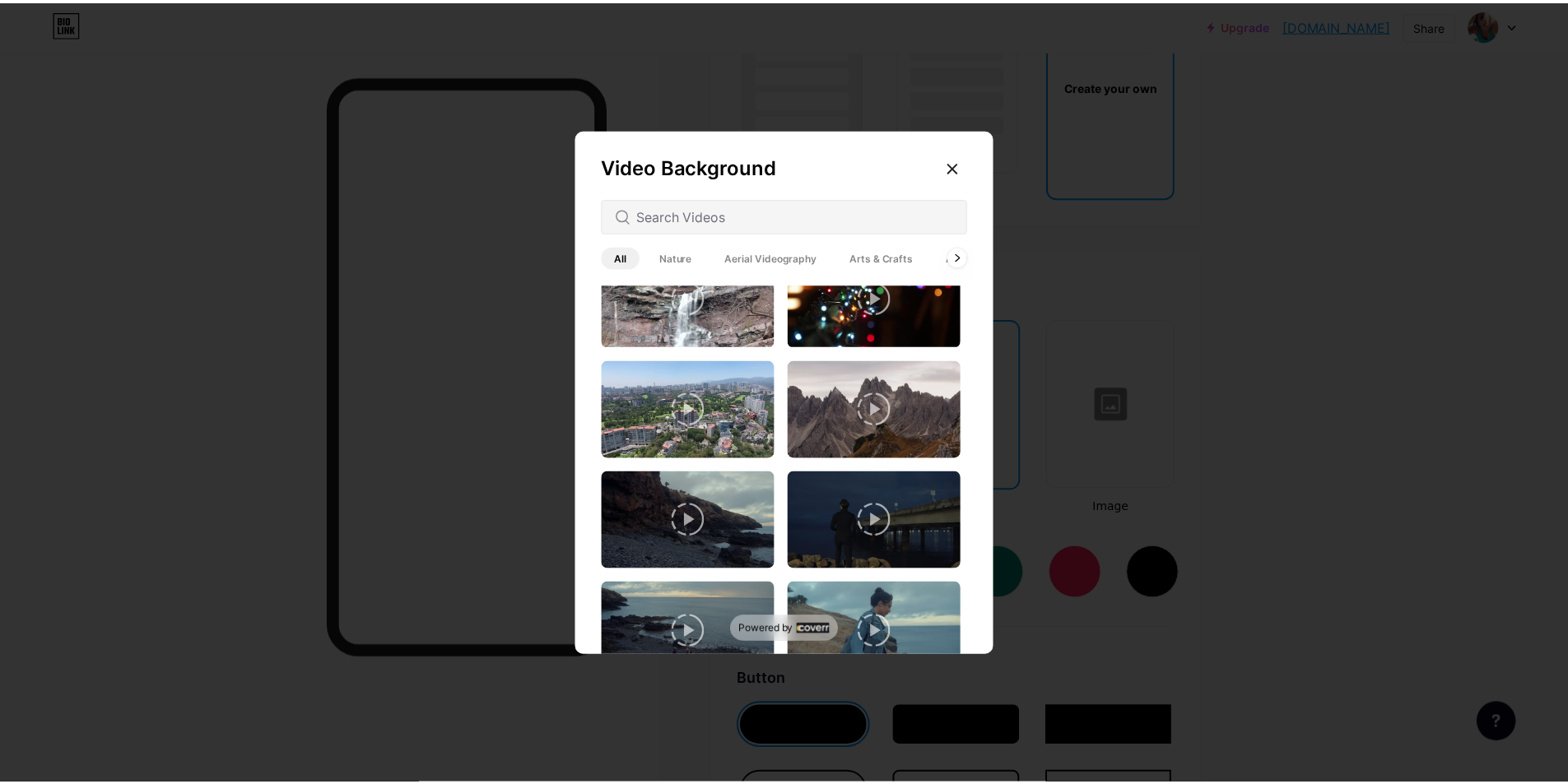
scroll to position [576, 0]
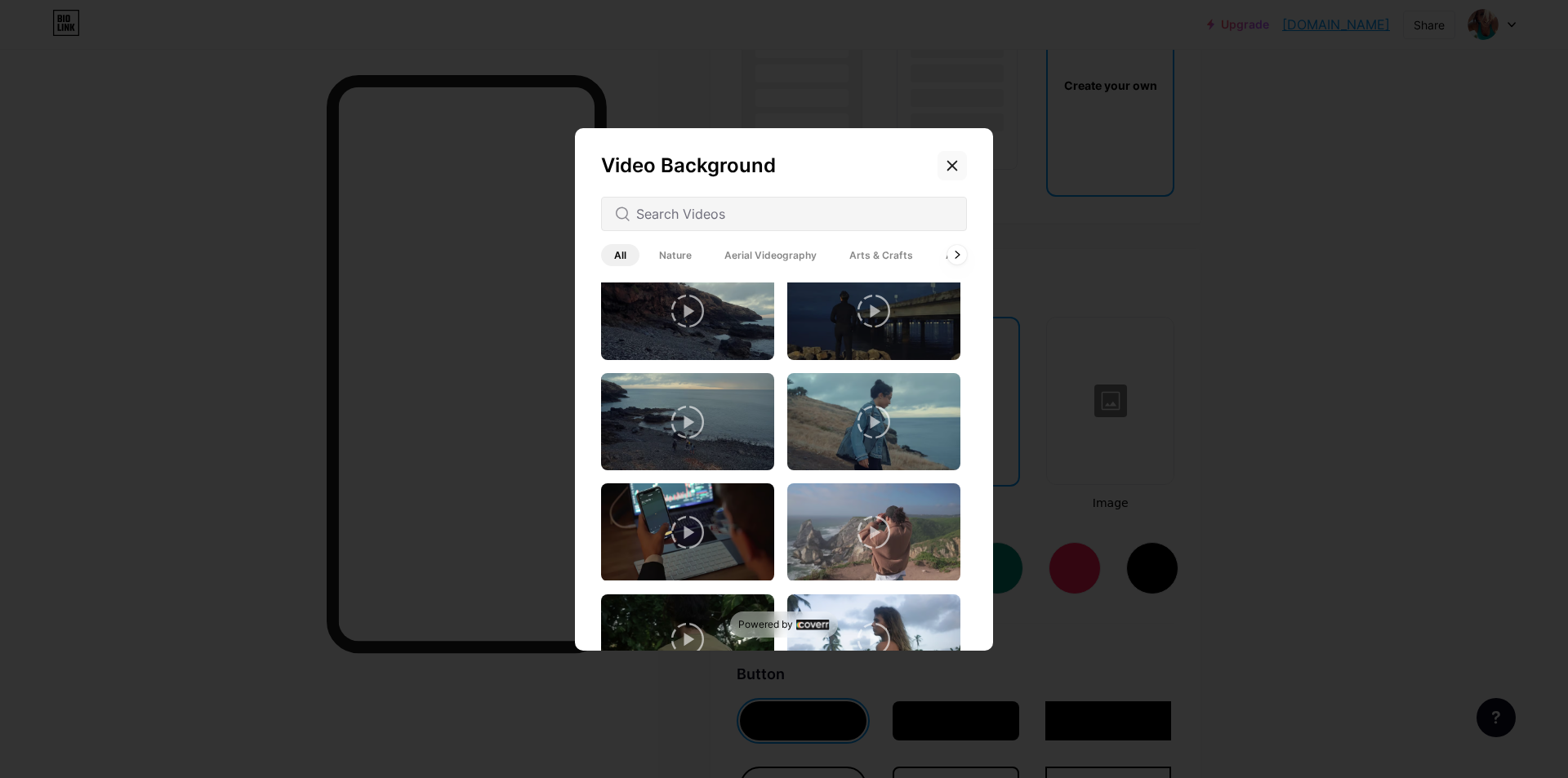
click at [950, 165] on icon at bounding box center [953, 166] width 13 height 13
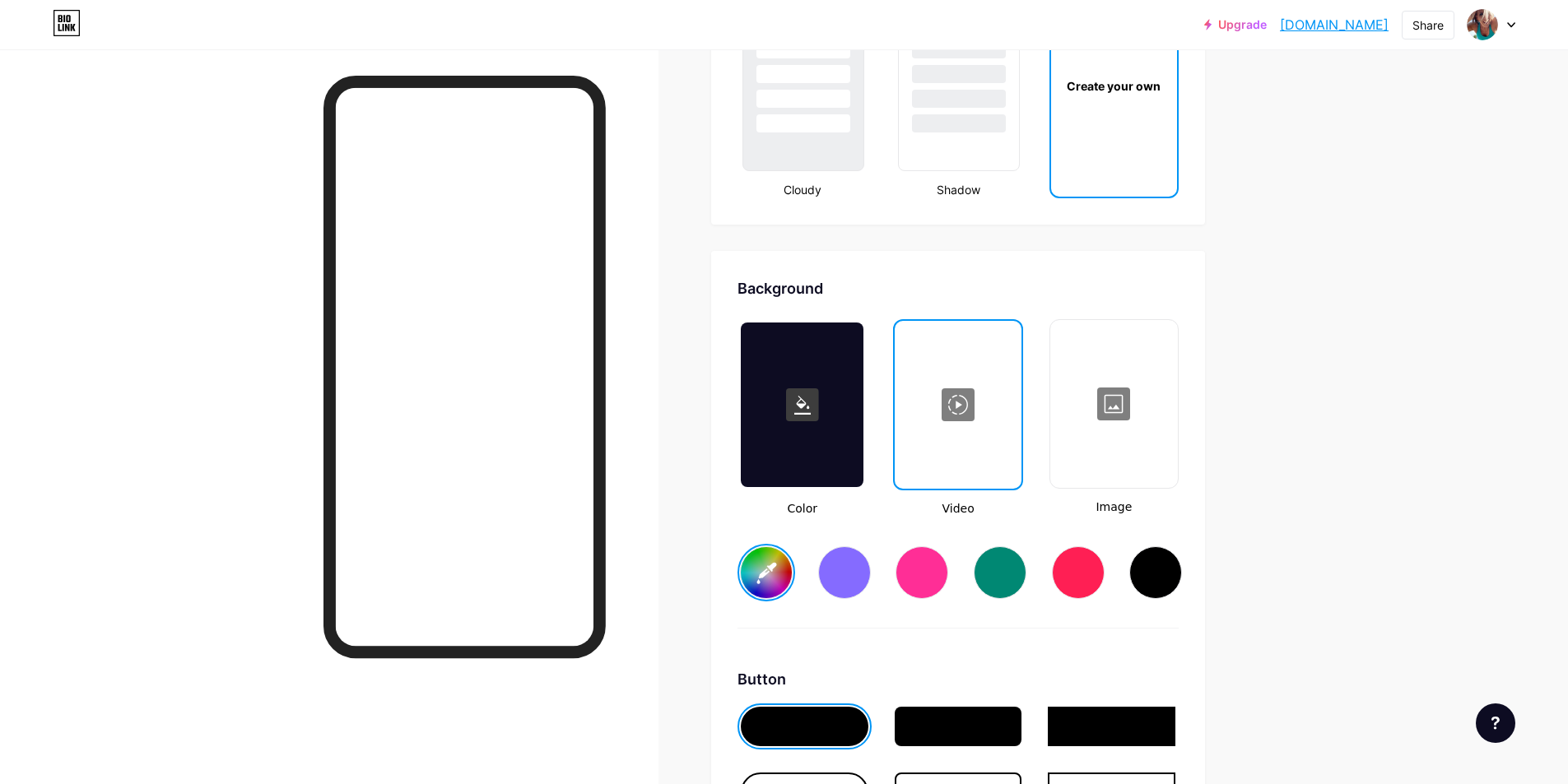
click at [1124, 463] on div at bounding box center [1114, 404] width 125 height 165
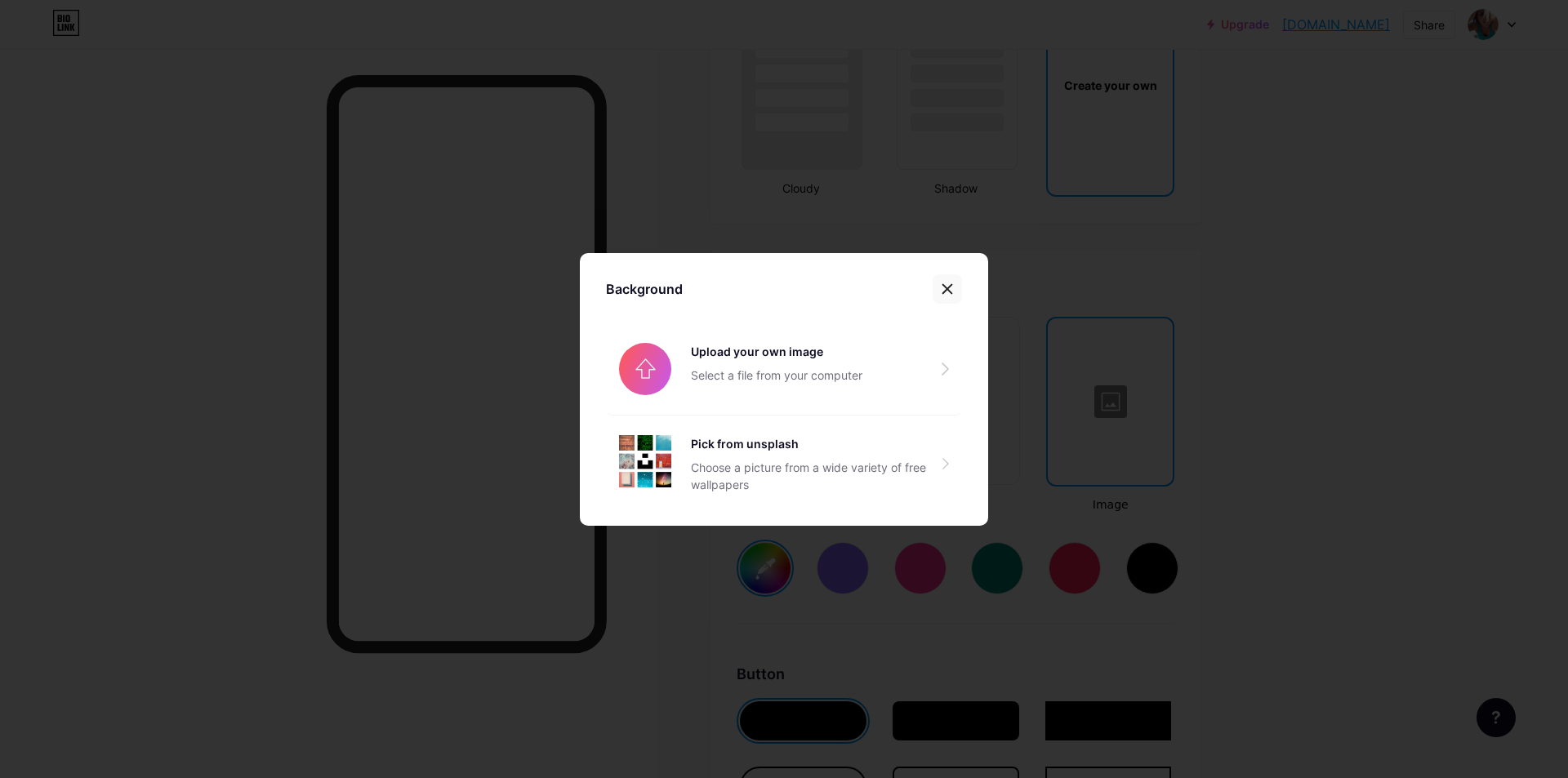
click at [948, 290] on icon at bounding box center [948, 289] width 13 height 13
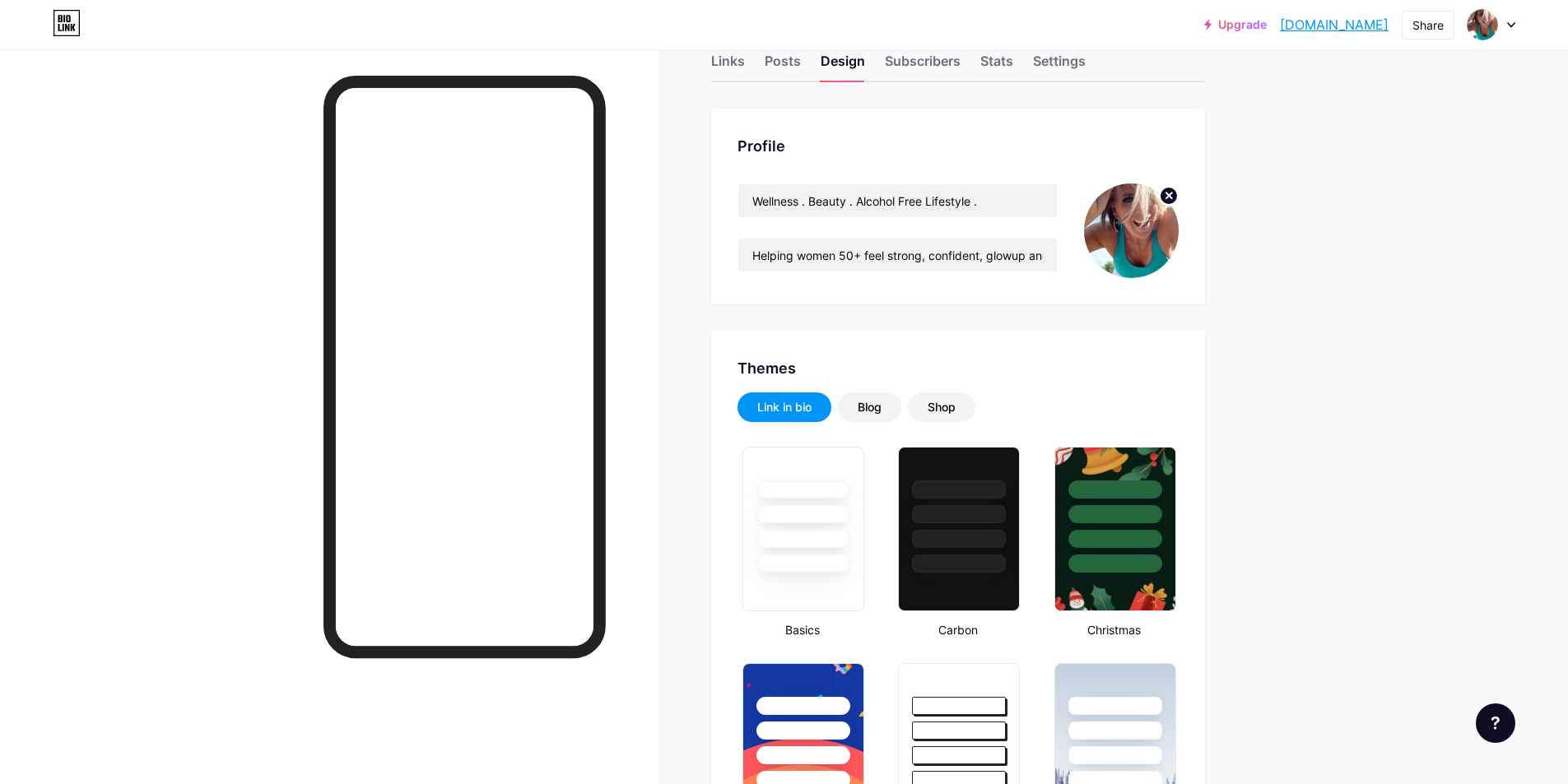
scroll to position [0, 0]
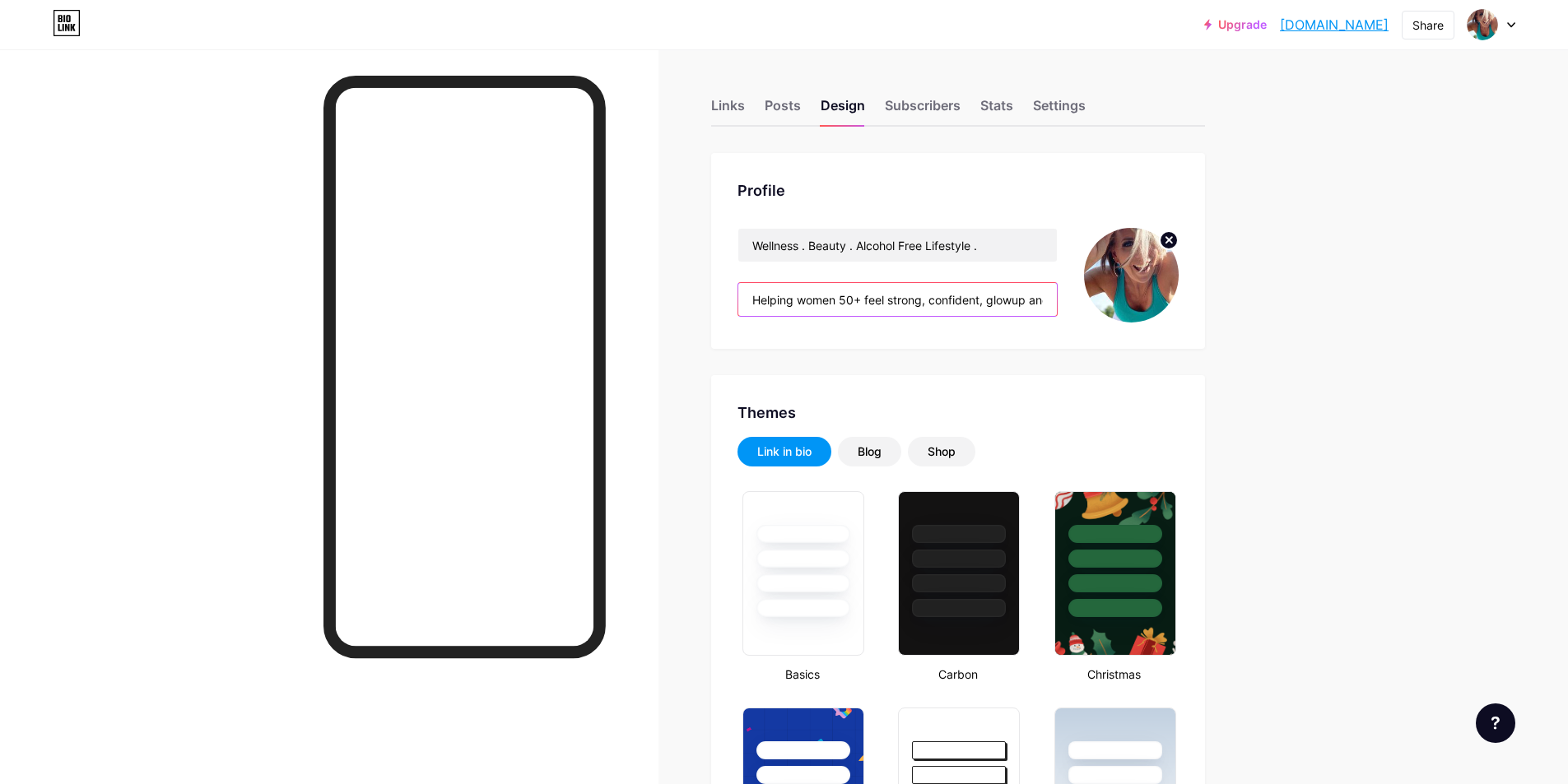
click at [904, 294] on input "Helping women 50+ feel strong, confident, glowup and live your best life!" at bounding box center [897, 299] width 319 height 33
drag, startPoint x: 799, startPoint y: 299, endPoint x: 749, endPoint y: 292, distance: 50.5
click at [749, 292] on input "Helping women 50+ feel strong, confident, glowup and live your best life!" at bounding box center [897, 299] width 319 height 33
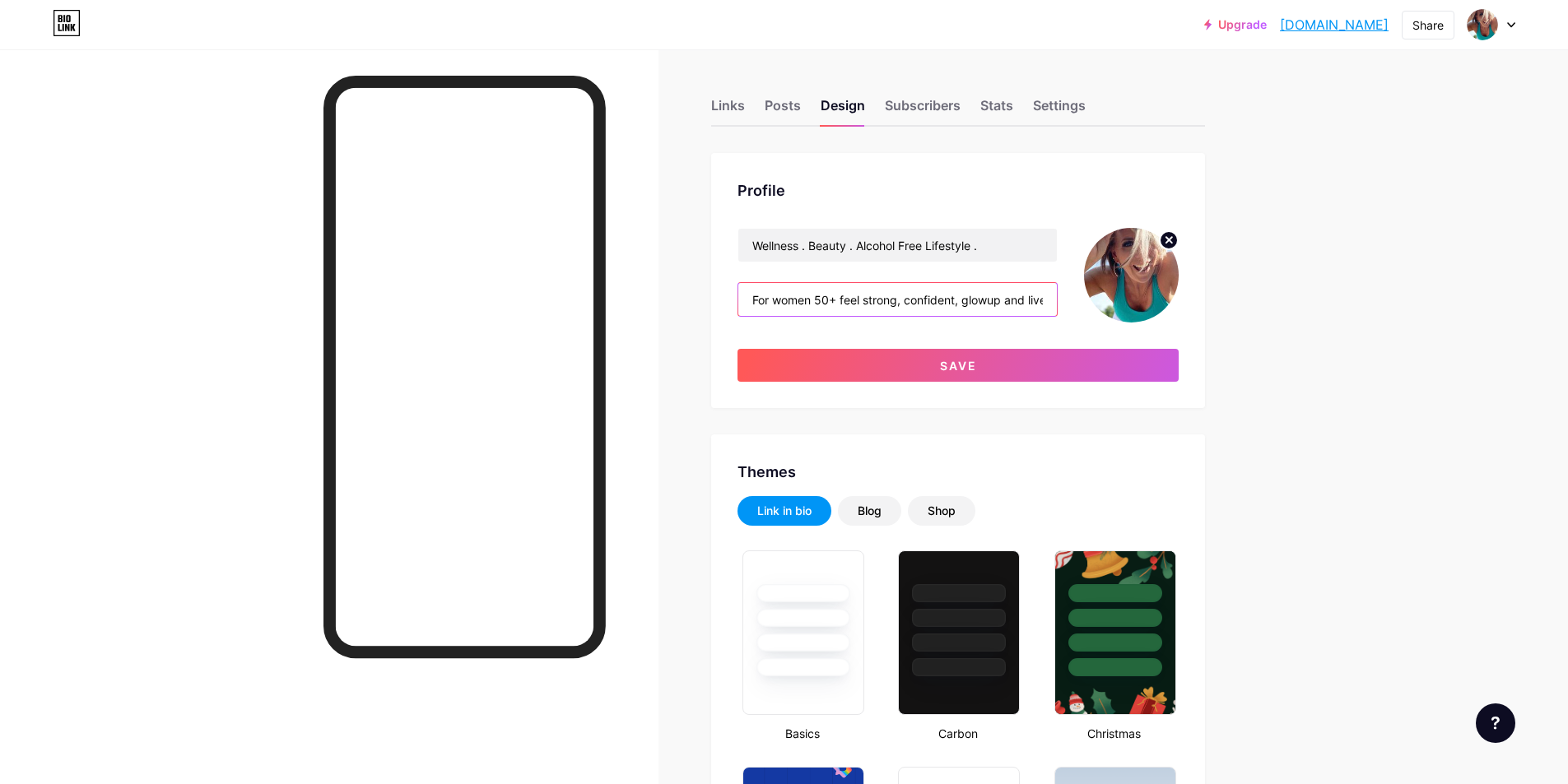
click at [843, 300] on input "For women 50+ feel strong, confident, glowup and live your best life!" at bounding box center [897, 299] width 319 height 33
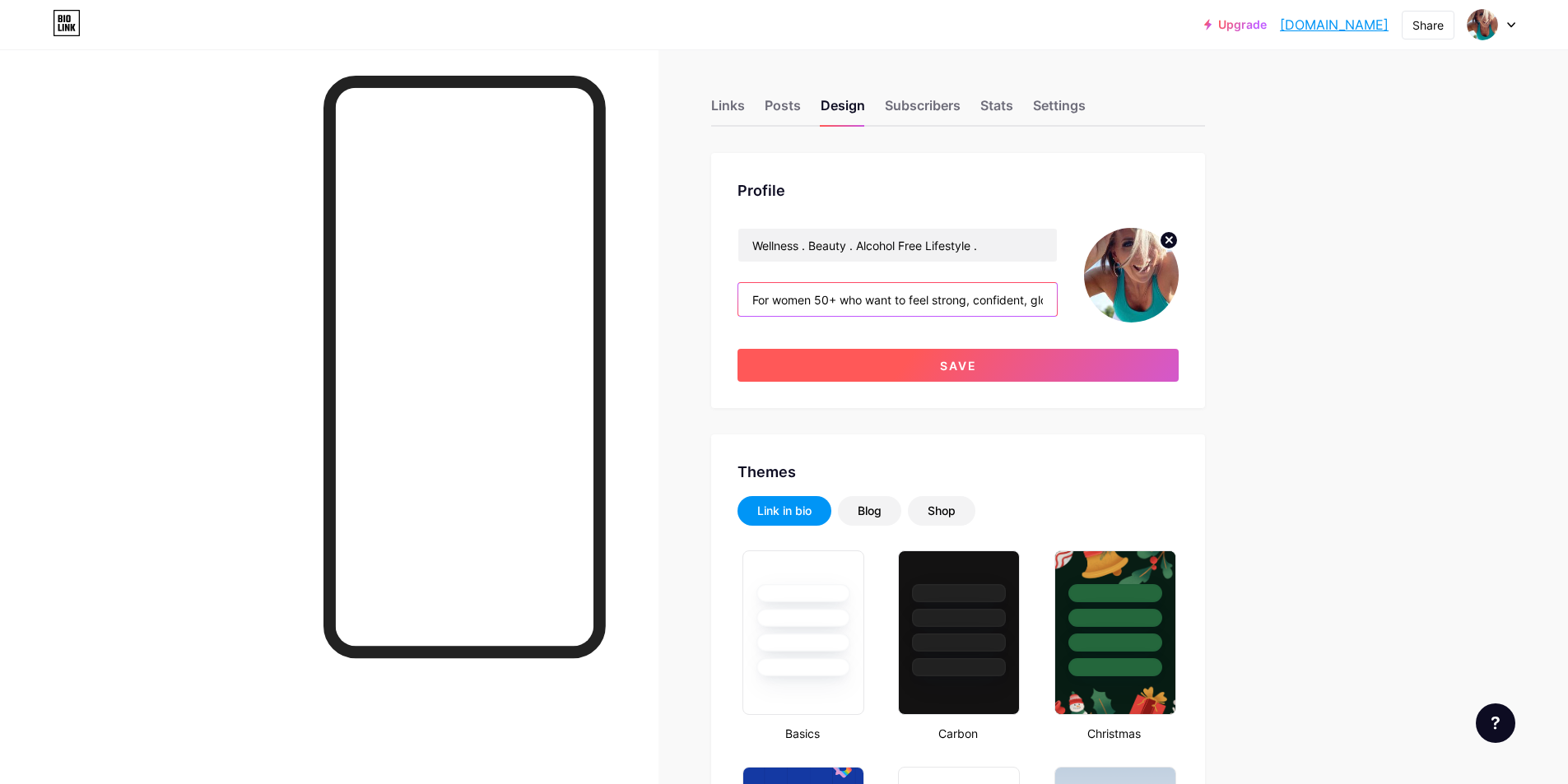
type input "For women 50+ who want to feel strong, confident, glowup and live your best lif…"
click at [1005, 367] on button "Save" at bounding box center [958, 365] width 441 height 33
type input "#a5fdfc"
